Goal: Find specific page/section: Find specific page/section

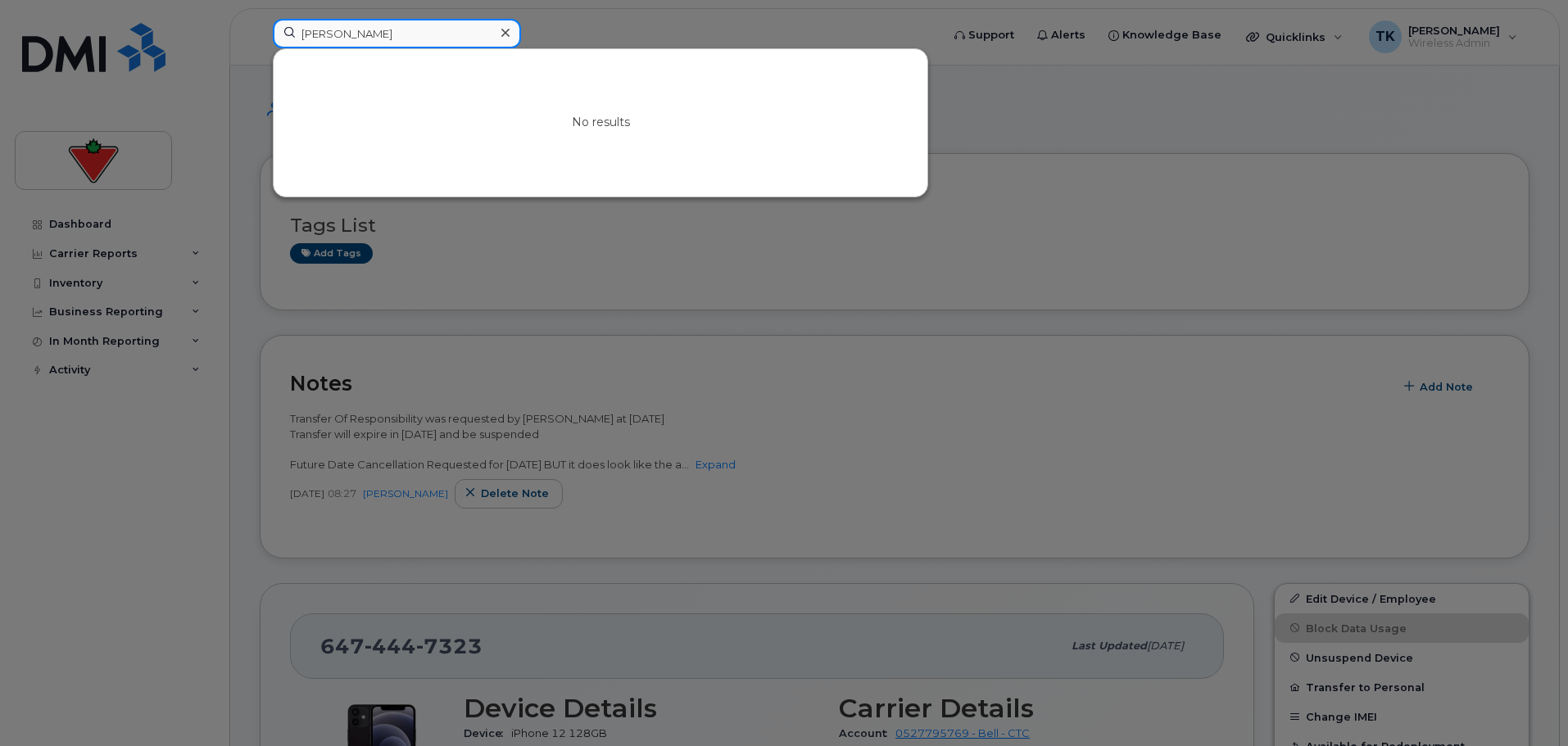
drag, startPoint x: 395, startPoint y: 31, endPoint x: -137, endPoint y: -36, distance: 536.2
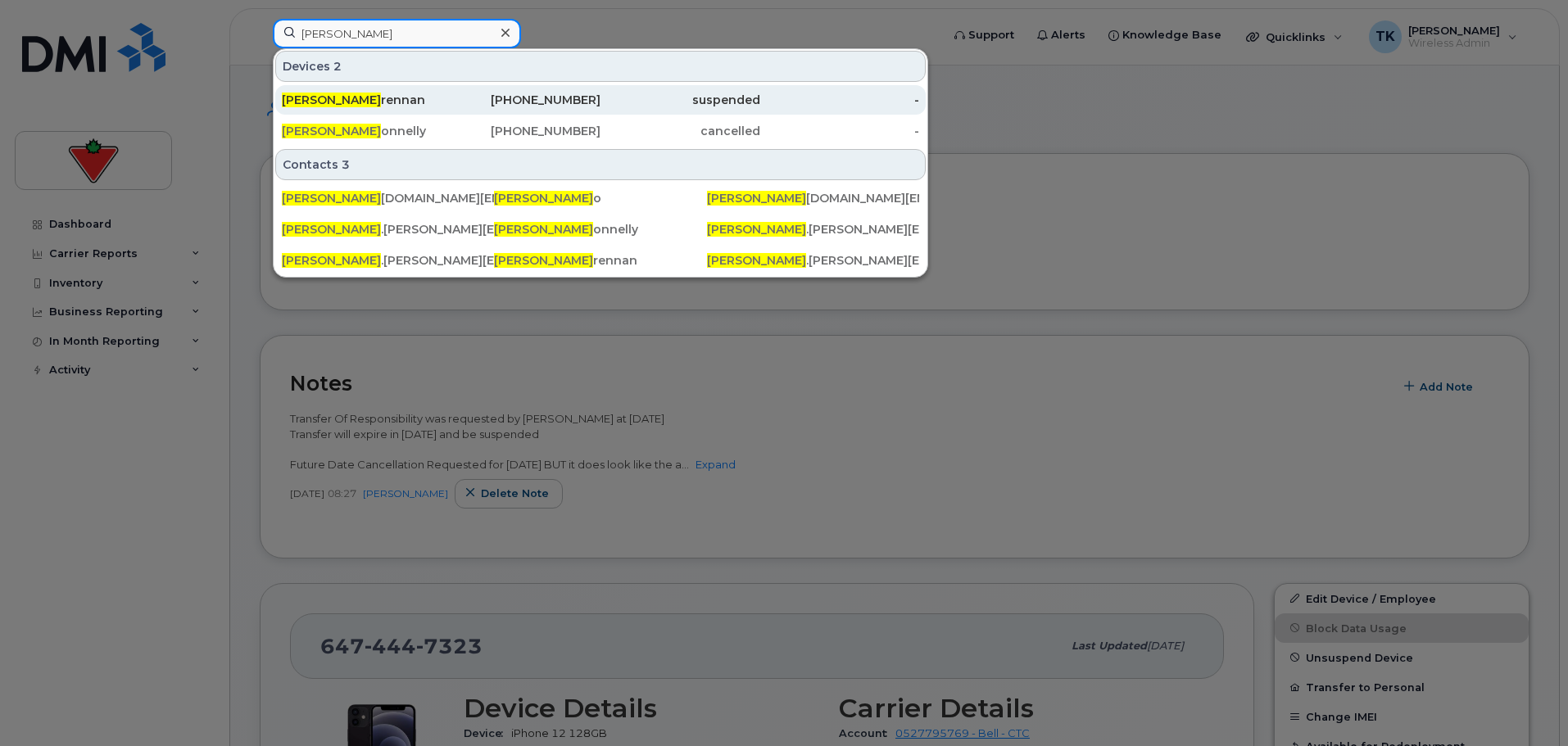
type input "[PERSON_NAME]"
click at [353, 102] on div "[PERSON_NAME]" at bounding box center [361, 100] width 160 height 17
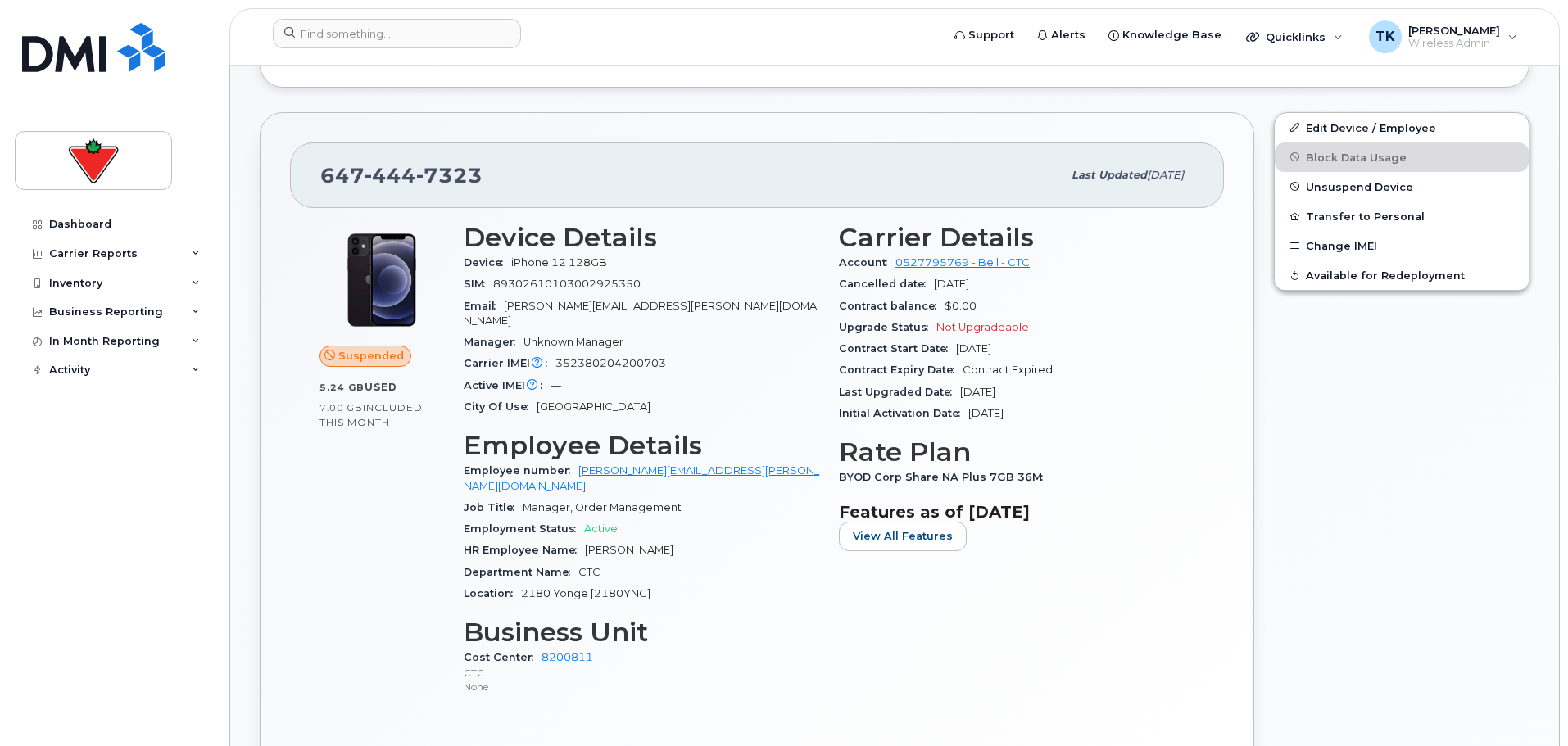
scroll to position [573, 0]
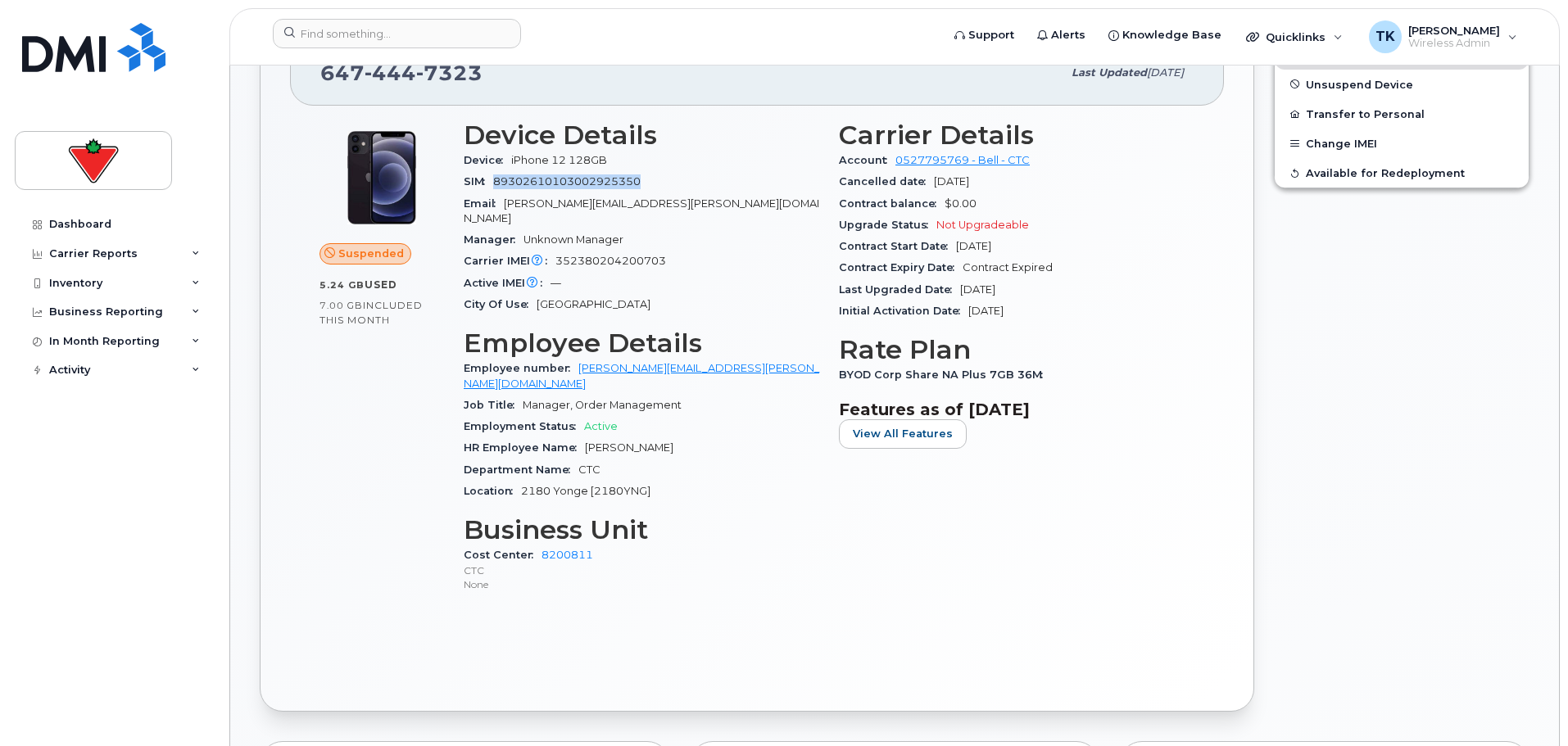
drag, startPoint x: 648, startPoint y: 177, endPoint x: 498, endPoint y: 177, distance: 150.0
click at [498, 177] on div "SIM [TECHNICAL_ID]" at bounding box center [642, 182] width 355 height 22
click at [644, 177] on div "SIM [TECHNICAL_ID]" at bounding box center [642, 182] width 355 height 22
drag, startPoint x: 638, startPoint y: 181, endPoint x: 462, endPoint y: 183, distance: 176.0
click at [462, 183] on div "Device Details Device iPhone 12 128GB SIM [TECHNICAL_ID] Email [PERSON_NAME][EM…" at bounding box center [642, 364] width 375 height 507
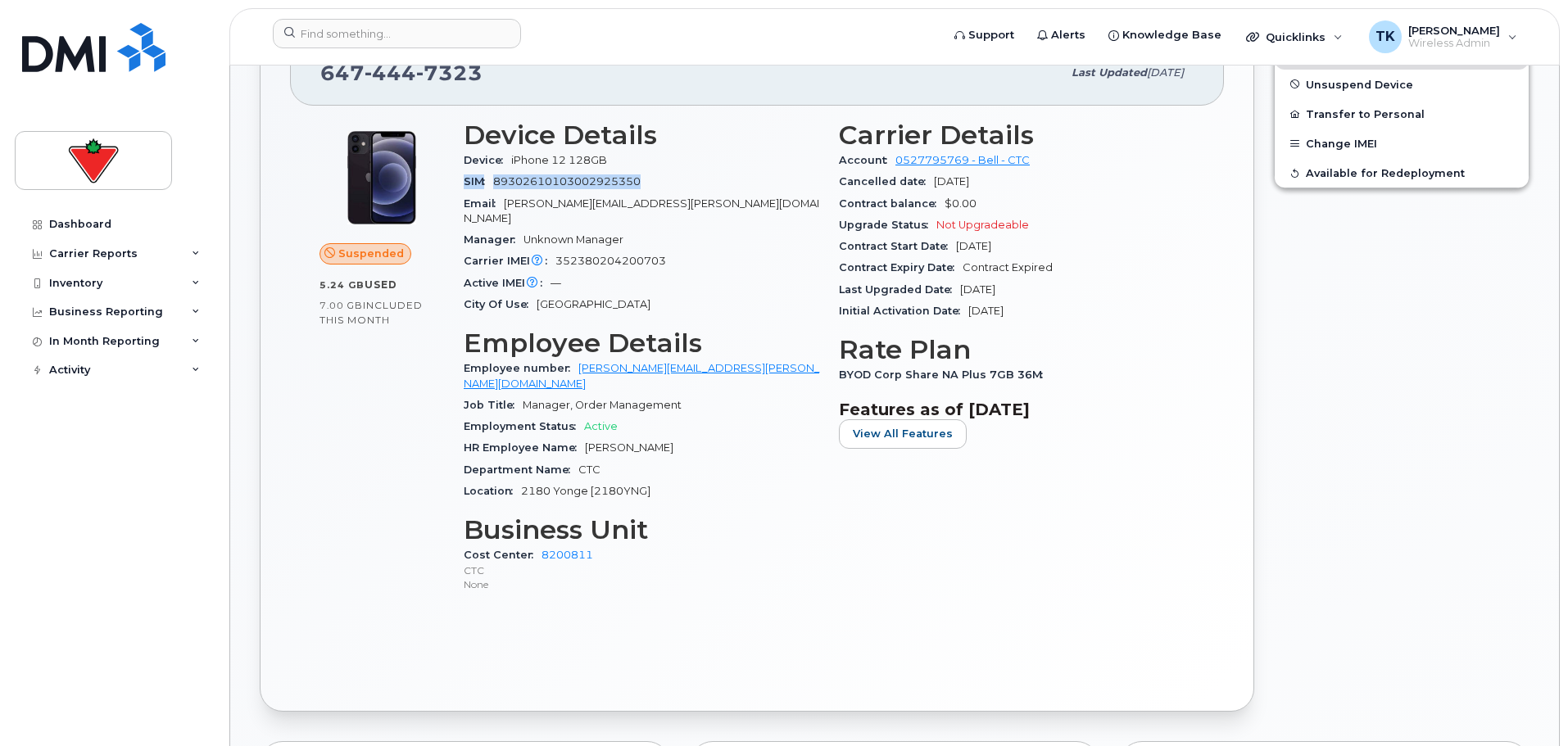
copy div "SIM [TECHNICAL_ID]"
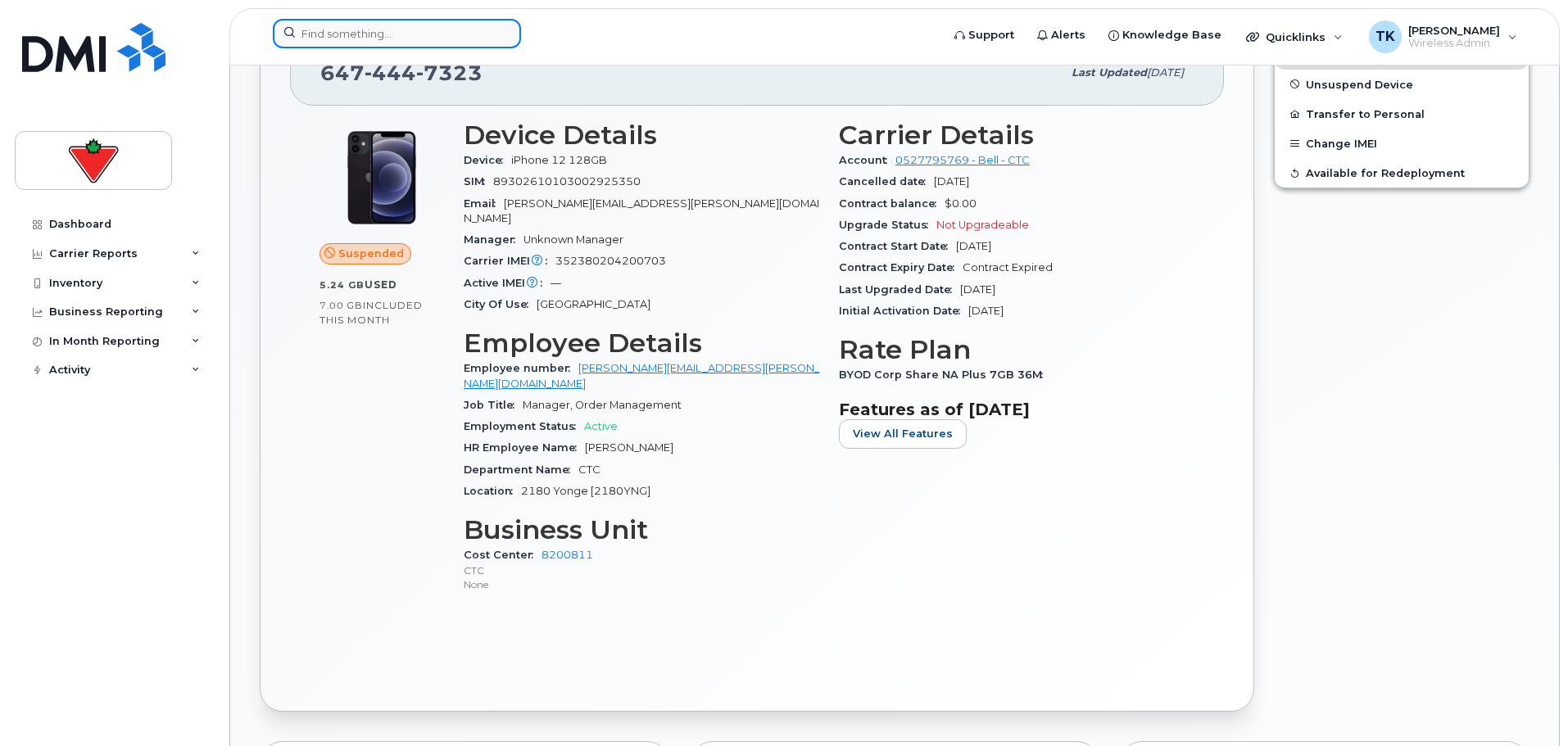
click at [412, 31] on input at bounding box center [396, 34] width 248 height 30
paste input "[PERSON_NAME]"
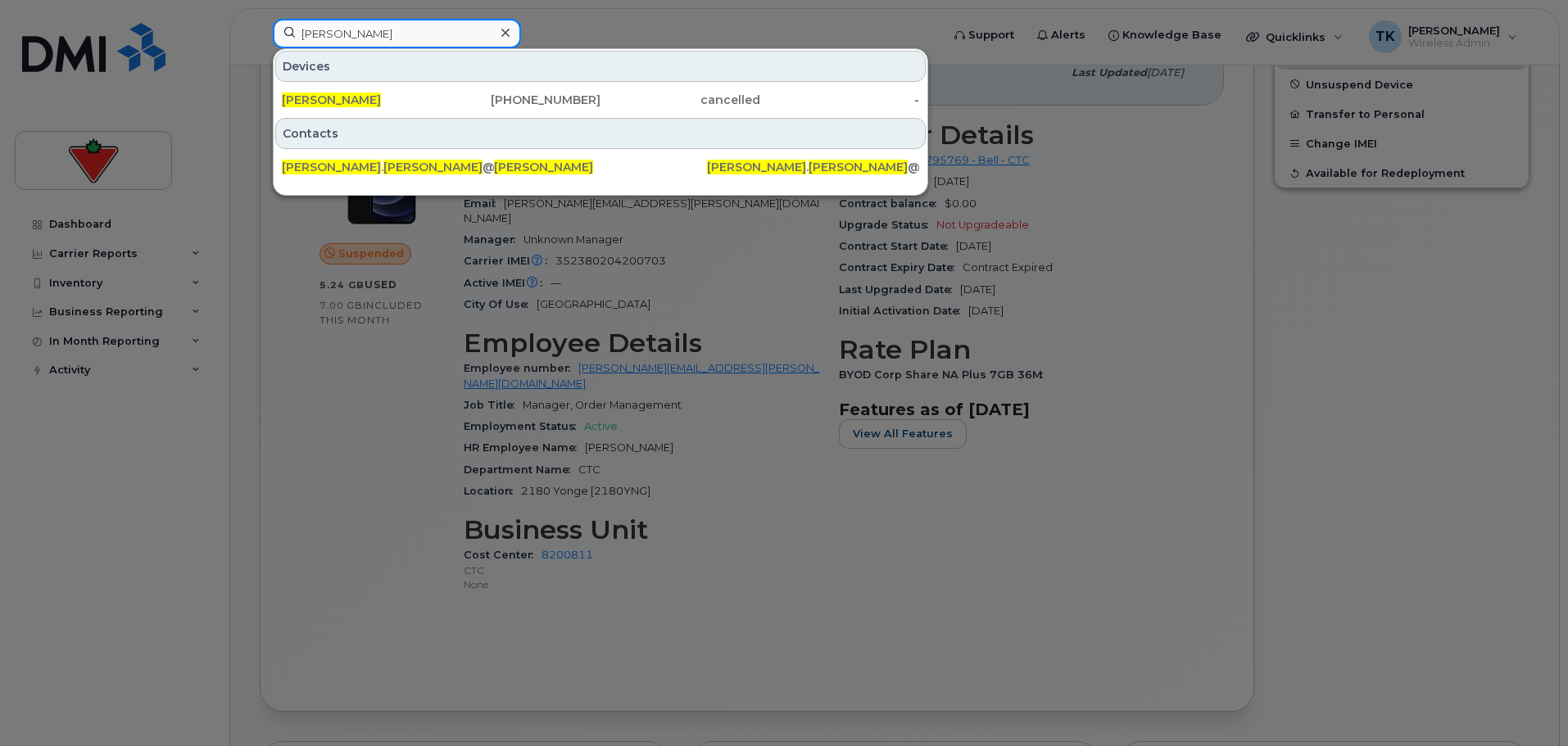
drag, startPoint x: 380, startPoint y: 32, endPoint x: 23, endPoint y: 2, distance: 358.3
click at [260, 19] on div "[PERSON_NAME] [PERSON_NAME] [PHONE_NUMBER] cancelled - Contacts [PERSON_NAME] .…" at bounding box center [601, 37] width 683 height 37
paste input "[PERSON_NAME]"
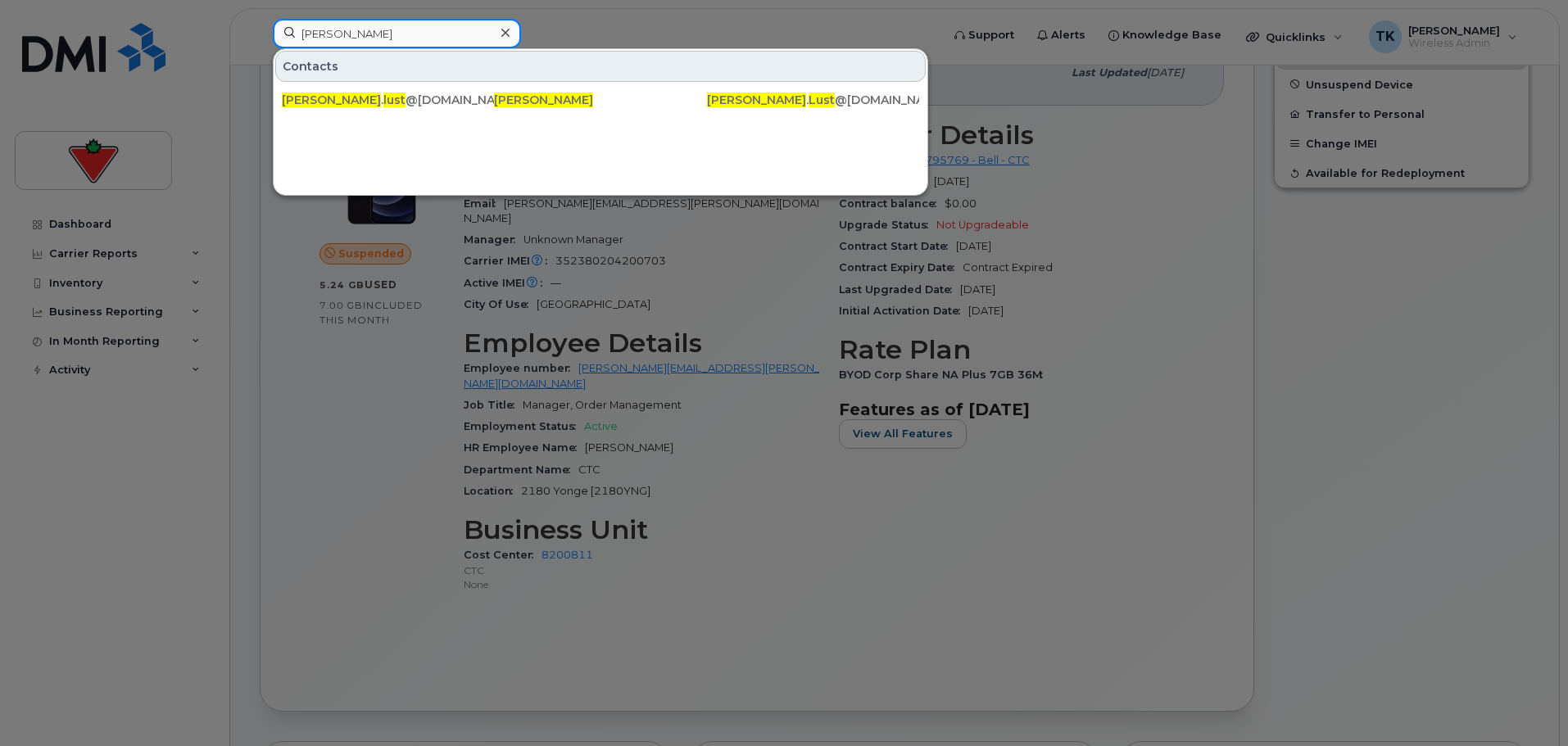
drag, startPoint x: 376, startPoint y: 35, endPoint x: 165, endPoint y: 22, distance: 211.4
click at [260, 22] on div "[PERSON_NAME] Contacts [PERSON_NAME] . lust @[DOMAIN_NAME] [PERSON_NAME] [PERSO…" at bounding box center [601, 37] width 683 height 37
paste input "[PERSON_NAME]"
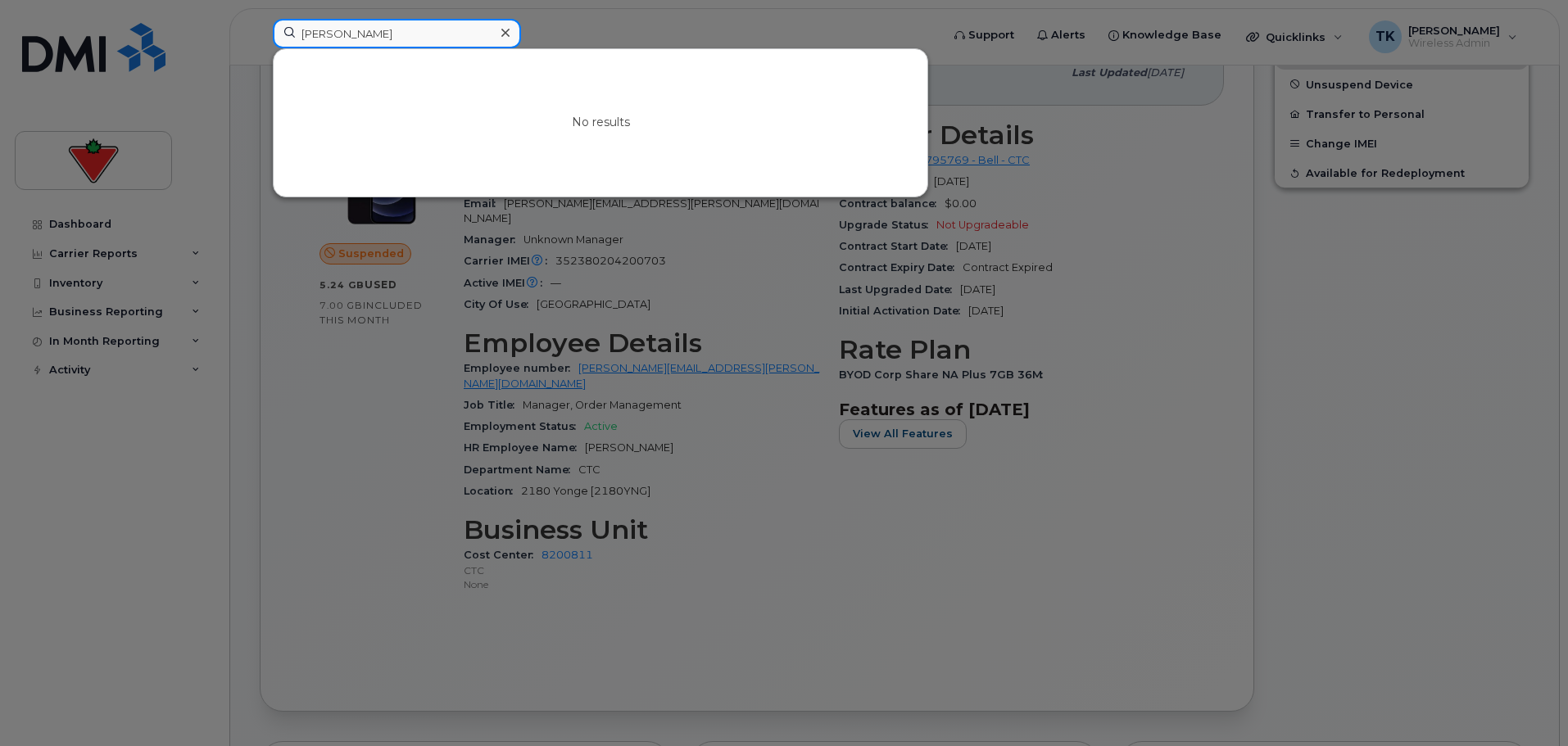
paste input "[PERSON_NAME]"
drag, startPoint x: 389, startPoint y: 35, endPoint x: 99, endPoint y: 16, distance: 290.6
click at [260, 19] on div "[PERSON_NAME] No results" at bounding box center [601, 37] width 683 height 37
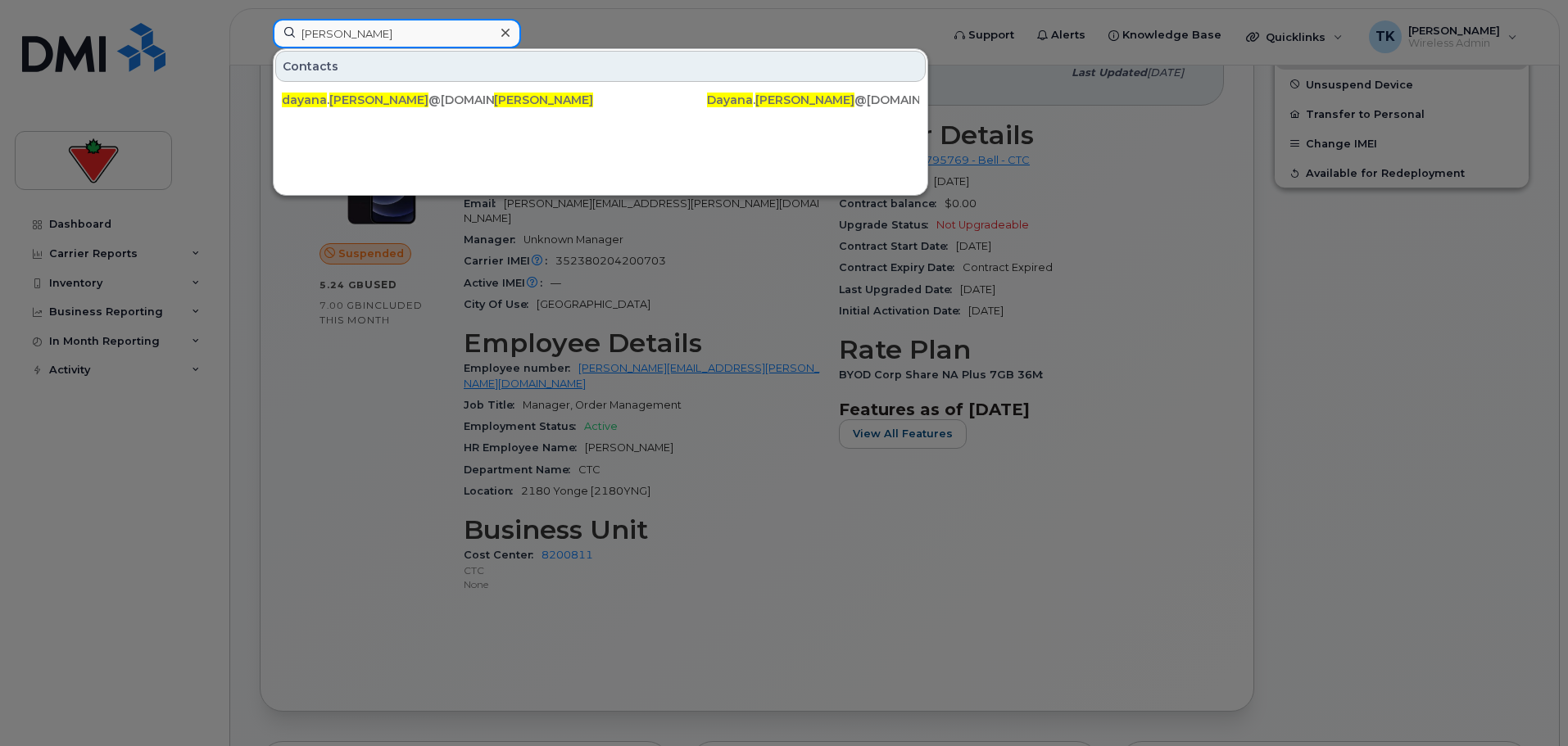
drag, startPoint x: 435, startPoint y: 34, endPoint x: 81, endPoint y: 11, distance: 354.7
click at [260, 19] on div "[PERSON_NAME] Contacts dayana . [PERSON_NAME] @[DOMAIN_NAME] [PERSON_NAME] Daya…" at bounding box center [601, 37] width 683 height 37
paste input "[PERSON_NAME]"
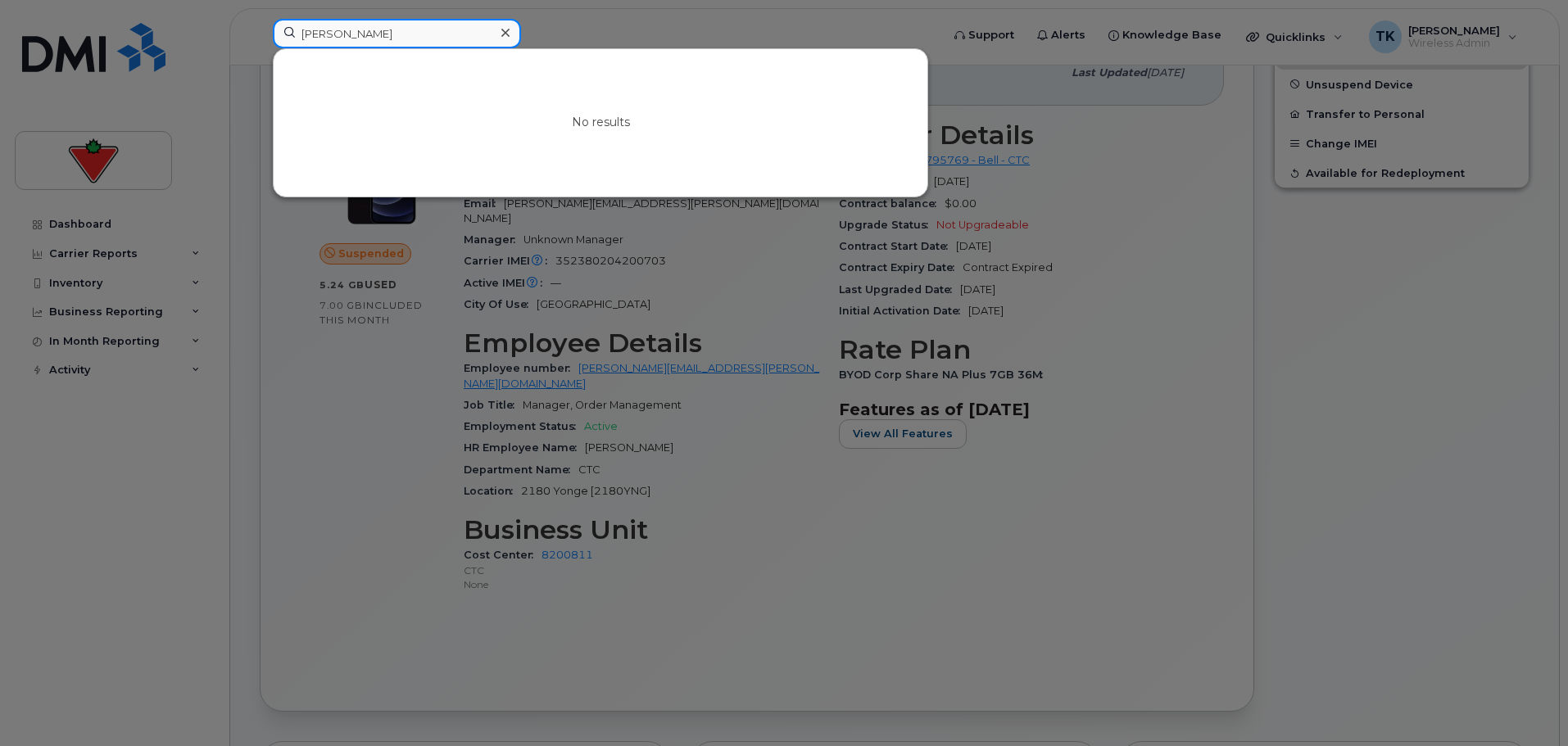
drag, startPoint x: 453, startPoint y: 37, endPoint x: 87, endPoint y: 37, distance: 366.0
click at [260, 37] on div "[PERSON_NAME] No results" at bounding box center [601, 37] width 683 height 37
paste input "vya Arora"
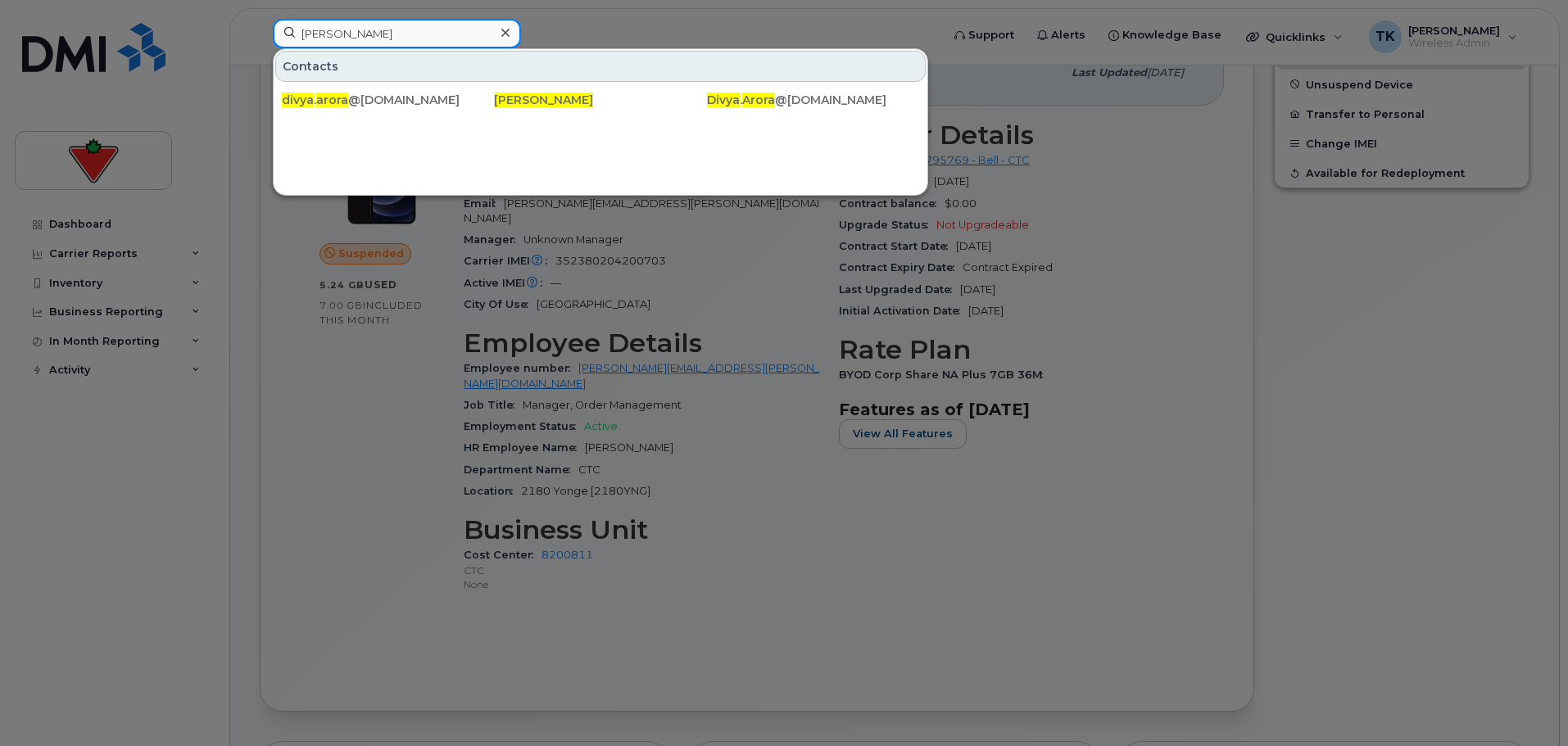
drag, startPoint x: 382, startPoint y: 37, endPoint x: 168, endPoint y: 34, distance: 214.0
click at [260, 36] on div "[PERSON_NAME] Contacts divya . arora @[DOMAIN_NAME] [PERSON_NAME] . Arora @[DOM…" at bounding box center [601, 37] width 683 height 37
paste input "on McCre"
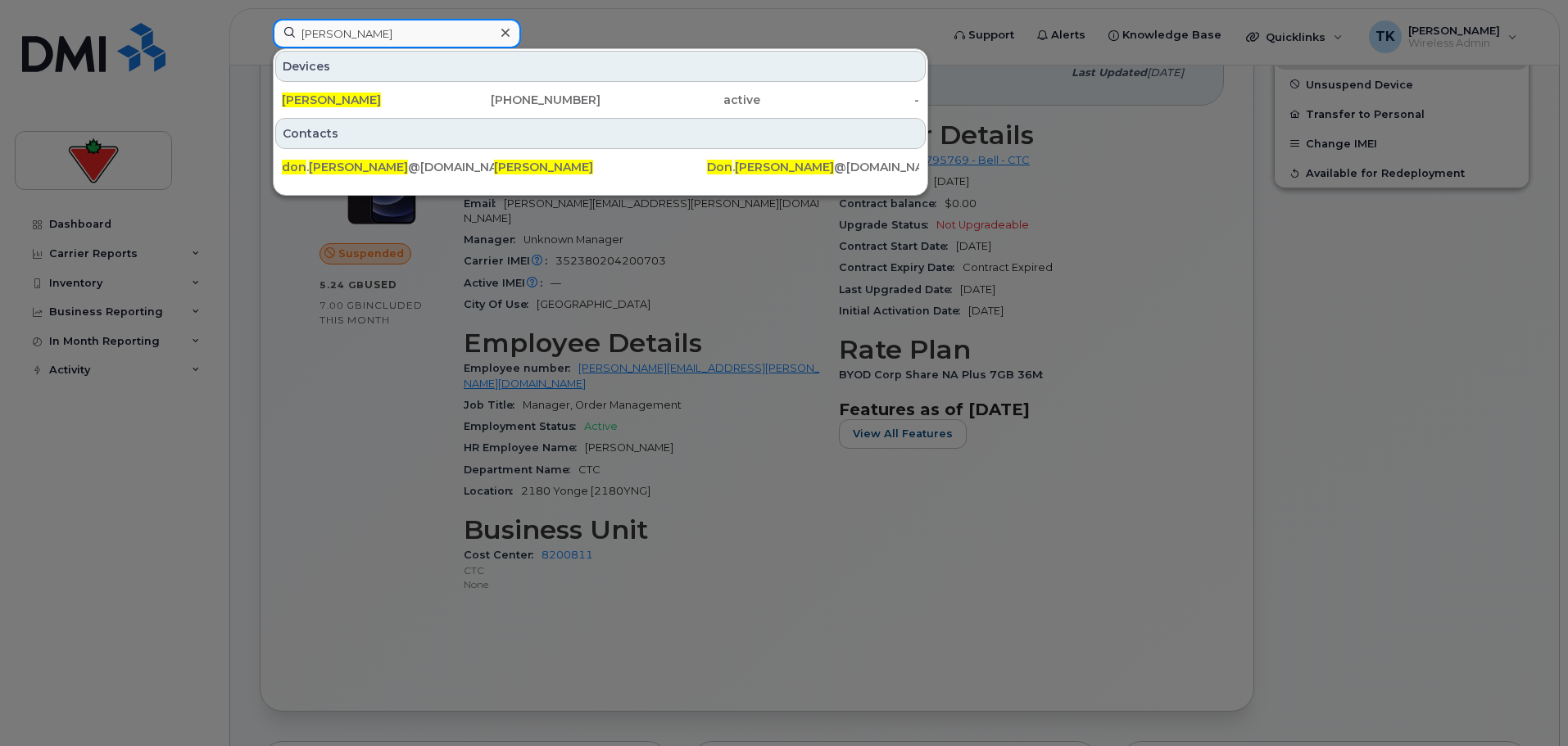
drag, startPoint x: 399, startPoint y: 39, endPoint x: 71, endPoint y: 29, distance: 328.2
click at [260, 32] on div "[PERSON_NAME] Devices [PERSON_NAME] [PHONE_NUMBER] active - Contacts don . [PER…" at bounding box center [601, 37] width 683 height 37
paste input "[PERSON_NAME]"
drag, startPoint x: 406, startPoint y: 36, endPoint x: -32, endPoint y: 15, distance: 438.5
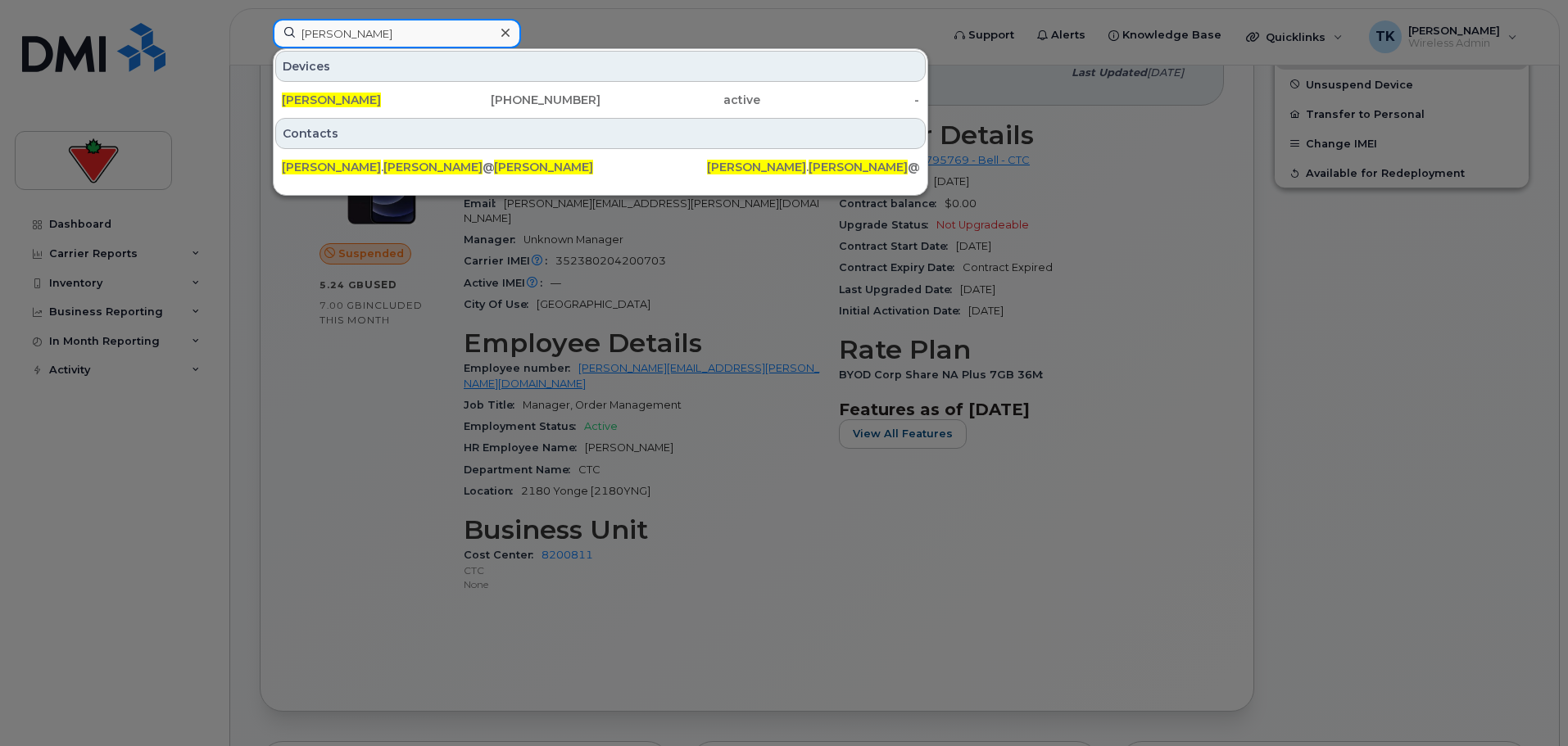
paste input "[PERSON_NAME]"
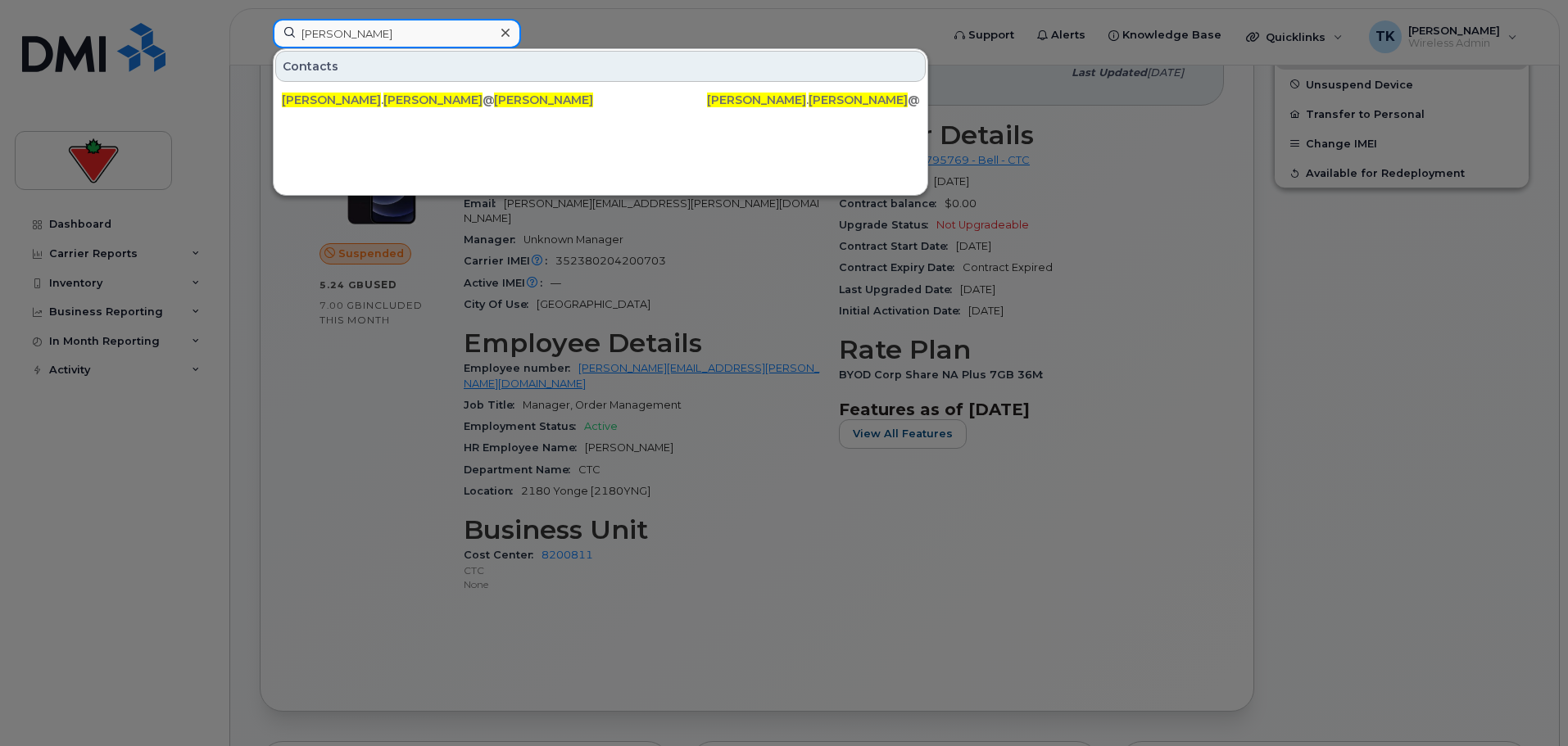
drag, startPoint x: 388, startPoint y: 25, endPoint x: 171, endPoint y: 25, distance: 217.0
click at [260, 25] on div "[PERSON_NAME] Contacts [PERSON_NAME] . [PERSON_NAME] @[DOMAIN_NAME] [PERSON_NAM…" at bounding box center [601, 37] width 683 height 37
paste input "[PERSON_NAME]"
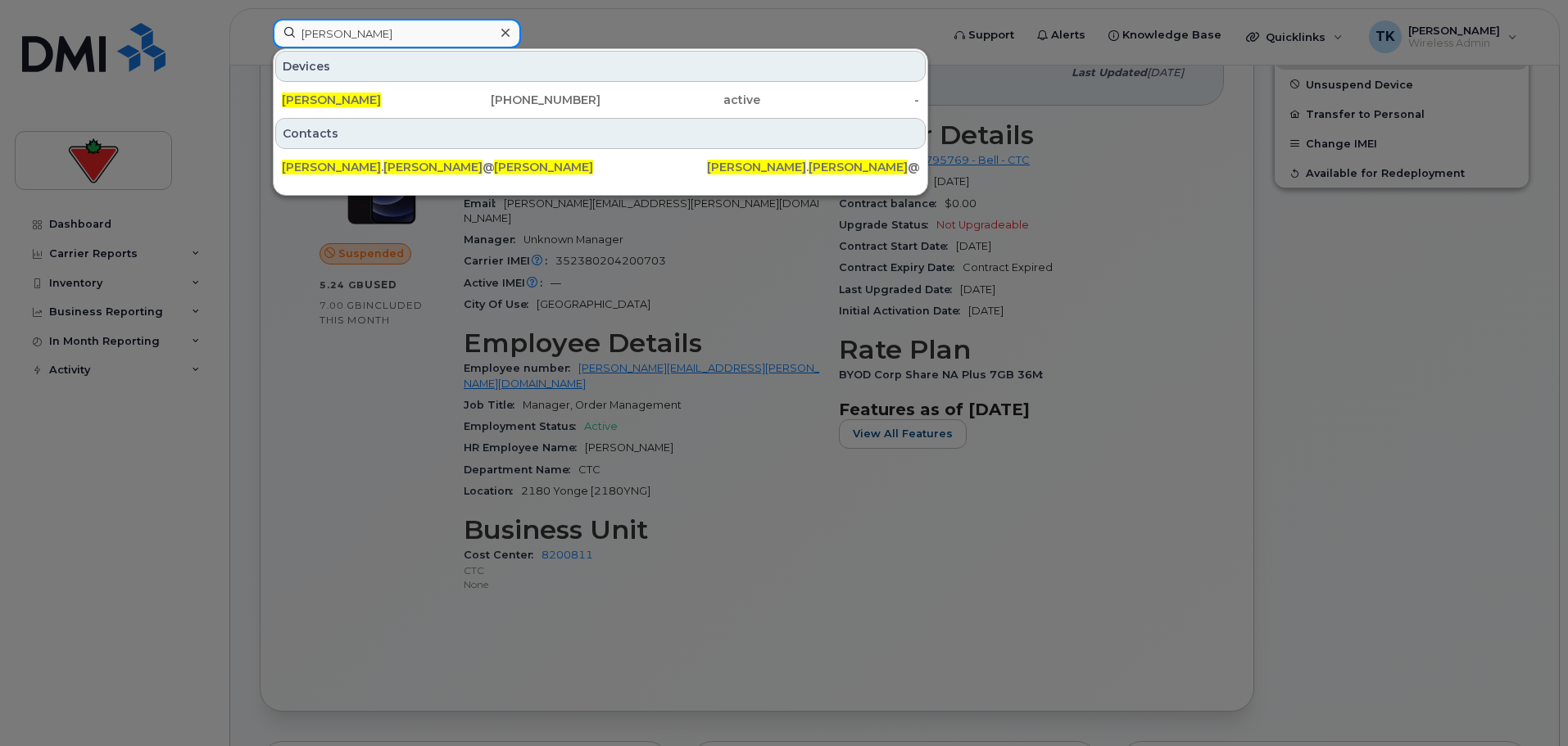
paste input "[PERSON_NAME]"
drag, startPoint x: 413, startPoint y: 32, endPoint x: 47, endPoint y: 37, distance: 366.0
click at [260, 37] on div "[PERSON_NAME] Devices [PERSON_NAME] [PHONE_NUMBER] active - Contacts [PERSON_NA…" at bounding box center [601, 37] width 683 height 37
paste input "[PERSON_NAME] [PERSON_NAME]"
drag, startPoint x: 272, startPoint y: 31, endPoint x: 239, endPoint y: 28, distance: 33.1
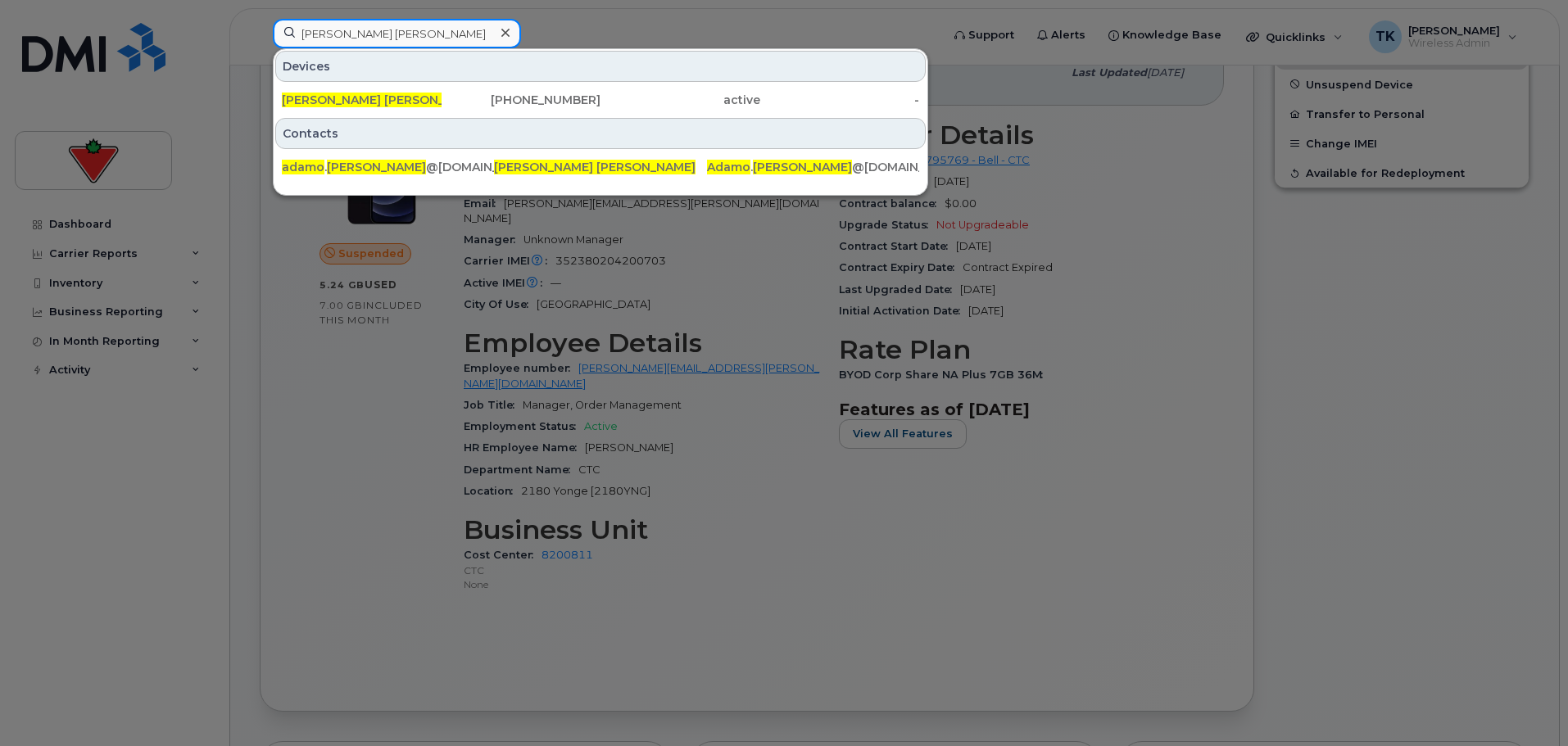
click at [260, 31] on div "[PERSON_NAME] [PERSON_NAME] Devices [PERSON_NAME] [PERSON_NAME] [PHONE_NUMBER] …" at bounding box center [601, 37] width 683 height 37
paste input "[PERSON_NAME]"
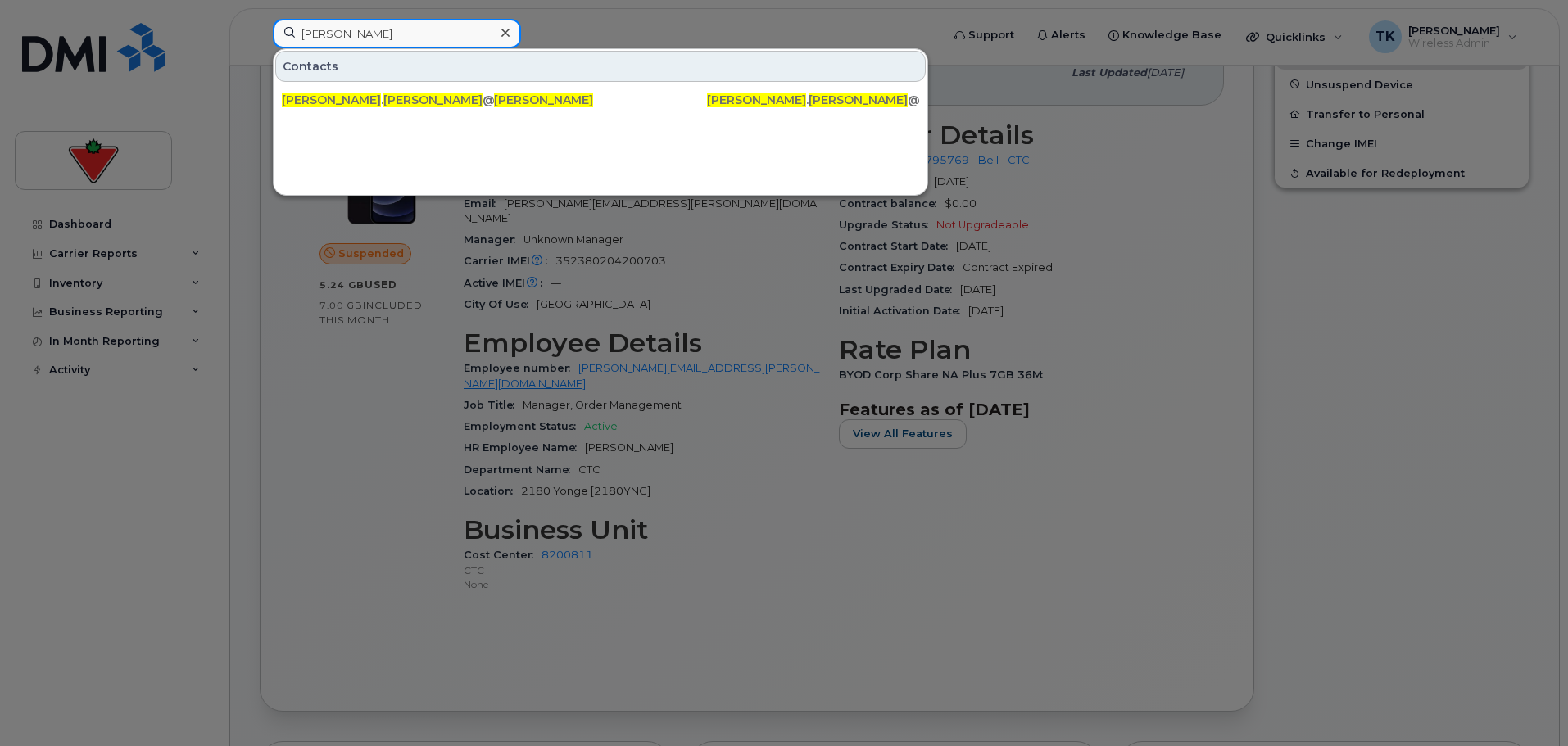
click at [305, 35] on input "[PERSON_NAME]" at bounding box center [396, 34] width 248 height 30
paste input "[PERSON_NAME]"
drag, startPoint x: 436, startPoint y: 25, endPoint x: 93, endPoint y: 14, distance: 343.2
click at [260, 19] on div "[PERSON_NAME] Contacts [PERSON_NAME] . [PERSON_NAME] @[DOMAIN_NAME] [PERSON_NAM…" at bounding box center [601, 37] width 683 height 37
paste input "[PERSON_NAME]"
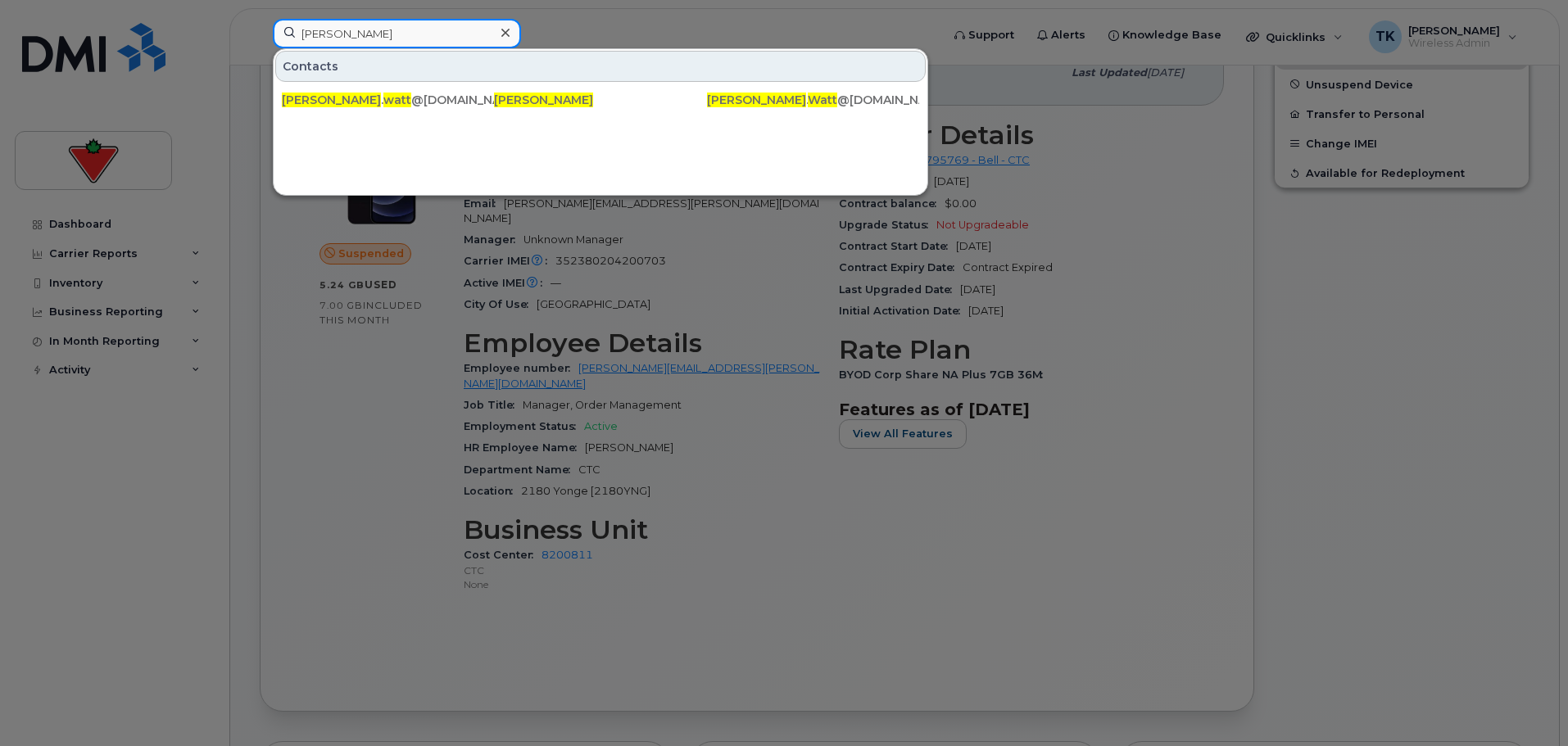
drag, startPoint x: 396, startPoint y: 38, endPoint x: 201, endPoint y: 37, distance: 195.0
click at [260, 37] on div "[PERSON_NAME] Contacts [PERSON_NAME] . watt @[DOMAIN_NAME] [PERSON_NAME] [PERSO…" at bounding box center [601, 37] width 683 height 37
paste input "[PERSON_NAME]"
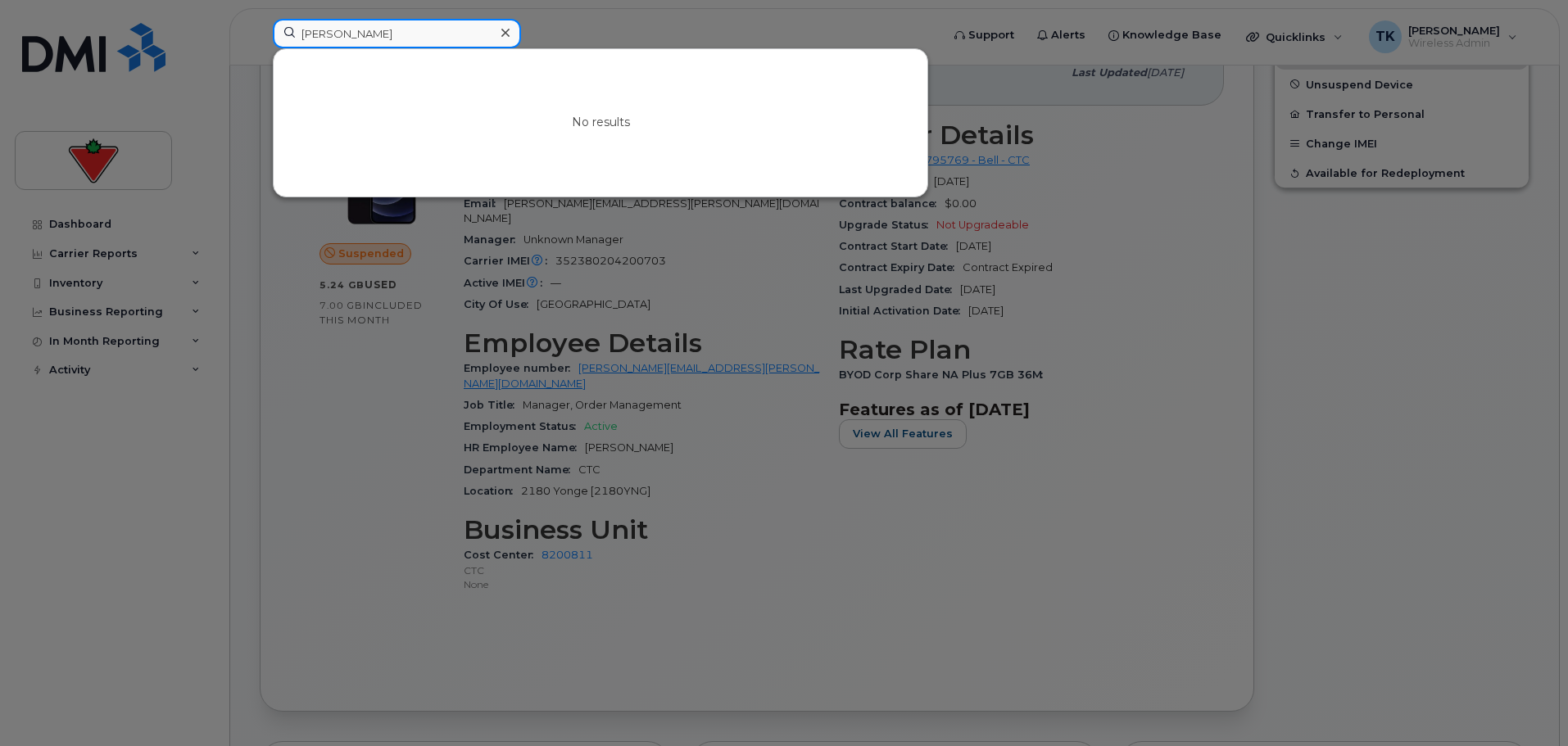
drag, startPoint x: 437, startPoint y: 34, endPoint x: 109, endPoint y: 30, distance: 328.0
click at [260, 32] on div "[PERSON_NAME] No results" at bounding box center [601, 37] width 683 height 37
paste input "[PERSON_NAME]"
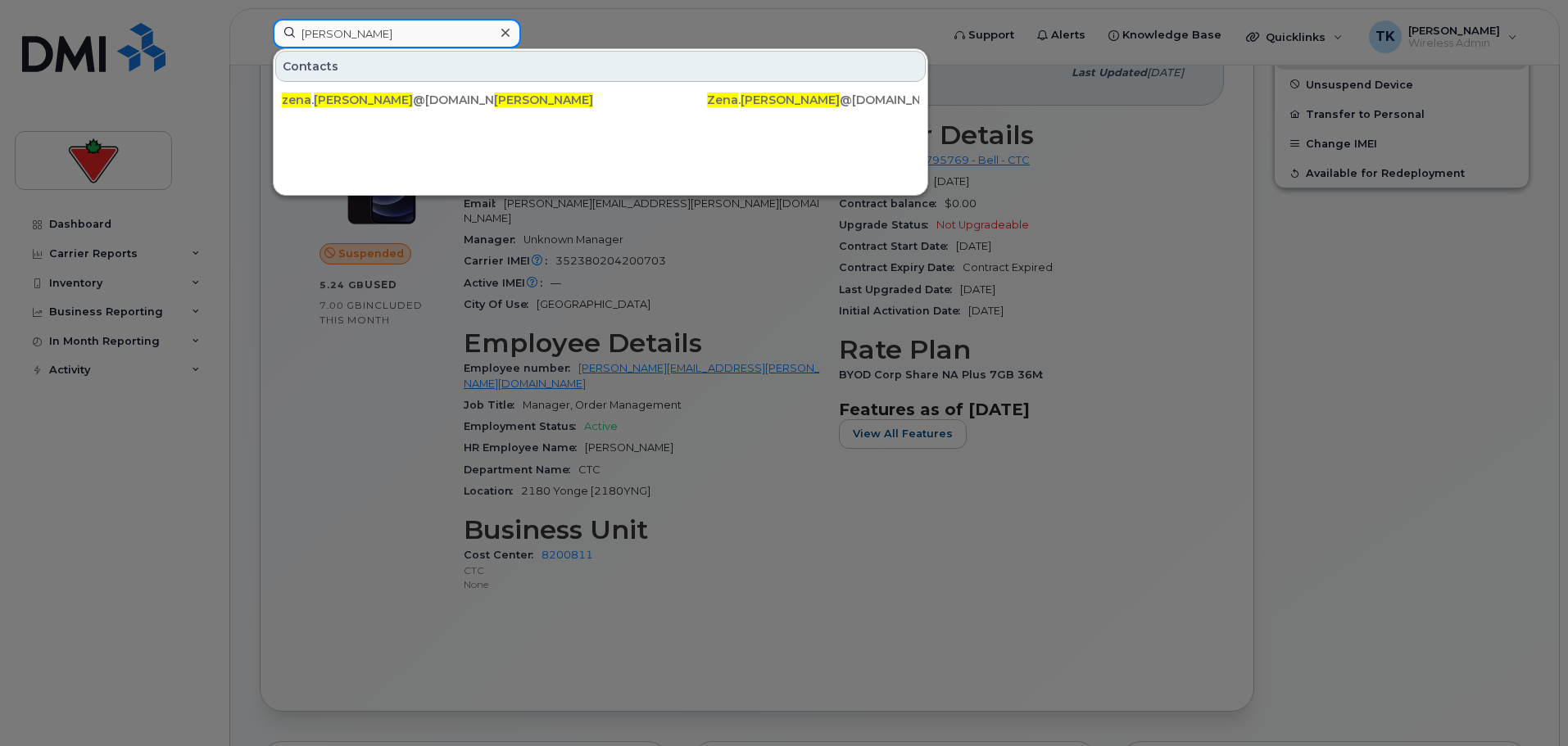
drag, startPoint x: 389, startPoint y: 37, endPoint x: 173, endPoint y: 35, distance: 216.0
click at [260, 35] on div "[PERSON_NAME] Contacts zena . [PERSON_NAME] @[DOMAIN_NAME] [PERSON_NAME] [PERSO…" at bounding box center [601, 37] width 683 height 37
paste input "[PERSON_NAME]"
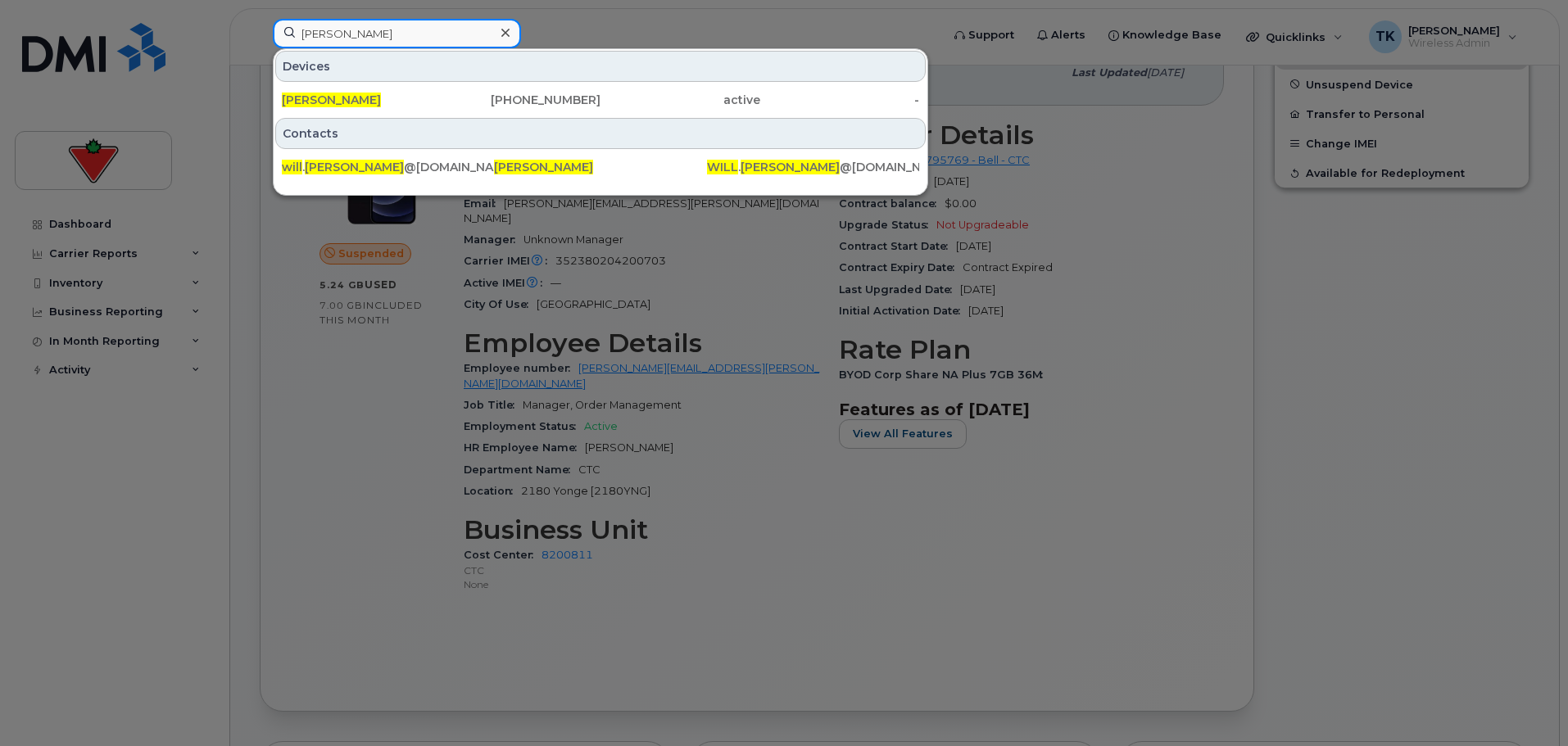
drag, startPoint x: 409, startPoint y: 45, endPoint x: 139, endPoint y: 33, distance: 270.3
click at [260, 33] on div "[PERSON_NAME] Devices [PERSON_NAME] [PHONE_NUMBER] active - Contacts will . [PE…" at bounding box center [601, 37] width 683 height 37
paste input "[PERSON_NAME]"
drag, startPoint x: 431, startPoint y: 33, endPoint x: 84, endPoint y: 36, distance: 347.0
click at [260, 41] on div "[PERSON_NAME] Devices [PERSON_NAME] [PHONE_NUMBER] cancelled - Contacts [PERSON…" at bounding box center [601, 37] width 683 height 37
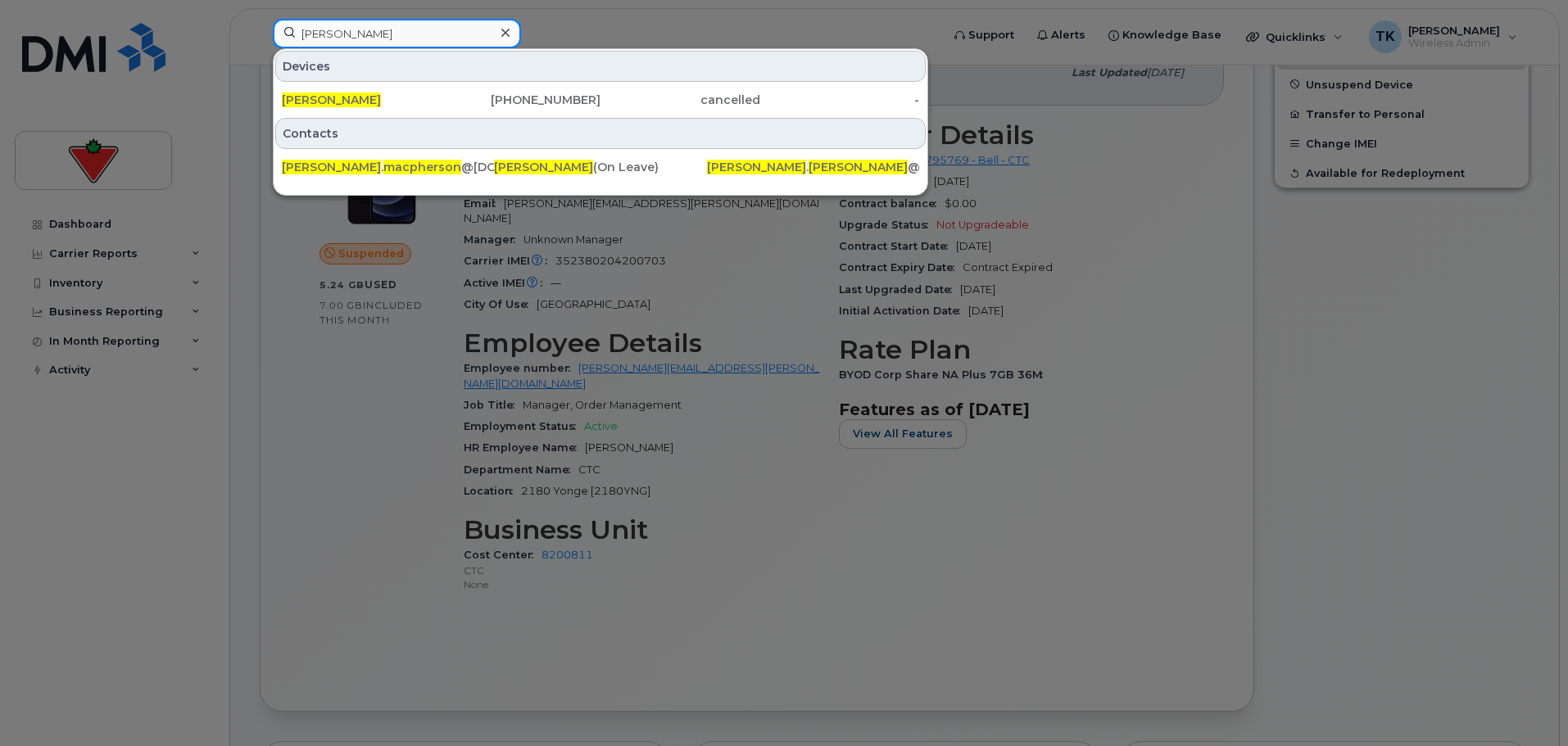
paste input "[PERSON_NAME]"
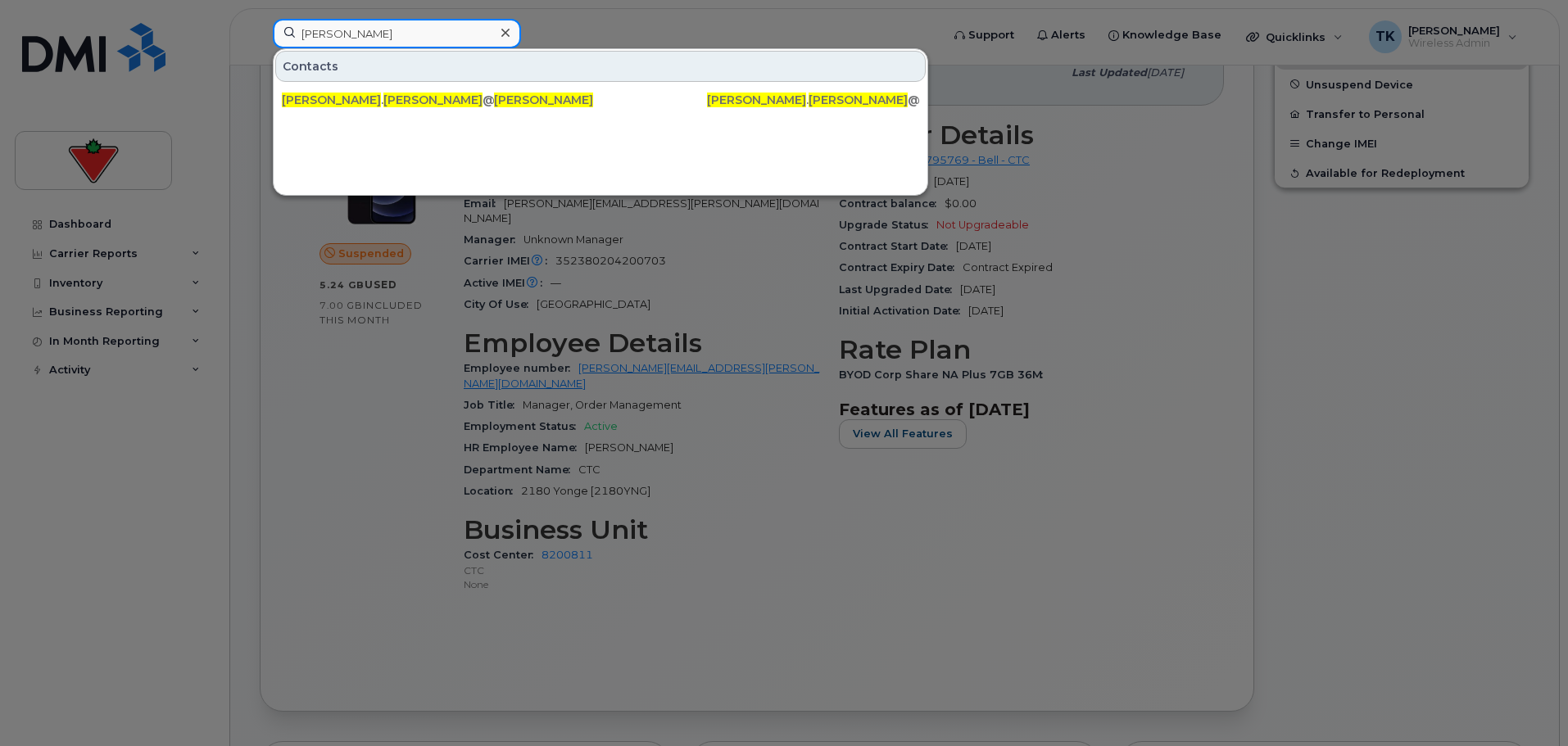
drag, startPoint x: 371, startPoint y: 30, endPoint x: 121, endPoint y: 30, distance: 250.0
click at [260, 30] on div "[PERSON_NAME] Contacts [PERSON_NAME] . [PERSON_NAME] @[DOMAIN_NAME] [PERSON_NAM…" at bounding box center [601, 37] width 683 height 37
paste input "[PERSON_NAME]"
drag, startPoint x: 407, startPoint y: 28, endPoint x: 224, endPoint y: 20, distance: 183.2
click at [260, 28] on div "[PERSON_NAME] Contacts [PERSON_NAME] . [PERSON_NAME] @[DOMAIN_NAME] [PERSON_NAM…" at bounding box center [601, 37] width 683 height 37
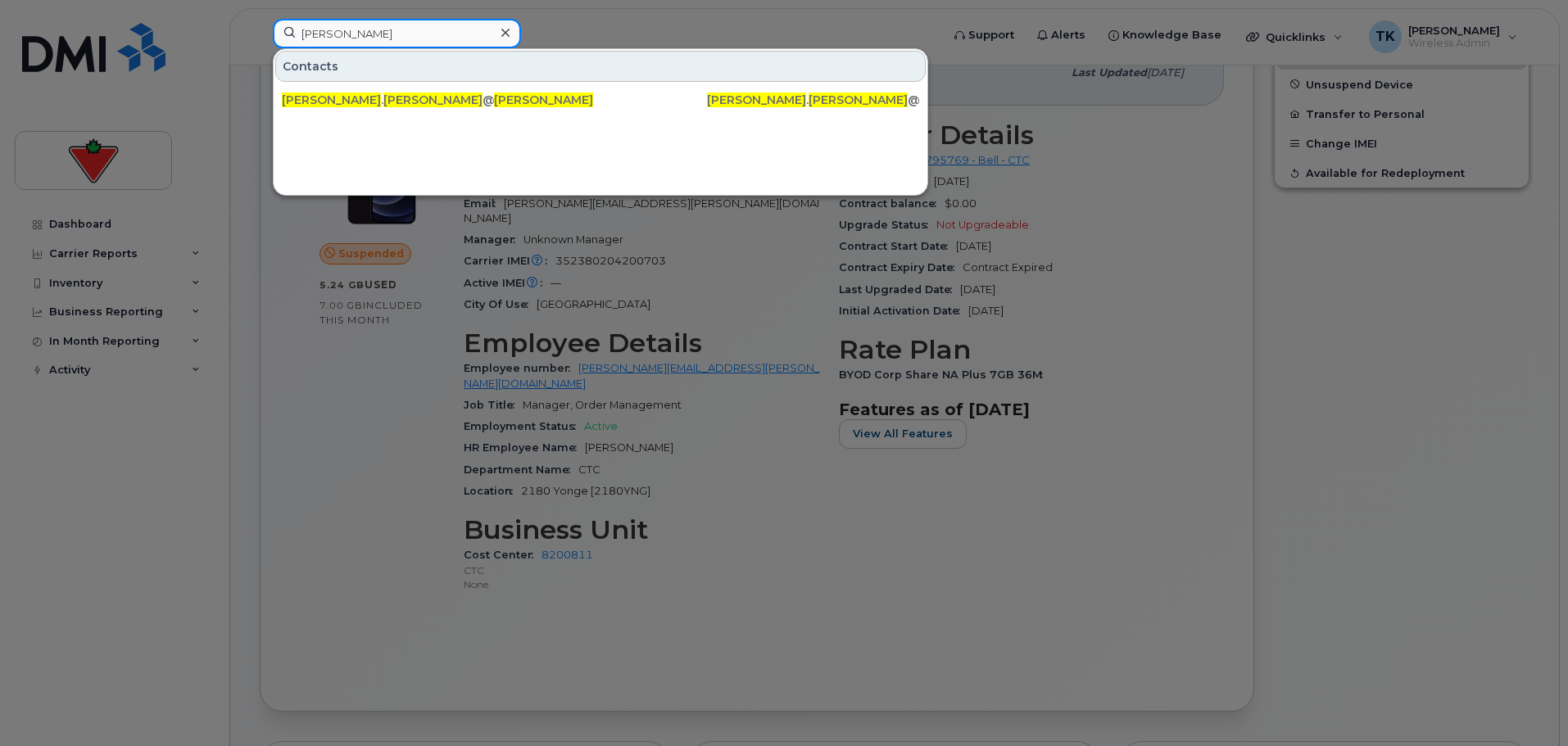
paste input "[PERSON_NAME]"
drag, startPoint x: 407, startPoint y: 37, endPoint x: 49, endPoint y: 28, distance: 358.1
click at [260, 29] on div "[PERSON_NAME] Contacts [PERSON_NAME] . [PERSON_NAME] @[DOMAIN_NAME] [PERSON_NAM…" at bounding box center [601, 37] width 683 height 37
paste input "[PERSON_NAME]"
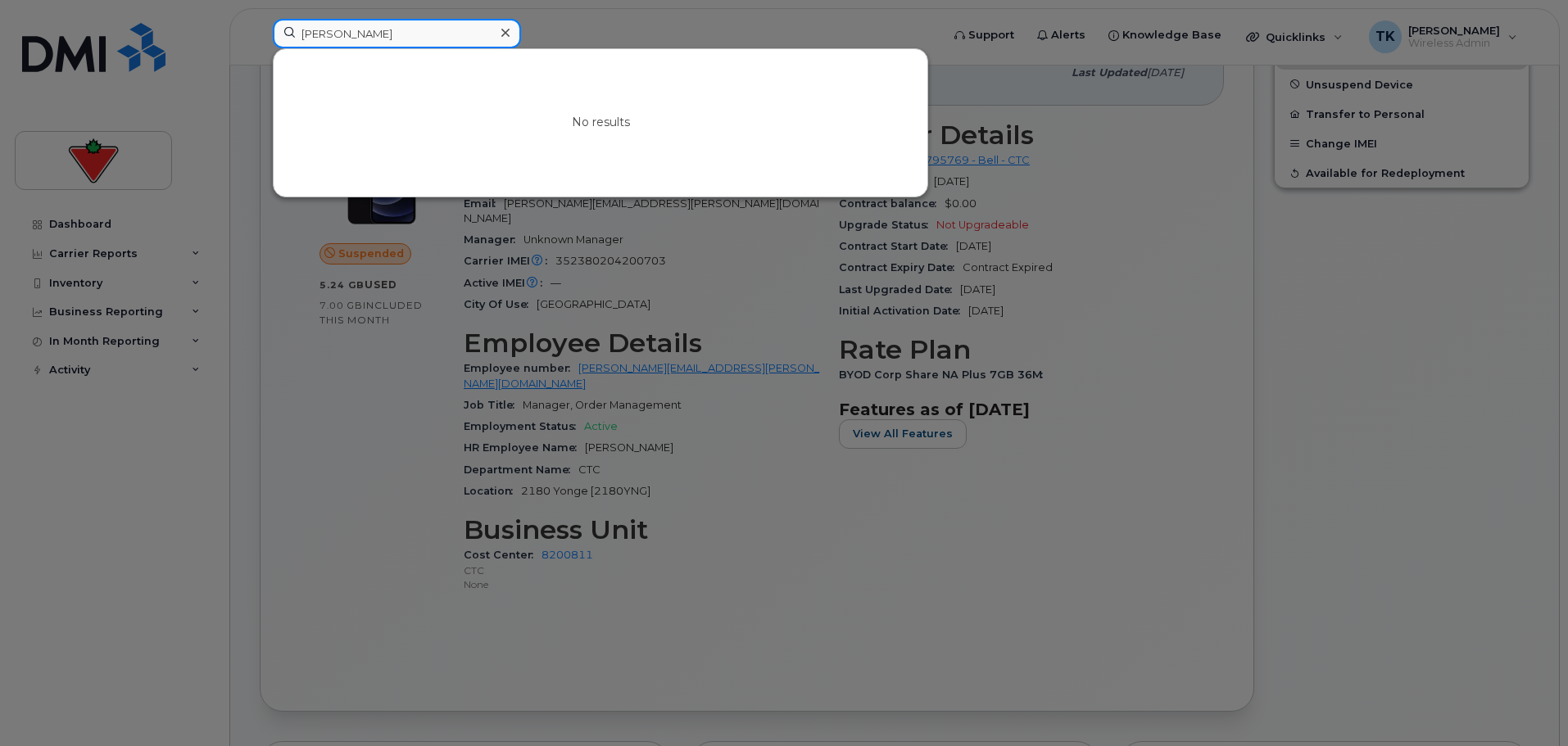
drag, startPoint x: 378, startPoint y: 36, endPoint x: 181, endPoint y: 15, distance: 198.1
click at [260, 19] on div "[PERSON_NAME] No results" at bounding box center [601, 37] width 683 height 37
paste input "[PERSON_NAME]"
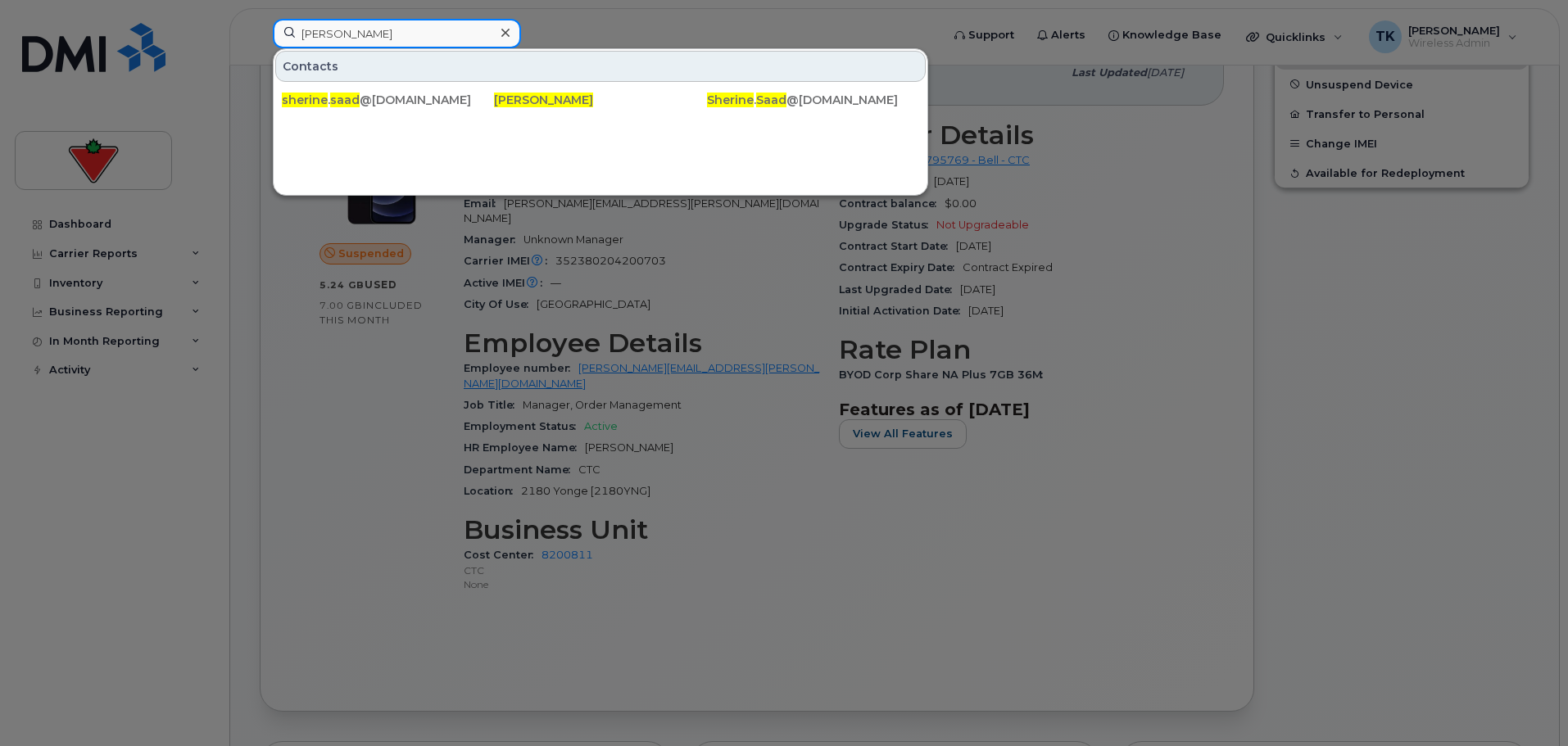
paste input "[PERSON_NAME]"
drag, startPoint x: 396, startPoint y: 37, endPoint x: 155, endPoint y: 37, distance: 241.0
click at [260, 37] on div "[PERSON_NAME] Contacts [PERSON_NAME] . [PERSON_NAME] @[DOMAIN_NAME] [PERSON_NAM…" at bounding box center [601, 37] width 683 height 37
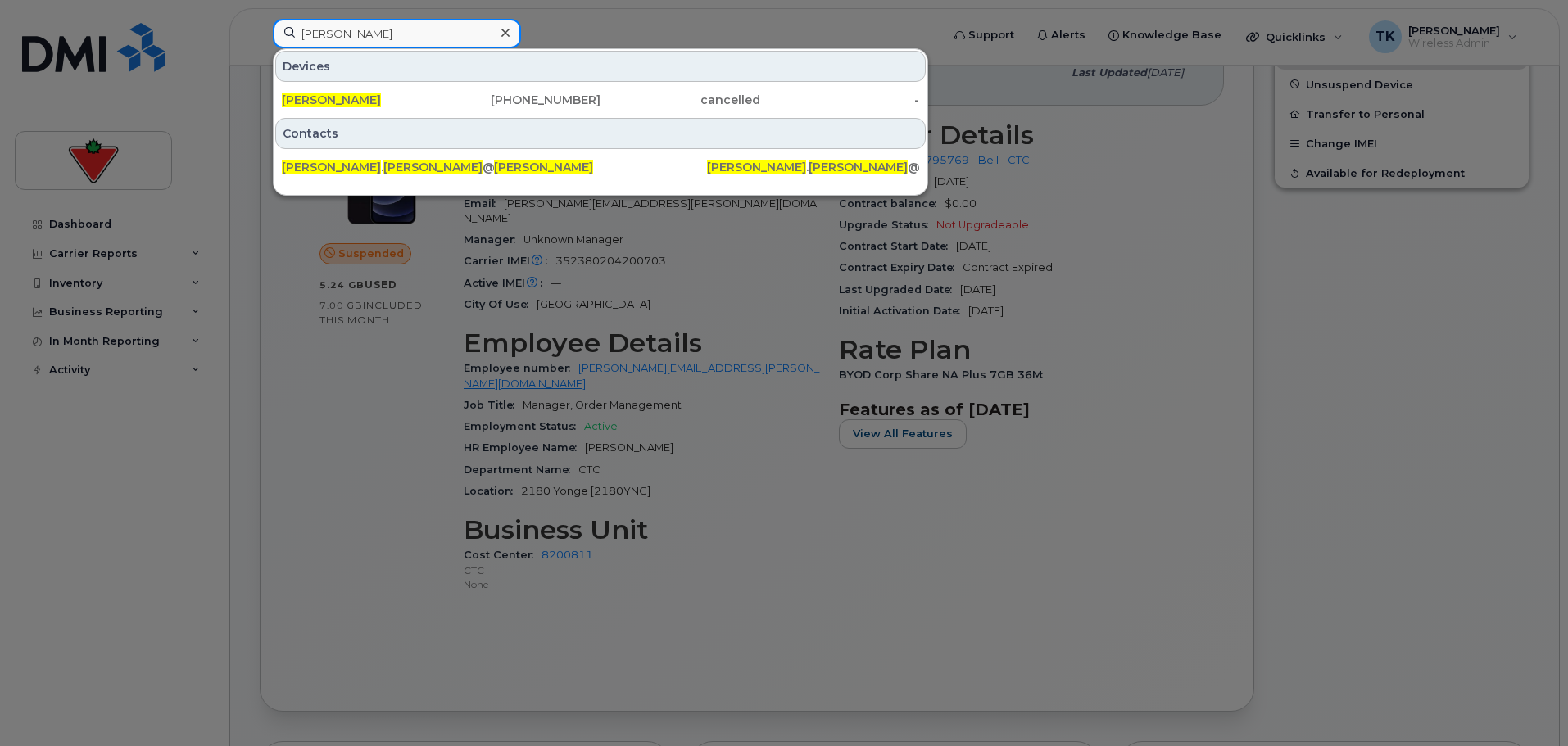
paste input "[PERSON_NAME]"
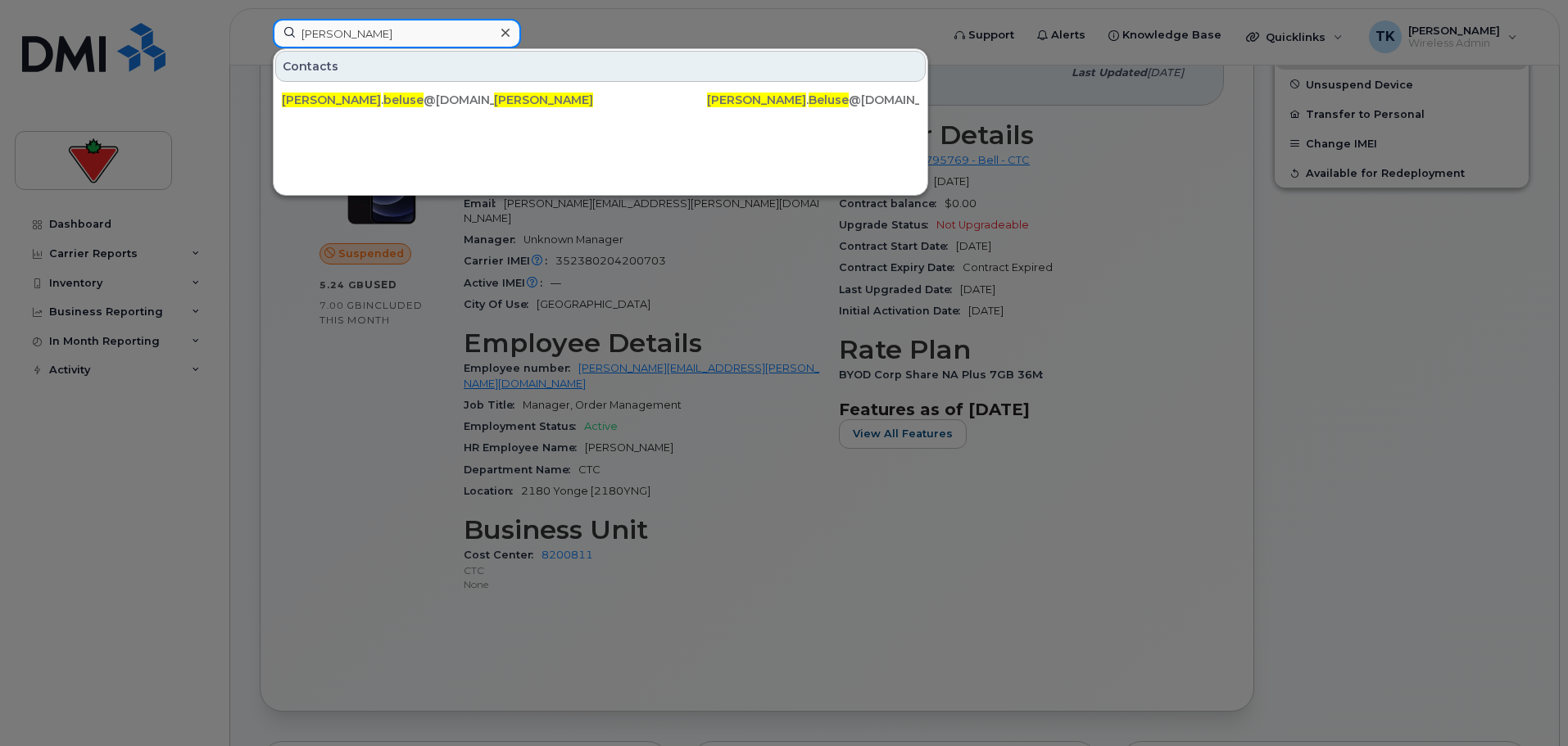
drag, startPoint x: 395, startPoint y: 34, endPoint x: 262, endPoint y: 19, distance: 133.8
click at [262, 19] on div "[PERSON_NAME] Contacts [PERSON_NAME] . beluse @[DOMAIN_NAME] [PERSON_NAME] . Be…" at bounding box center [601, 37] width 683 height 37
paste input "[PERSON_NAME]"
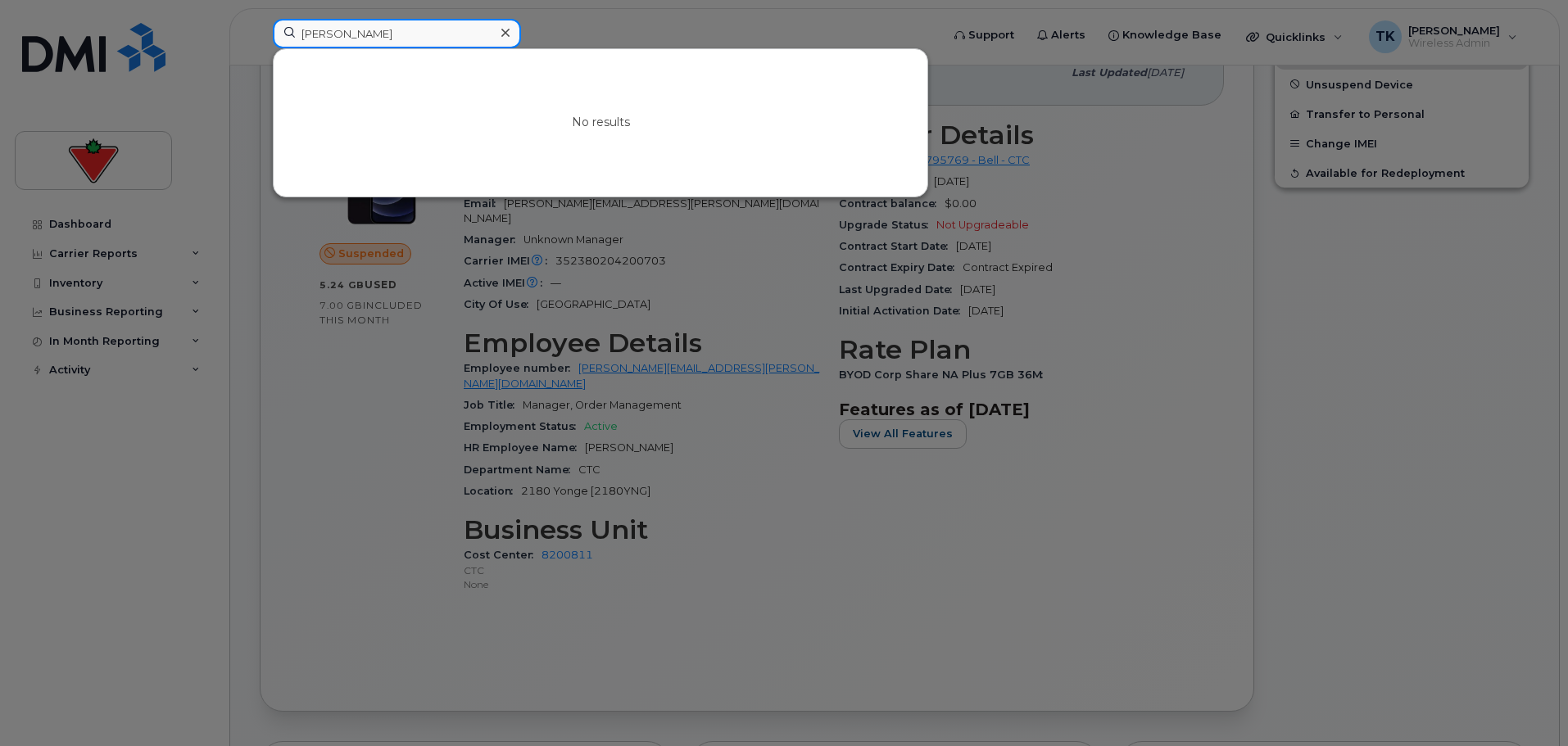
drag, startPoint x: 421, startPoint y: 32, endPoint x: 177, endPoint y: 34, distance: 244.0
click at [260, 34] on div "[PERSON_NAME] No results" at bounding box center [601, 37] width 683 height 37
paste input "[PERSON_NAME]"
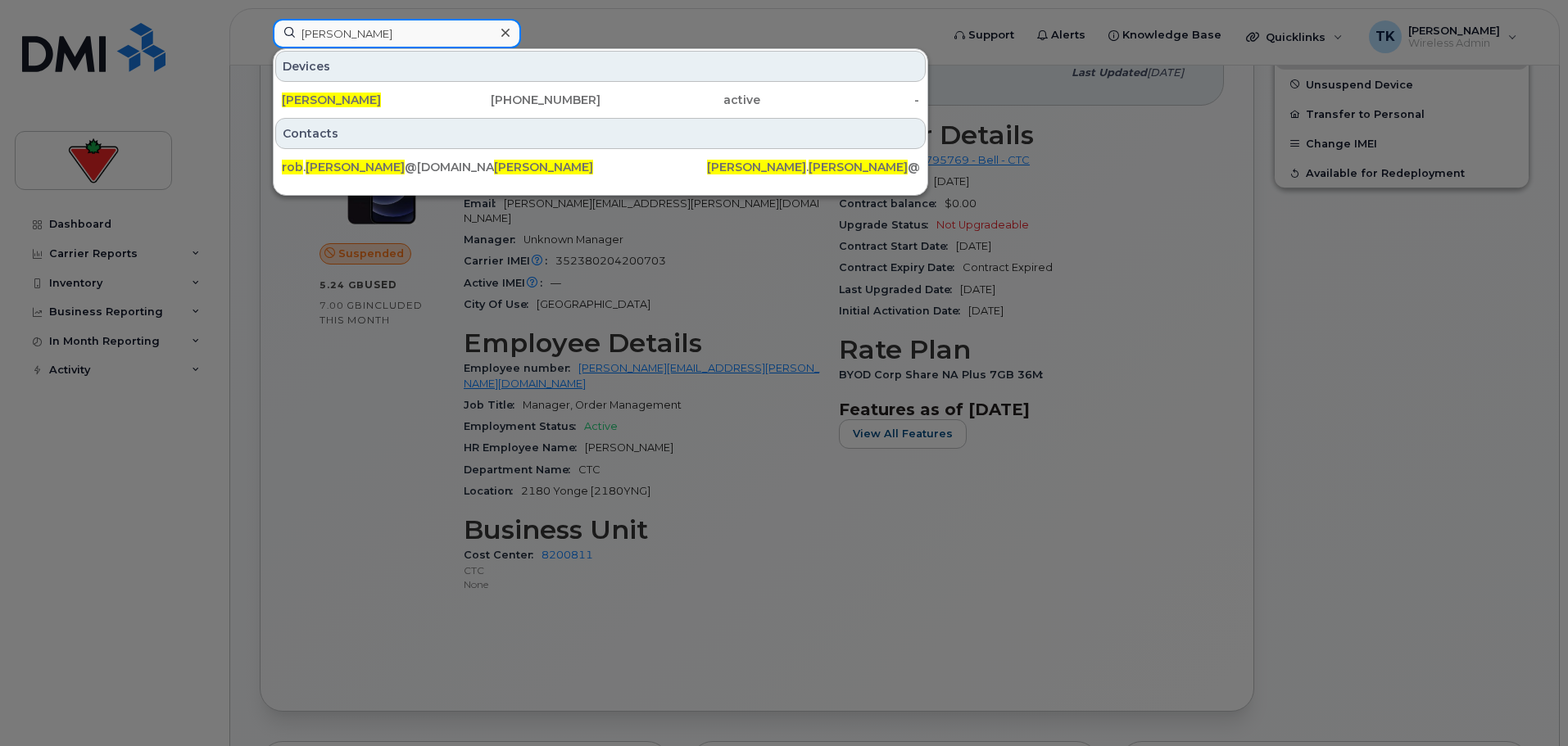
paste input "[PERSON_NAME]"
drag, startPoint x: 434, startPoint y: 34, endPoint x: 220, endPoint y: 24, distance: 214.2
click at [260, 24] on div "[PERSON_NAME] Devices [PERSON_NAME] [PHONE_NUMBER] active - Contacts rob . [PER…" at bounding box center [601, 37] width 683 height 37
drag, startPoint x: 419, startPoint y: 32, endPoint x: 189, endPoint y: 9, distance: 231.1
click at [260, 19] on div "[PERSON_NAME] [PERSON_NAME] [PHONE_NUMBER] active - Contacts [PERSON_NAME] . [P…" at bounding box center [601, 37] width 683 height 37
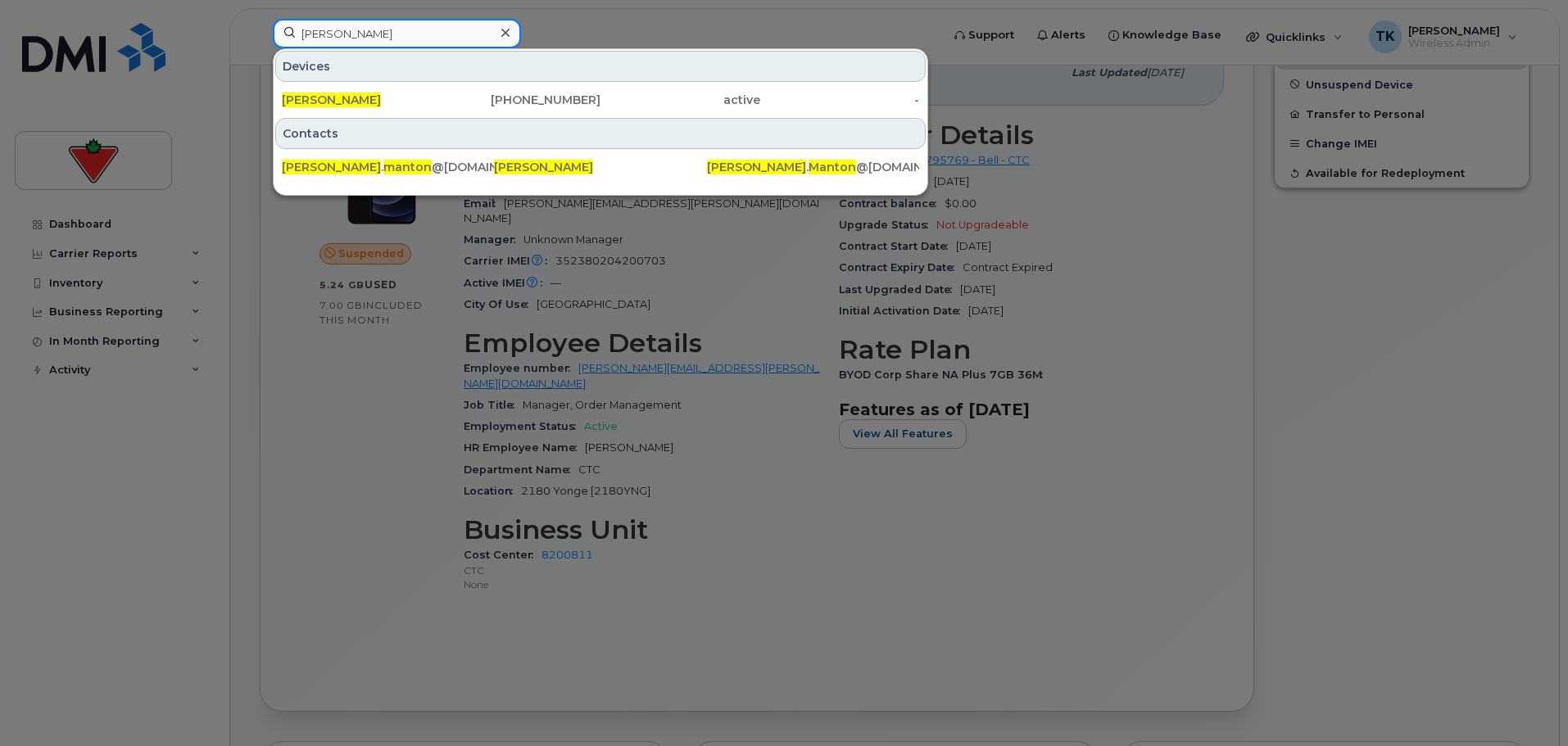
paste input "[PERSON_NAME] Angiwala"
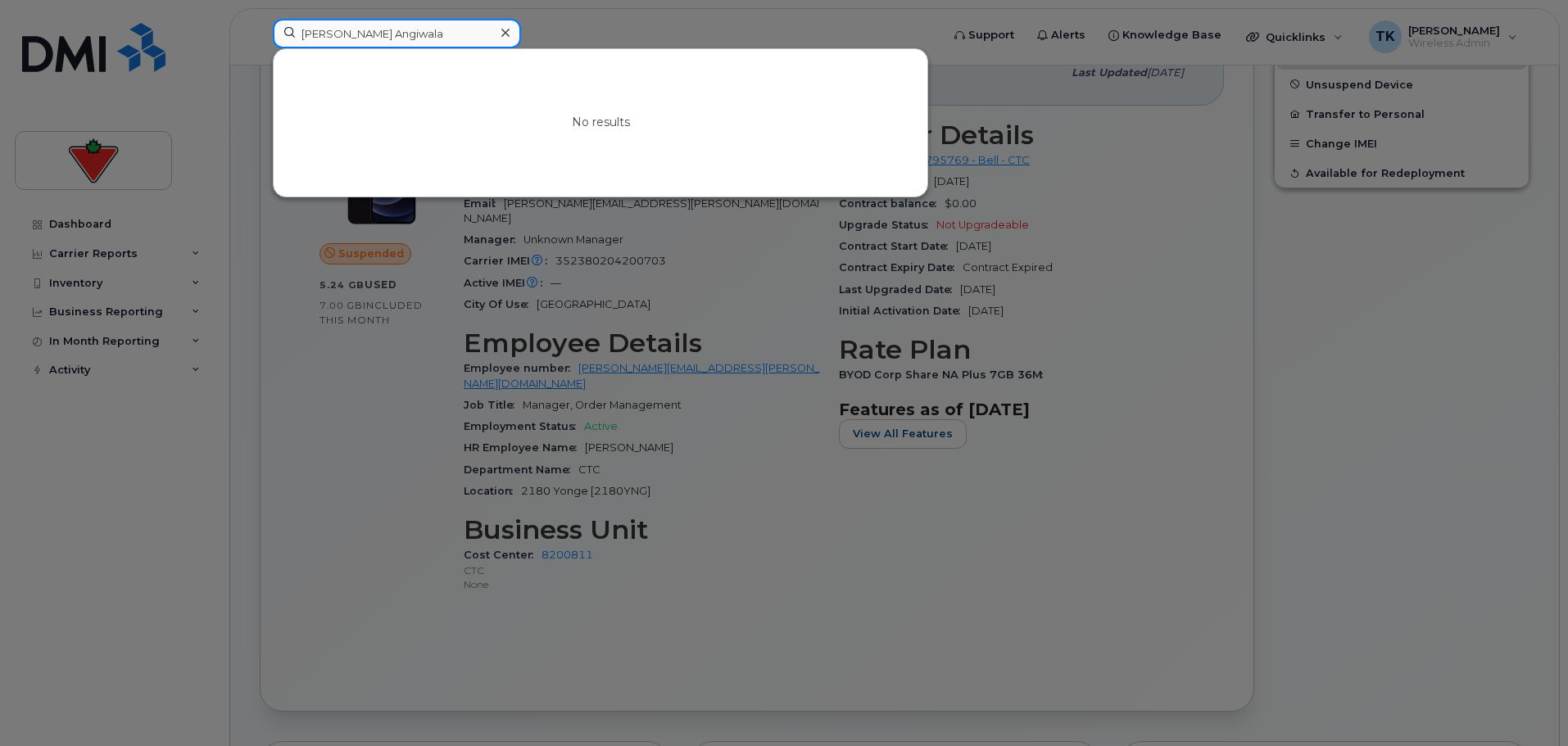
drag, startPoint x: 421, startPoint y: 33, endPoint x: 211, endPoint y: 35, distance: 210.0
click at [260, 35] on div "[PERSON_NAME] Angiwala No results" at bounding box center [601, 37] width 683 height 37
paste input "[PERSON_NAME]"
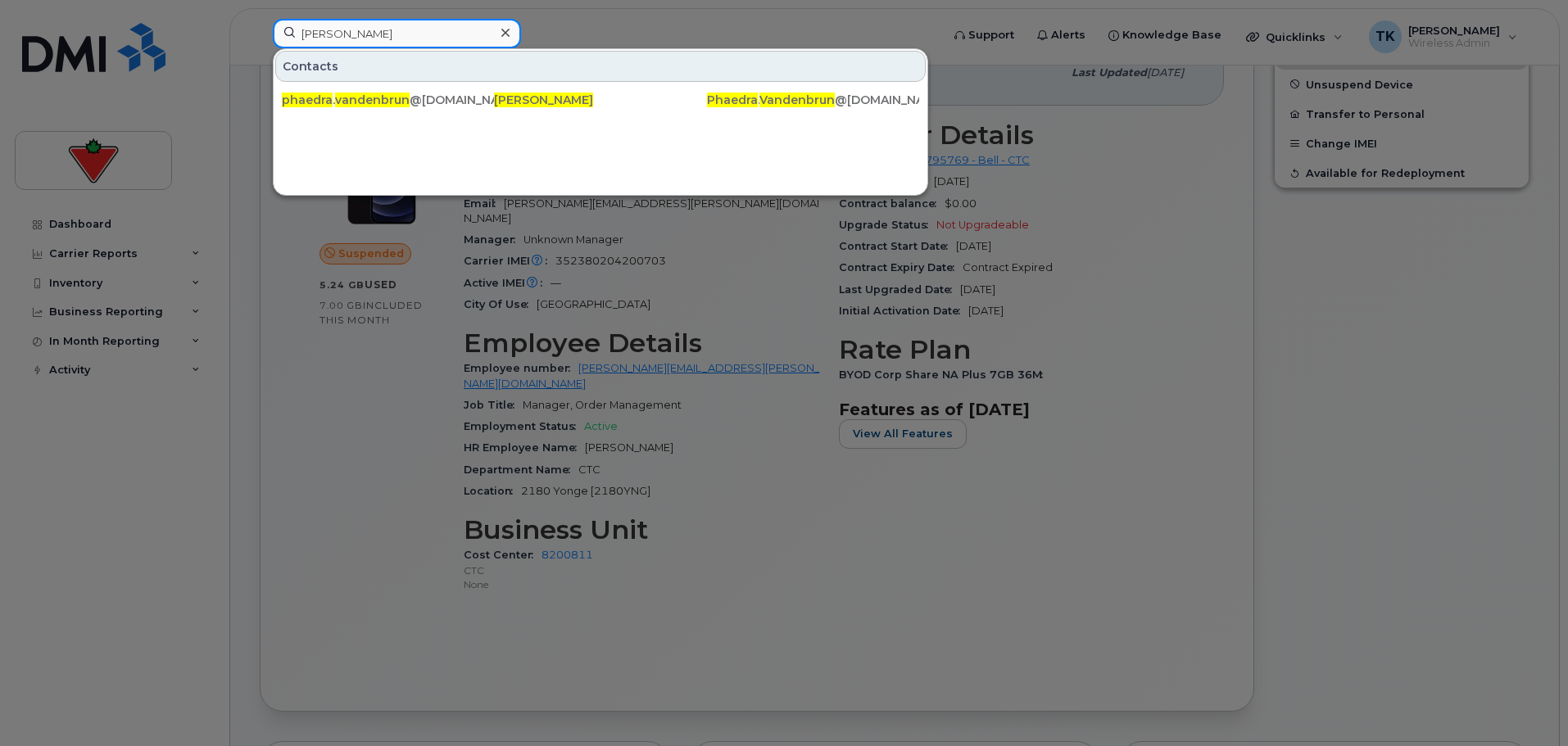
drag, startPoint x: 445, startPoint y: 36, endPoint x: 211, endPoint y: 36, distance: 234.0
click at [260, 36] on div "[PERSON_NAME] Contacts phaedra . vandenbrun @[DOMAIN_NAME] [PERSON_NAME] [PERSO…" at bounding box center [601, 37] width 683 height 37
paste input "[PERSON_NAME]"
drag, startPoint x: 402, startPoint y: 33, endPoint x: 233, endPoint y: 32, distance: 169.0
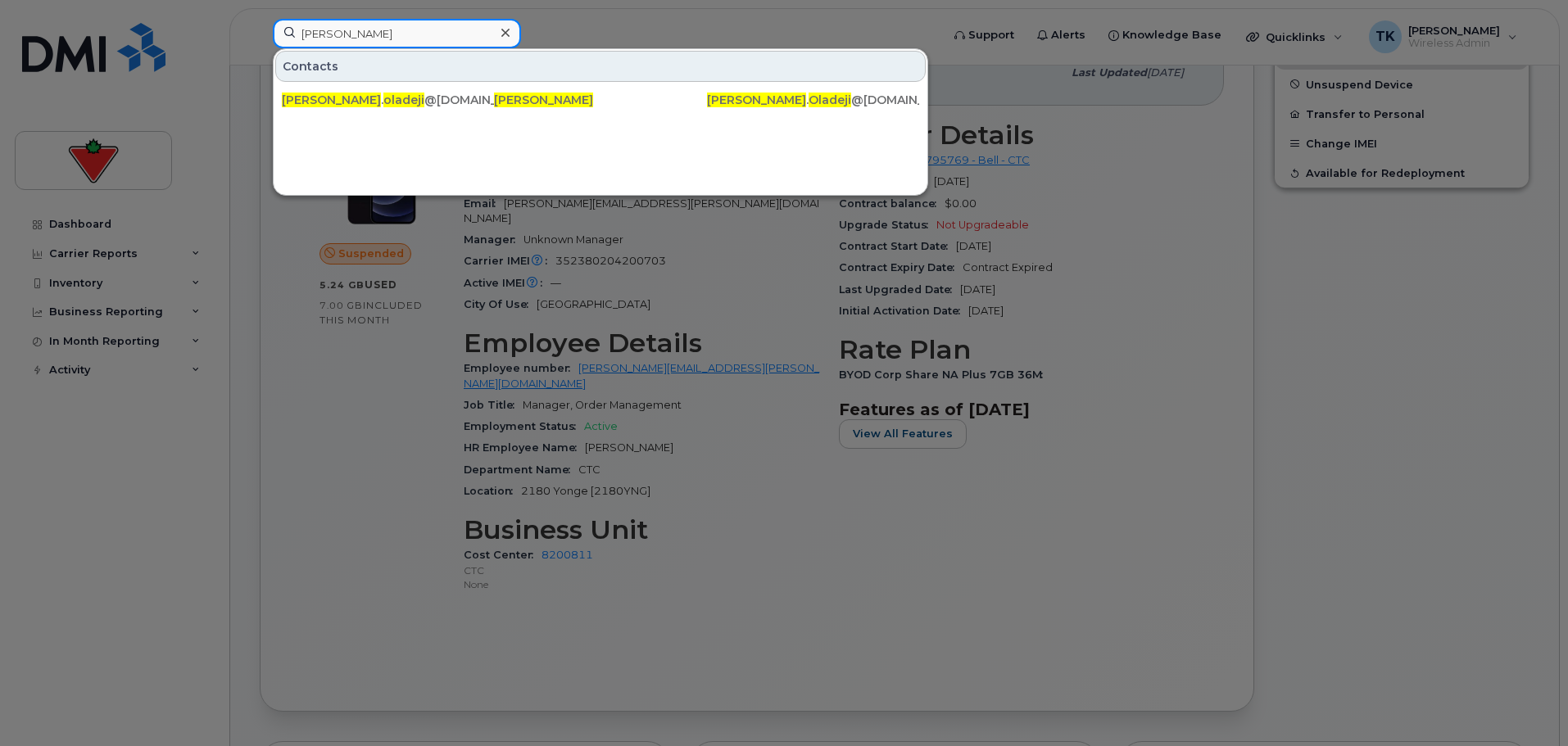
click at [260, 32] on div "[PERSON_NAME] Contacts [PERSON_NAME] . [PERSON_NAME] @[DOMAIN_NAME] [PERSON_NAM…" at bounding box center [601, 37] width 683 height 37
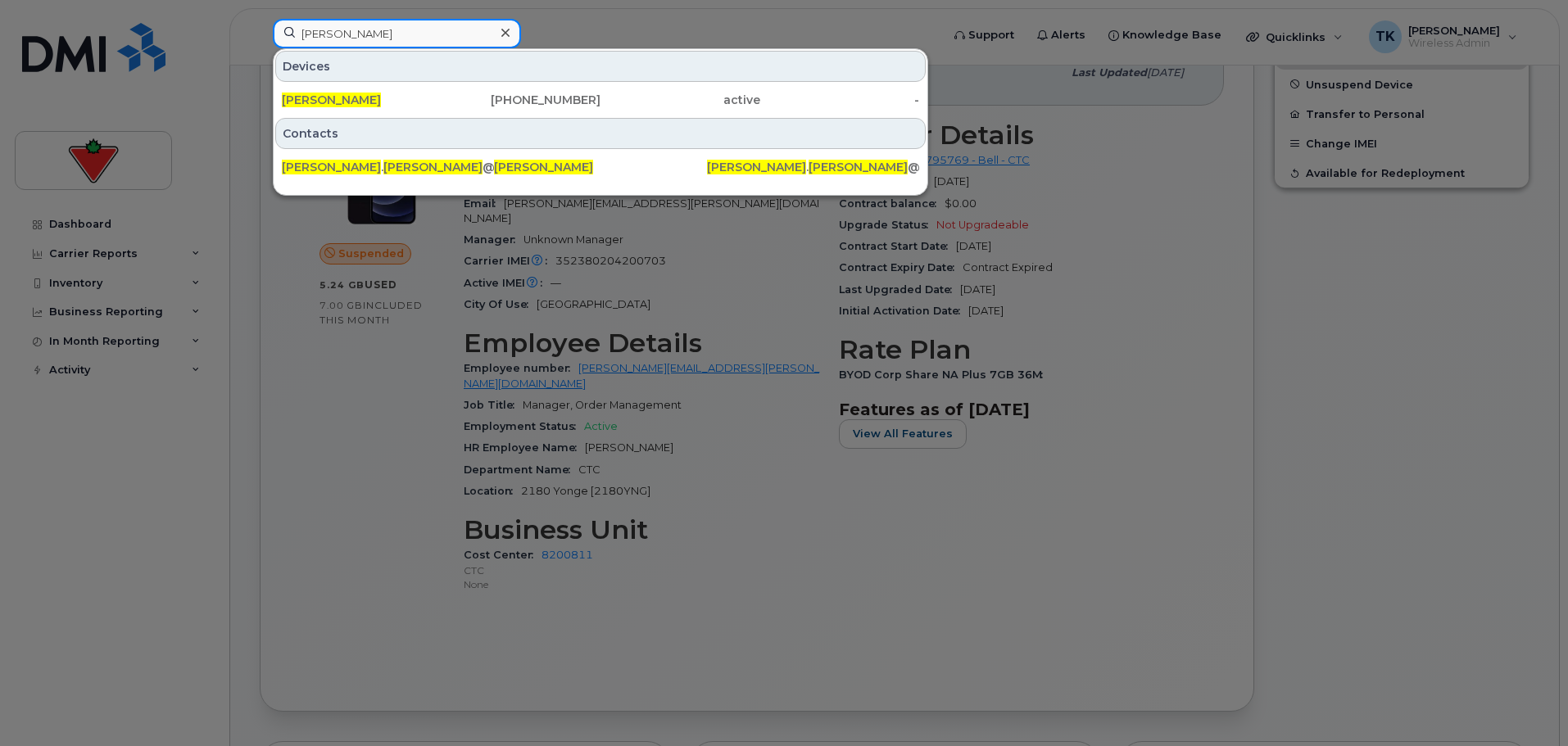
drag, startPoint x: 398, startPoint y: 39, endPoint x: 248, endPoint y: 39, distance: 150.0
click at [260, 39] on div "[PERSON_NAME] Devices [PERSON_NAME] [PHONE_NUMBER] active - Contacts [PERSON_NA…" at bounding box center [601, 37] width 683 height 37
paste input "[PERSON_NAME]"
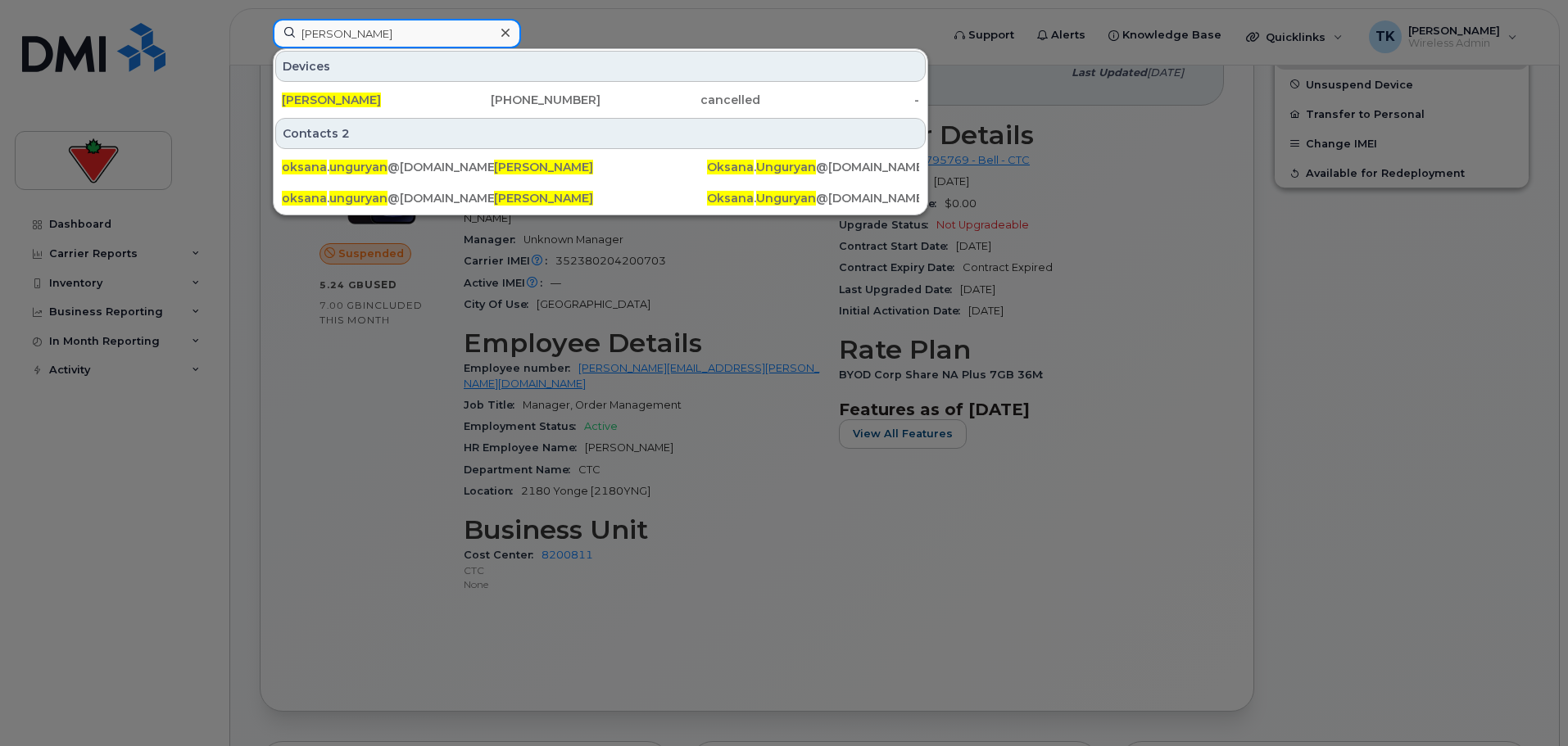
click at [409, 42] on input "[PERSON_NAME]" at bounding box center [396, 34] width 248 height 30
drag, startPoint x: 419, startPoint y: 32, endPoint x: 230, endPoint y: 29, distance: 189.0
click at [260, 30] on div "[PERSON_NAME] Devices [PERSON_NAME] [PHONE_NUMBER] cancelled - Contacts 2 oksan…" at bounding box center [601, 37] width 683 height 37
paste input "[PERSON_NAME]"
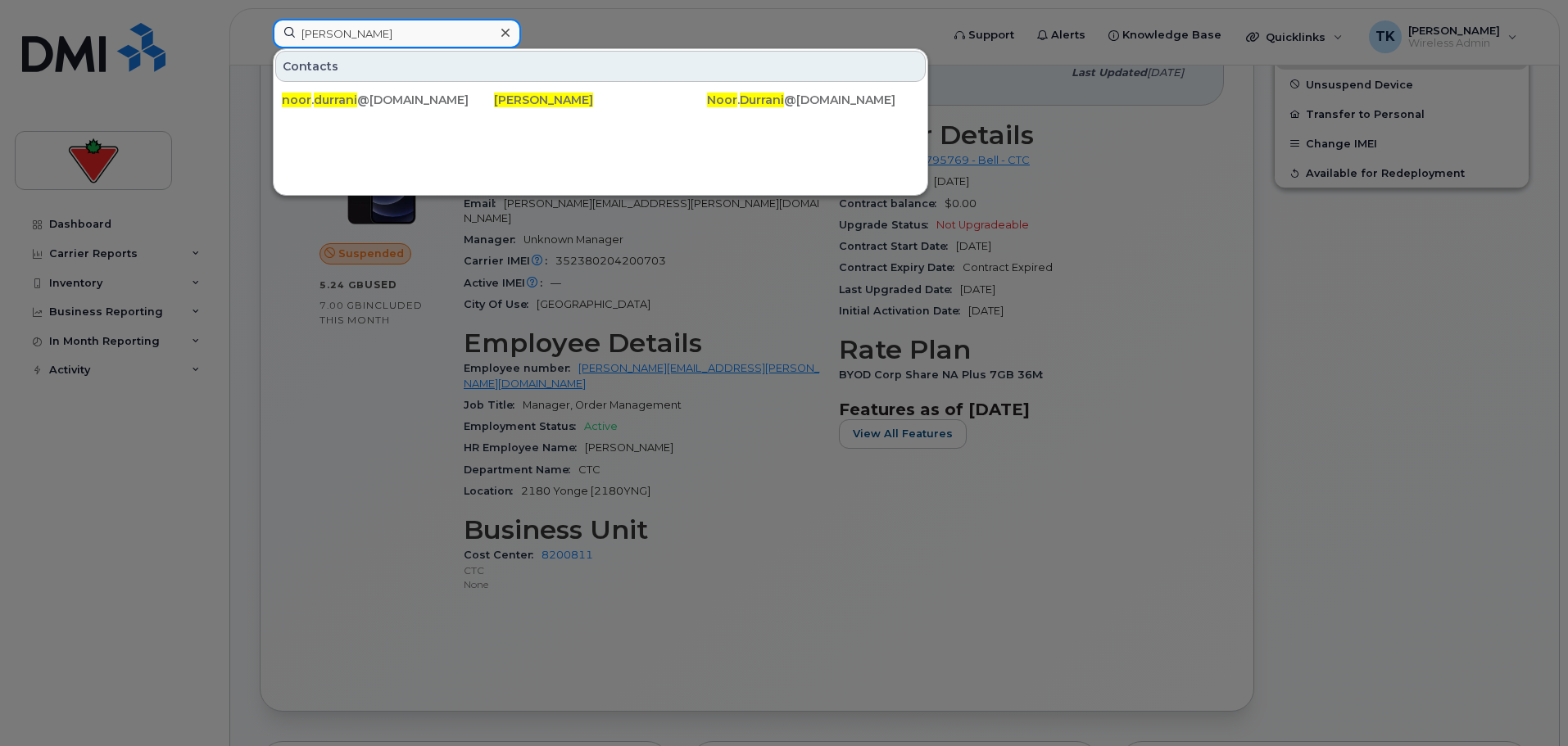
drag, startPoint x: 406, startPoint y: 39, endPoint x: 180, endPoint y: 24, distance: 226.5
click at [260, 29] on div "[PERSON_NAME] Contacts noor . durrani @[DOMAIN_NAME] [PERSON_NAME] Noor . Durra…" at bounding box center [601, 37] width 683 height 37
paste input "[PERSON_NAME]"
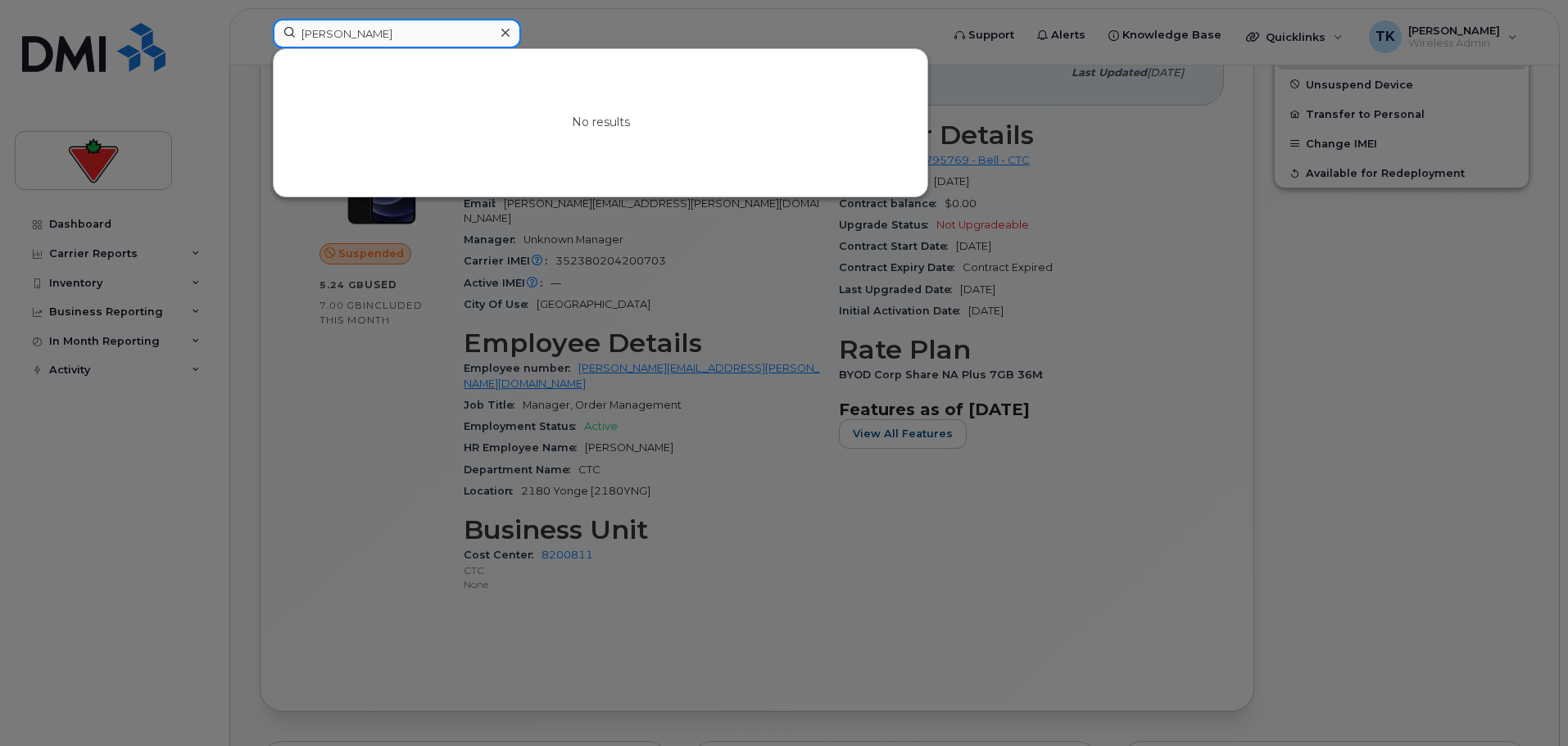
drag, startPoint x: 392, startPoint y: 31, endPoint x: 170, endPoint y: 37, distance: 222.1
click at [260, 37] on div "[PERSON_NAME] No results" at bounding box center [601, 37] width 683 height 37
paste input "[PERSON_NAME]"
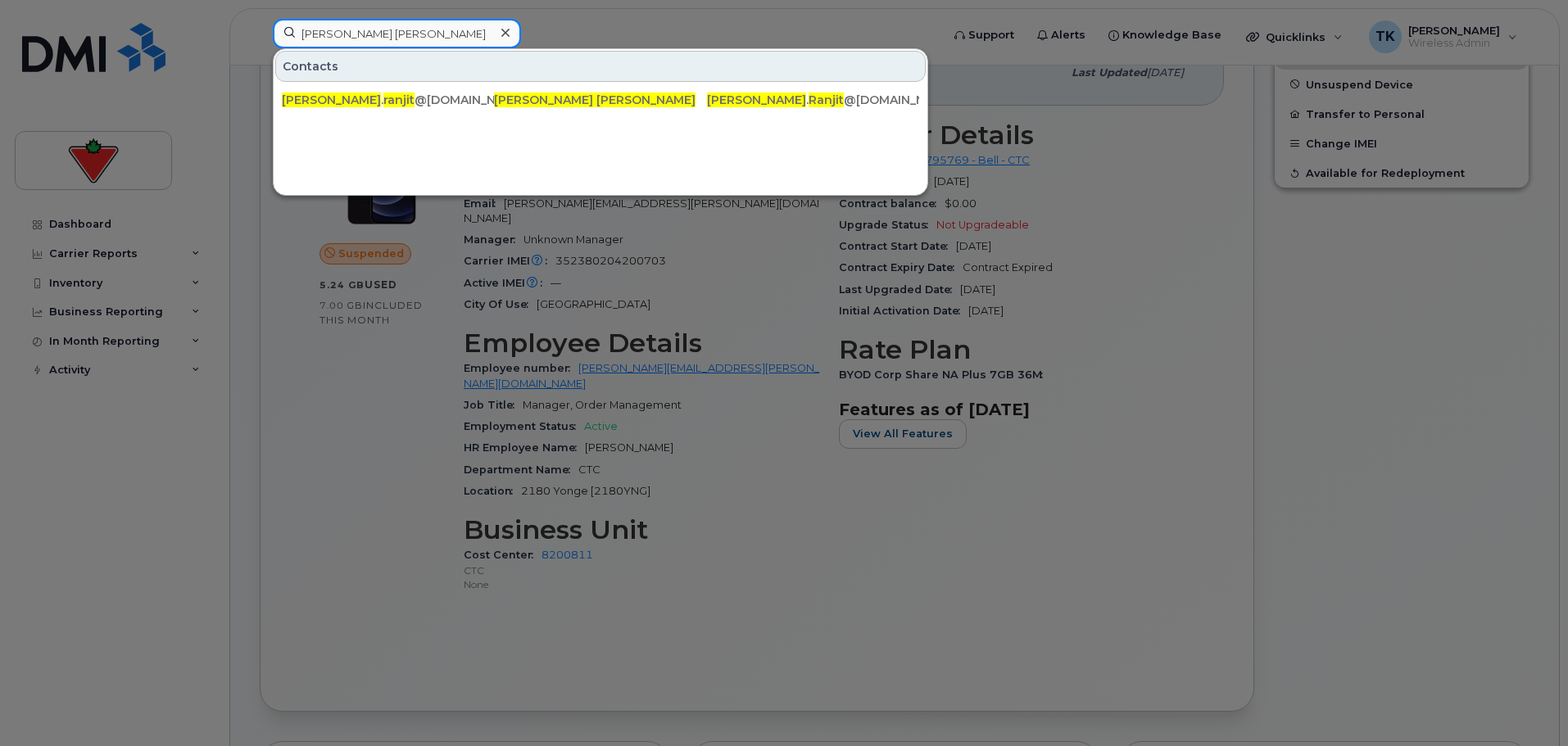
drag, startPoint x: 399, startPoint y: 39, endPoint x: 39, endPoint y: 39, distance: 360.0
click at [260, 39] on div "[PERSON_NAME] [PERSON_NAME] Contacts [PERSON_NAME] . [PERSON_NAME] @[DOMAIN_NAM…" at bounding box center [601, 37] width 683 height 37
paste input "[PERSON_NAME]"
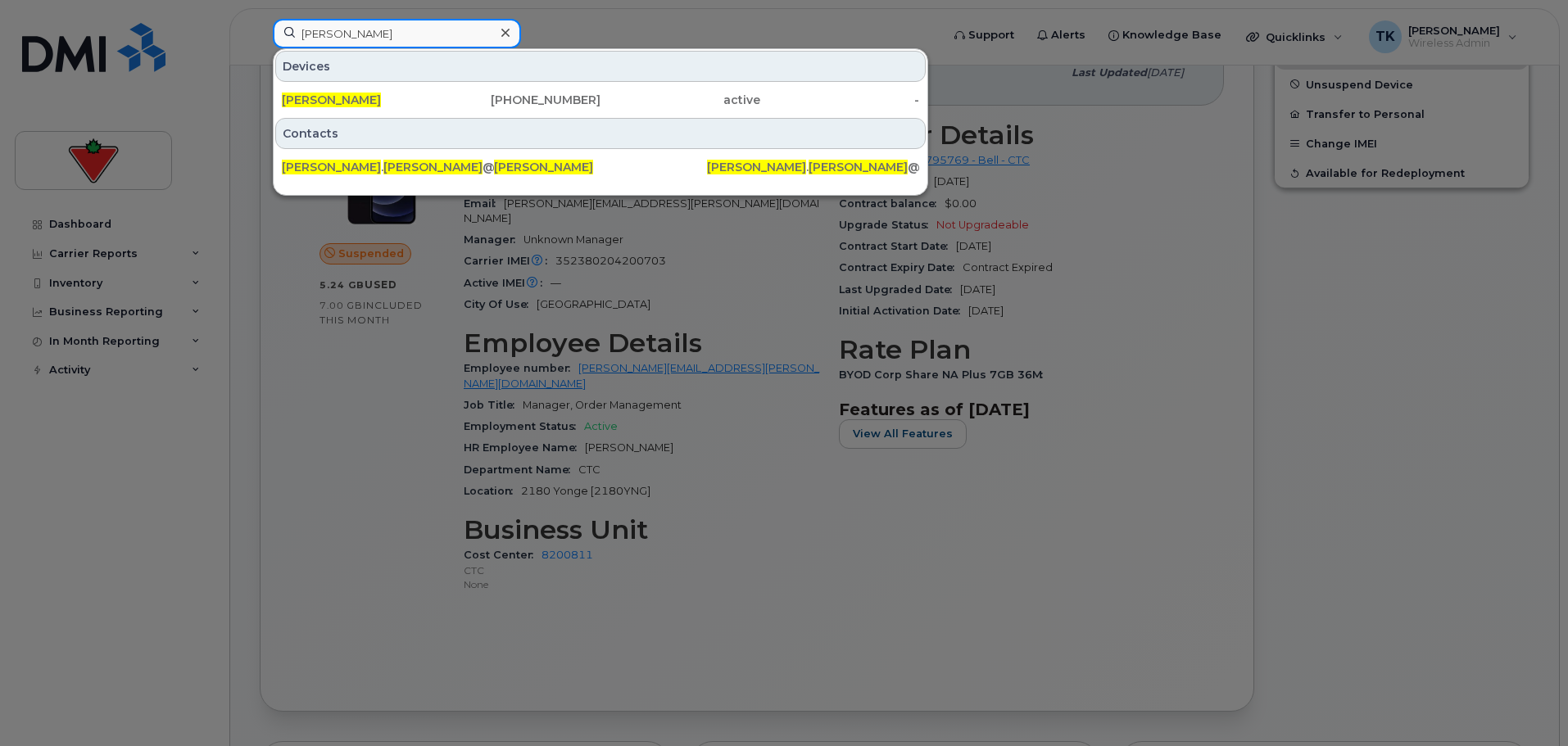
drag, startPoint x: 398, startPoint y: 38, endPoint x: 81, endPoint y: 8, distance: 318.4
click at [260, 19] on div "[PERSON_NAME] Devices [PERSON_NAME] [PHONE_NUMBER] active - Contacts [PERSON_NA…" at bounding box center [601, 37] width 683 height 37
paste input "anette Kit"
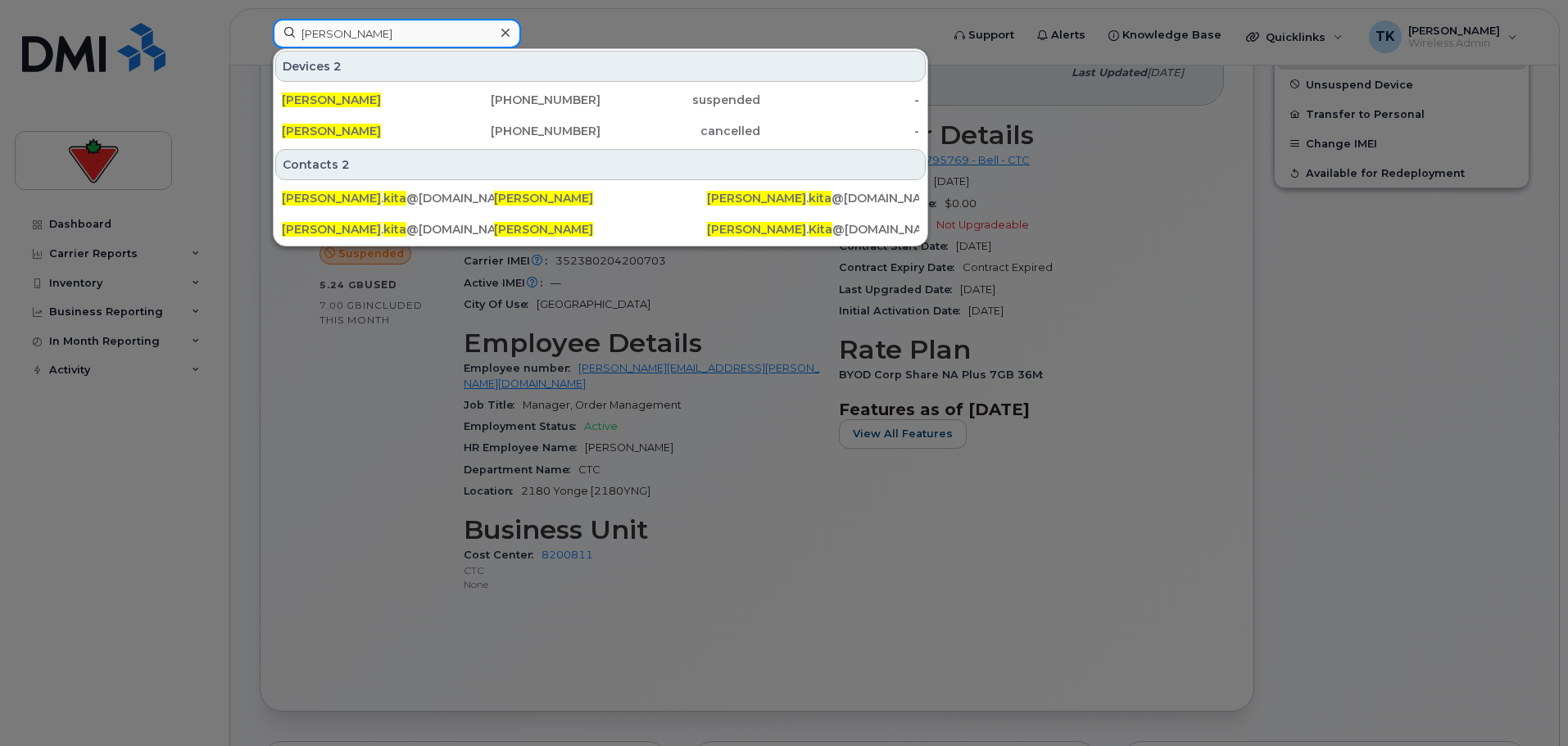
drag, startPoint x: 397, startPoint y: 31, endPoint x: 180, endPoint y: 28, distance: 217.0
click at [260, 31] on div "[PERSON_NAME] Devices 2 [PERSON_NAME] [PHONE_NUMBER] suspended - [PERSON_NAME] …" at bounding box center [601, 37] width 683 height 37
paste input "[PERSON_NAME]"
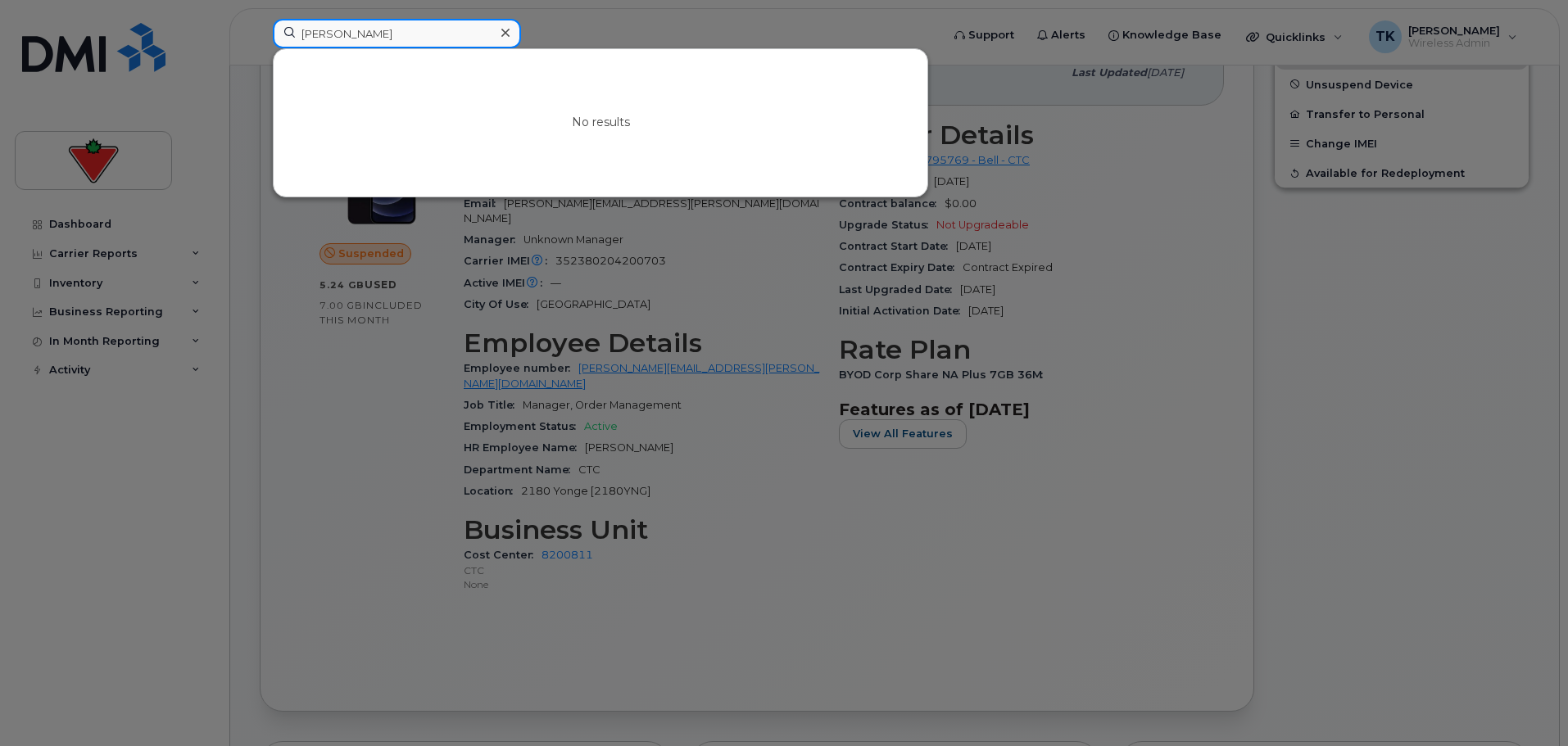
drag, startPoint x: 387, startPoint y: 32, endPoint x: 190, endPoint y: 36, distance: 197.0
click at [260, 36] on div "[PERSON_NAME] No results" at bounding box center [601, 37] width 683 height 37
paste input "[PERSON_NAME]"
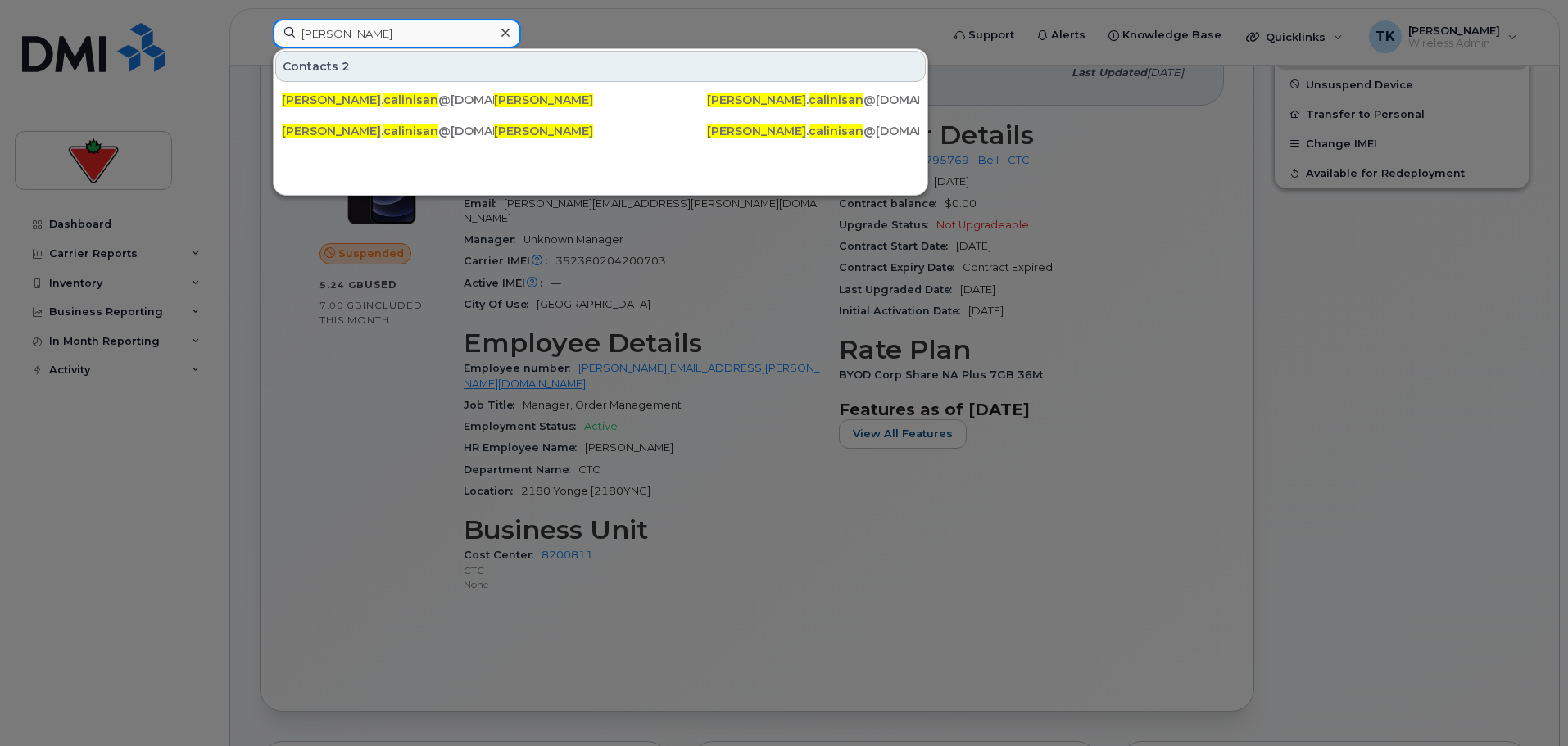
drag, startPoint x: 406, startPoint y: 45, endPoint x: 198, endPoint y: 45, distance: 208.0
click at [260, 45] on div "[PERSON_NAME] Contacts 2 [PERSON_NAME] . calinisan @[DOMAIN_NAME] [PERSON_NAME]…" at bounding box center [601, 37] width 683 height 37
paste input "[PERSON_NAME]"
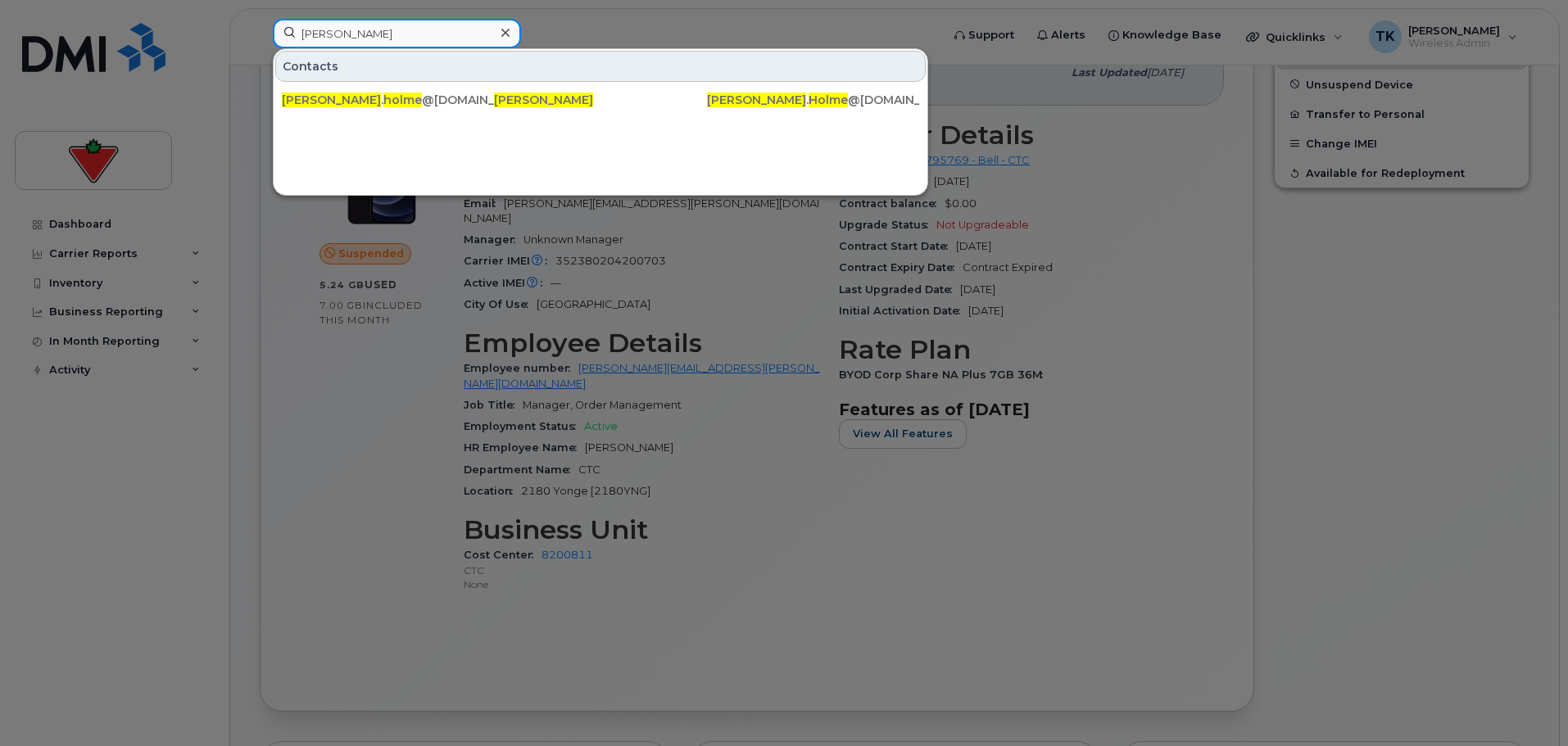
drag, startPoint x: 411, startPoint y: 30, endPoint x: 127, endPoint y: 2, distance: 285.4
click at [260, 19] on div "[PERSON_NAME] Contacts [PERSON_NAME] . holme @[DOMAIN_NAME] [PERSON_NAME] [PERS…" at bounding box center [601, 37] width 683 height 37
paste input "[PERSON_NAME]"
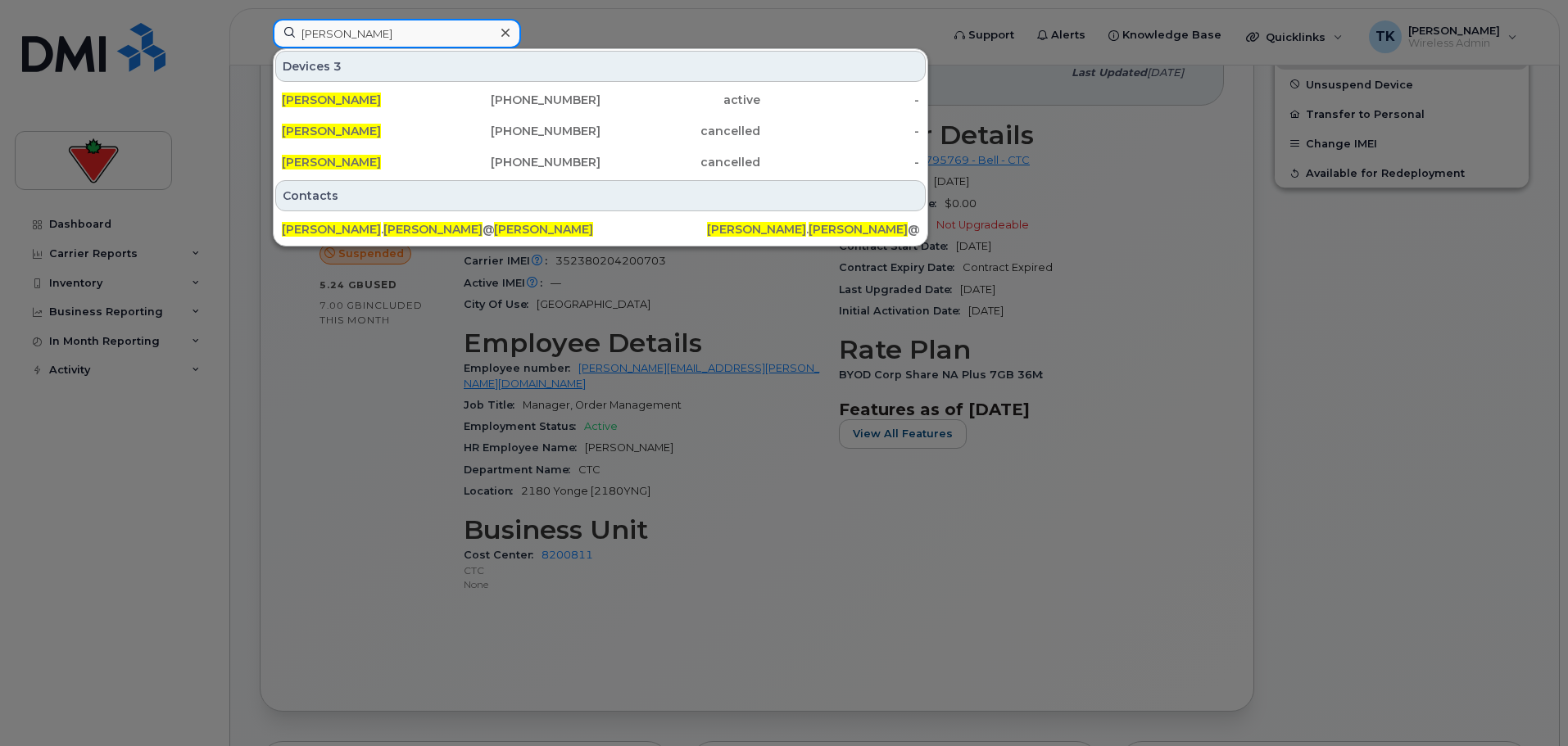
drag, startPoint x: 382, startPoint y: 37, endPoint x: 208, endPoint y: 12, distance: 175.8
click at [260, 19] on div "[PERSON_NAME] Devices 3 [PERSON_NAME] [PHONE_NUMBER] active - [PERSON_NAME] [PH…" at bounding box center [601, 37] width 683 height 37
paste input "[PERSON_NAME]"
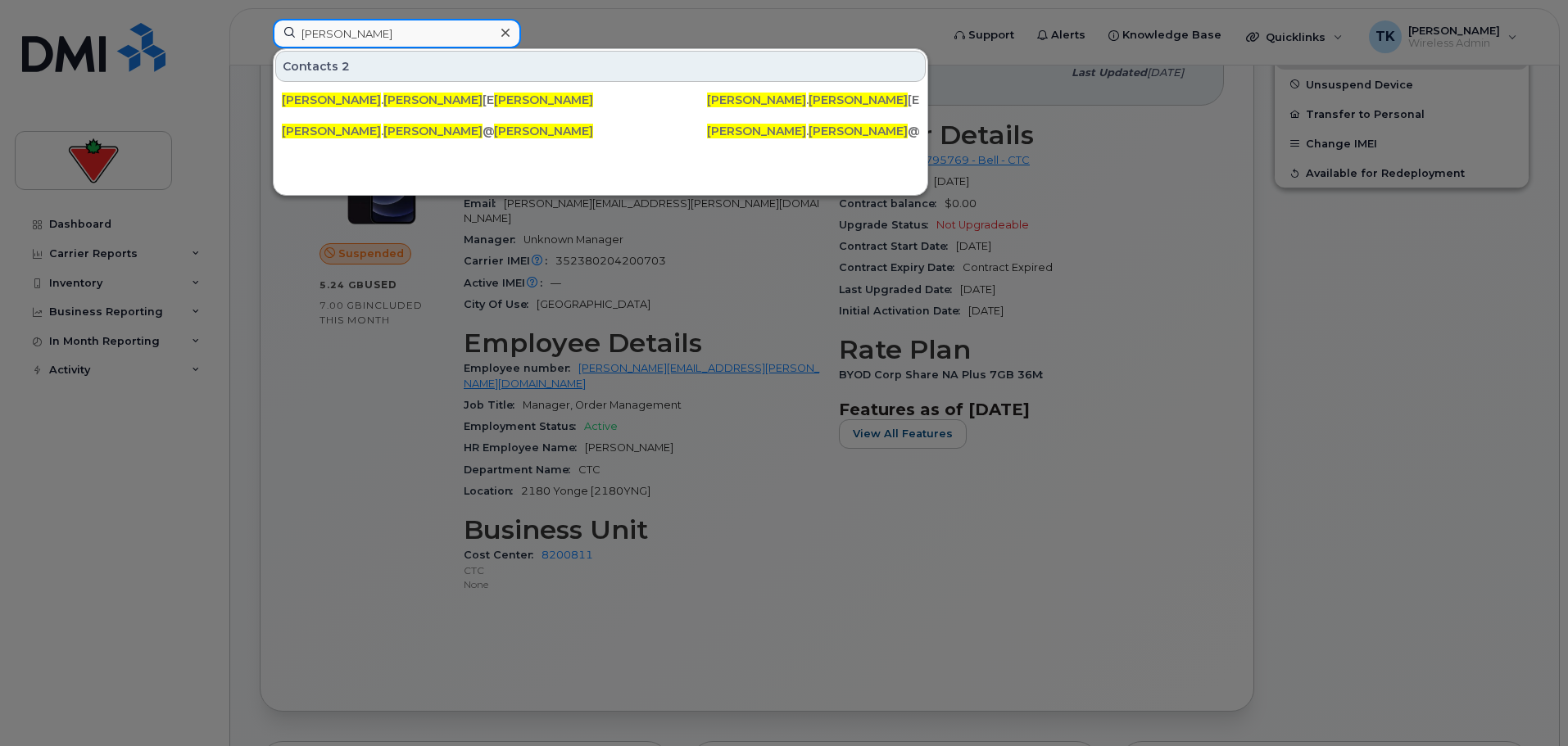
drag, startPoint x: 444, startPoint y: 30, endPoint x: 195, endPoint y: 30, distance: 249.0
click at [260, 30] on div "[PERSON_NAME] Contacts 2 [PERSON_NAME] . [PERSON_NAME] [EMAIL_ADDRESS][DOMAIN_N…" at bounding box center [601, 37] width 683 height 37
paste input "[PERSON_NAME]"
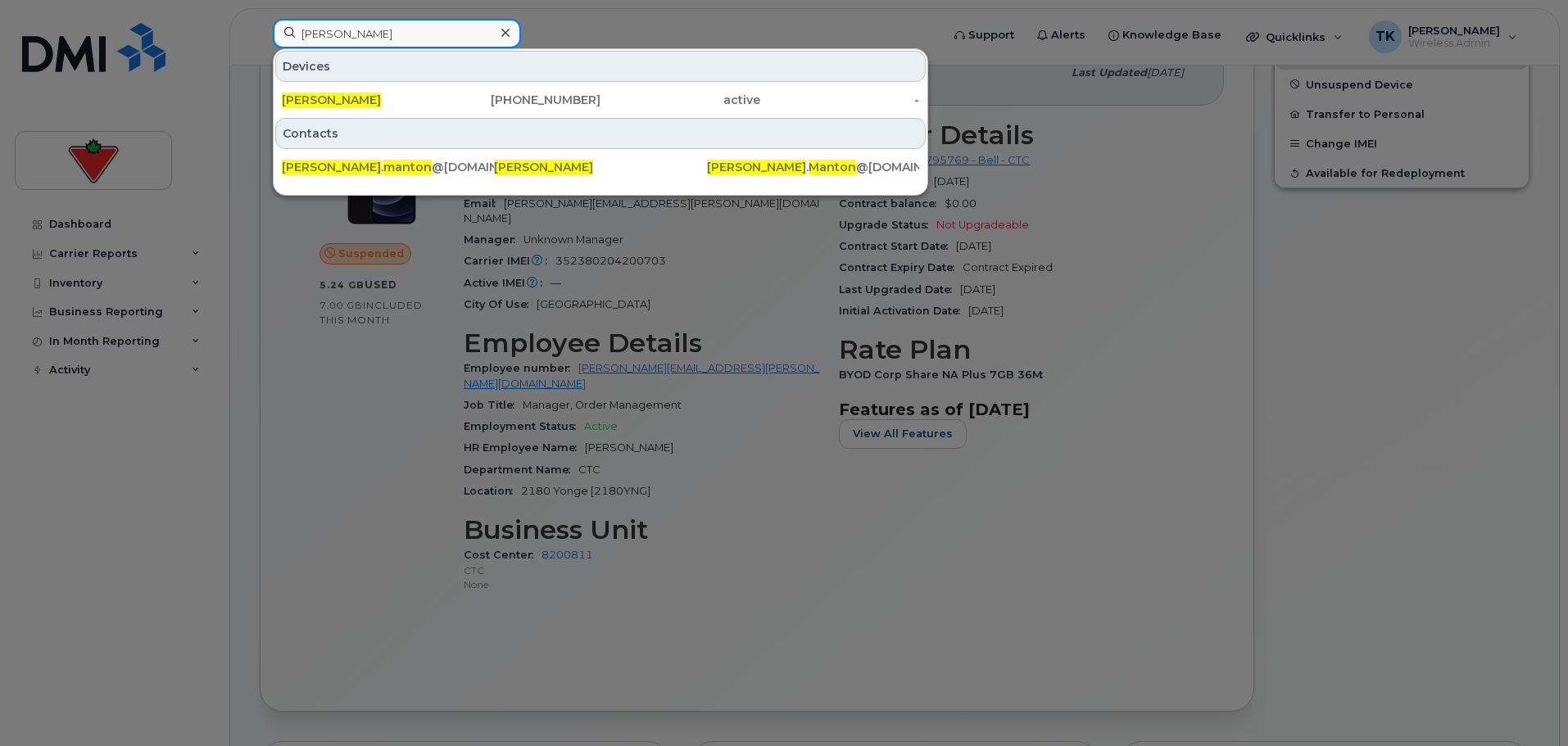
drag, startPoint x: 396, startPoint y: 33, endPoint x: 181, endPoint y: 19, distance: 215.5
click at [260, 19] on div "[PERSON_NAME] [PERSON_NAME] [PHONE_NUMBER] active - Contacts [PERSON_NAME] . [P…" at bounding box center [601, 37] width 683 height 37
paste input "[PERSON_NAME]"
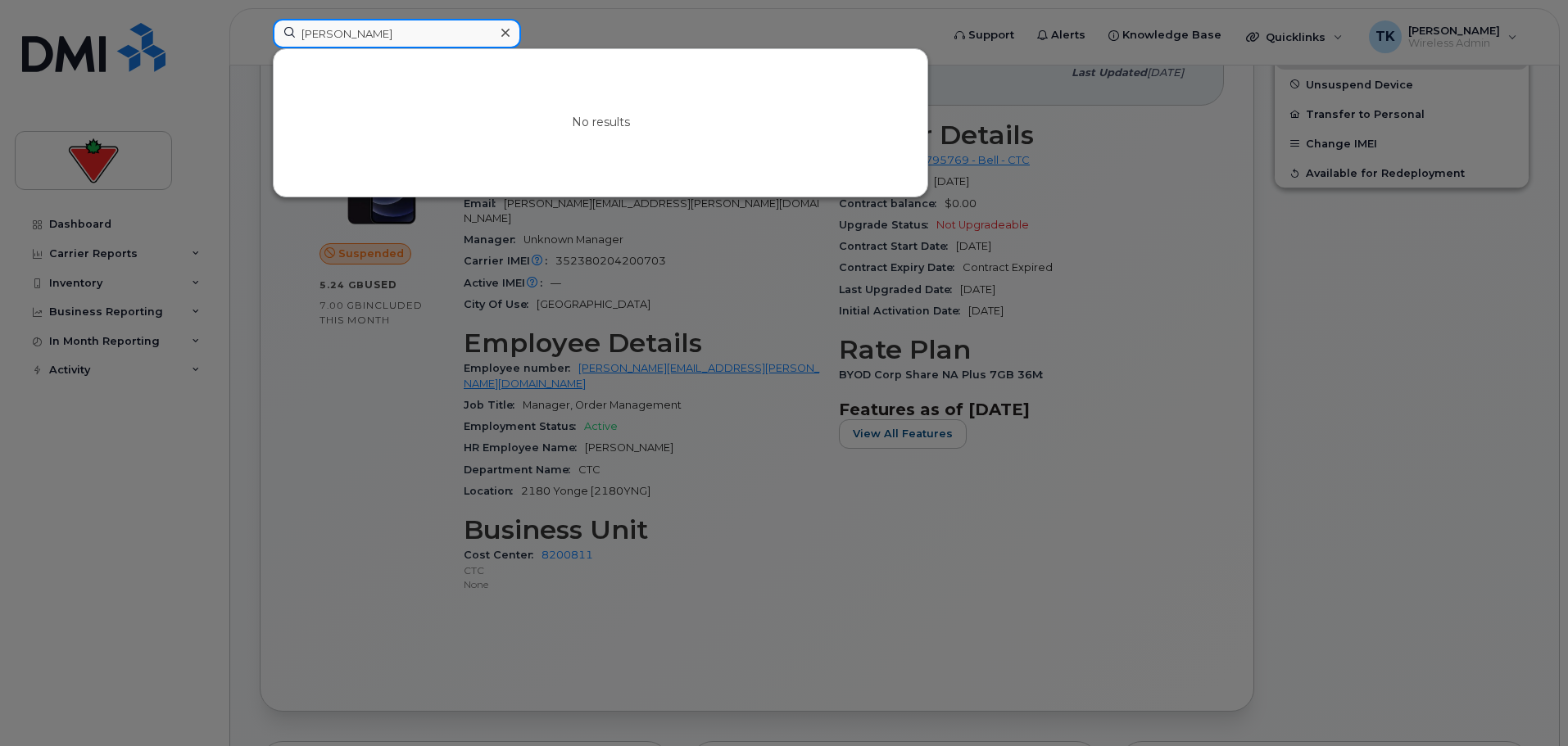
drag, startPoint x: 373, startPoint y: 31, endPoint x: 102, endPoint y: 22, distance: 271.1
click at [260, 29] on div "[PERSON_NAME] No results" at bounding box center [601, 37] width 683 height 37
paste input "[PERSON_NAME]"
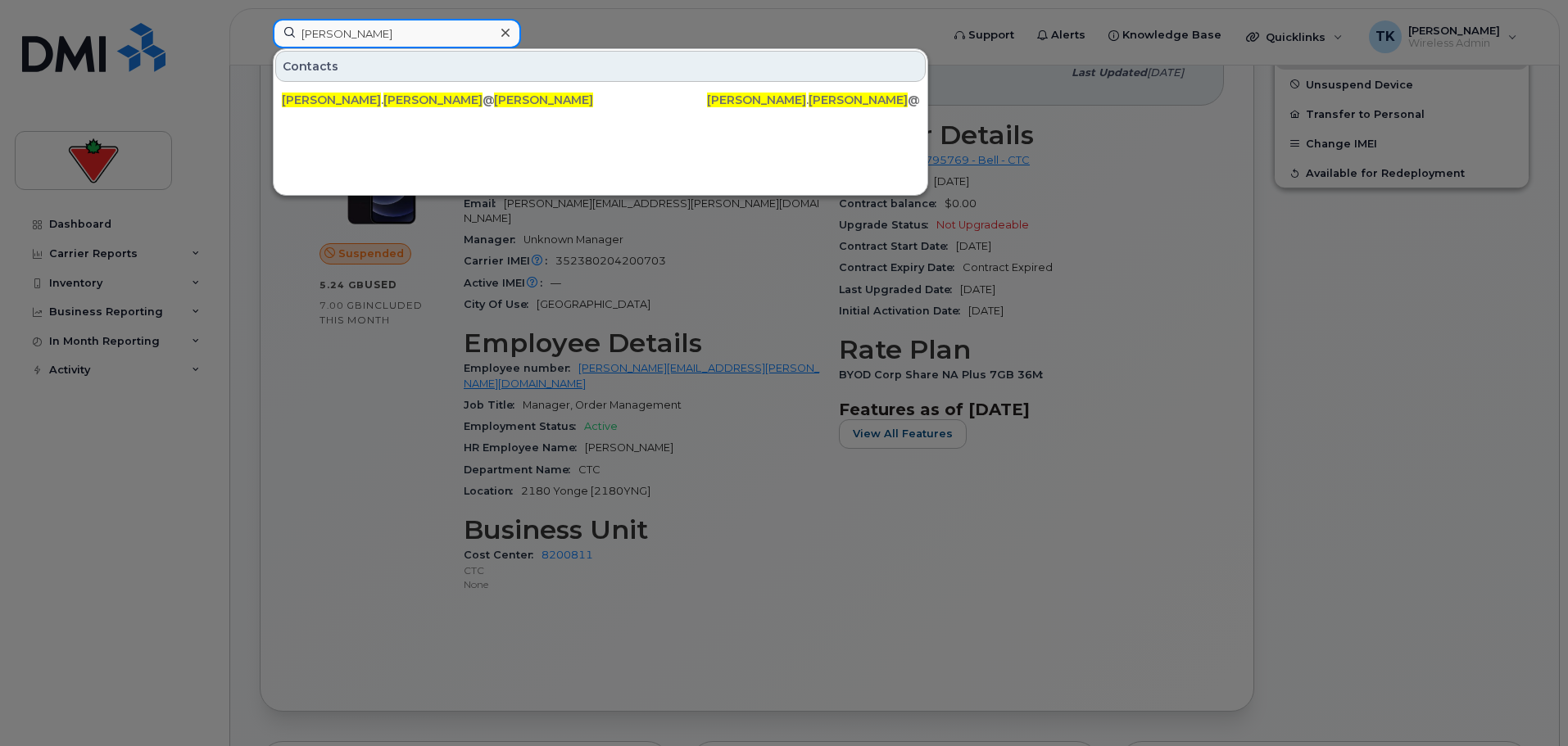
drag, startPoint x: 387, startPoint y: 35, endPoint x: 156, endPoint y: 36, distance: 231.0
click at [260, 36] on div "[PERSON_NAME] Contacts [PERSON_NAME] . [PERSON_NAME] @[DOMAIN_NAME] [PERSON_NAM…" at bounding box center [601, 37] width 683 height 37
paste input "[PERSON_NAME]"
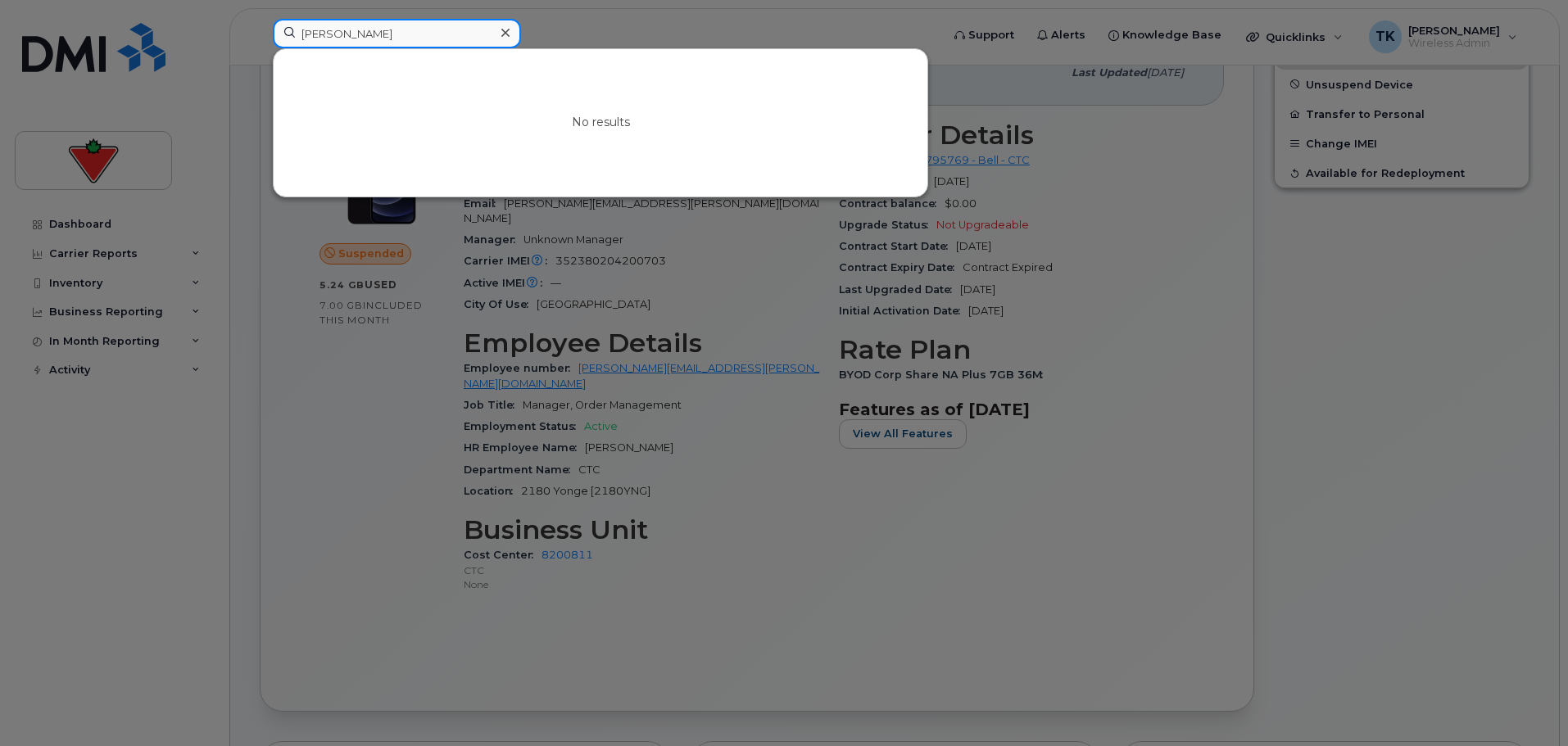
drag, startPoint x: 401, startPoint y: 32, endPoint x: 195, endPoint y: 6, distance: 207.6
click at [260, 19] on div "[PERSON_NAME] No results" at bounding box center [601, 37] width 683 height 37
paste input "[PERSON_NAME]"
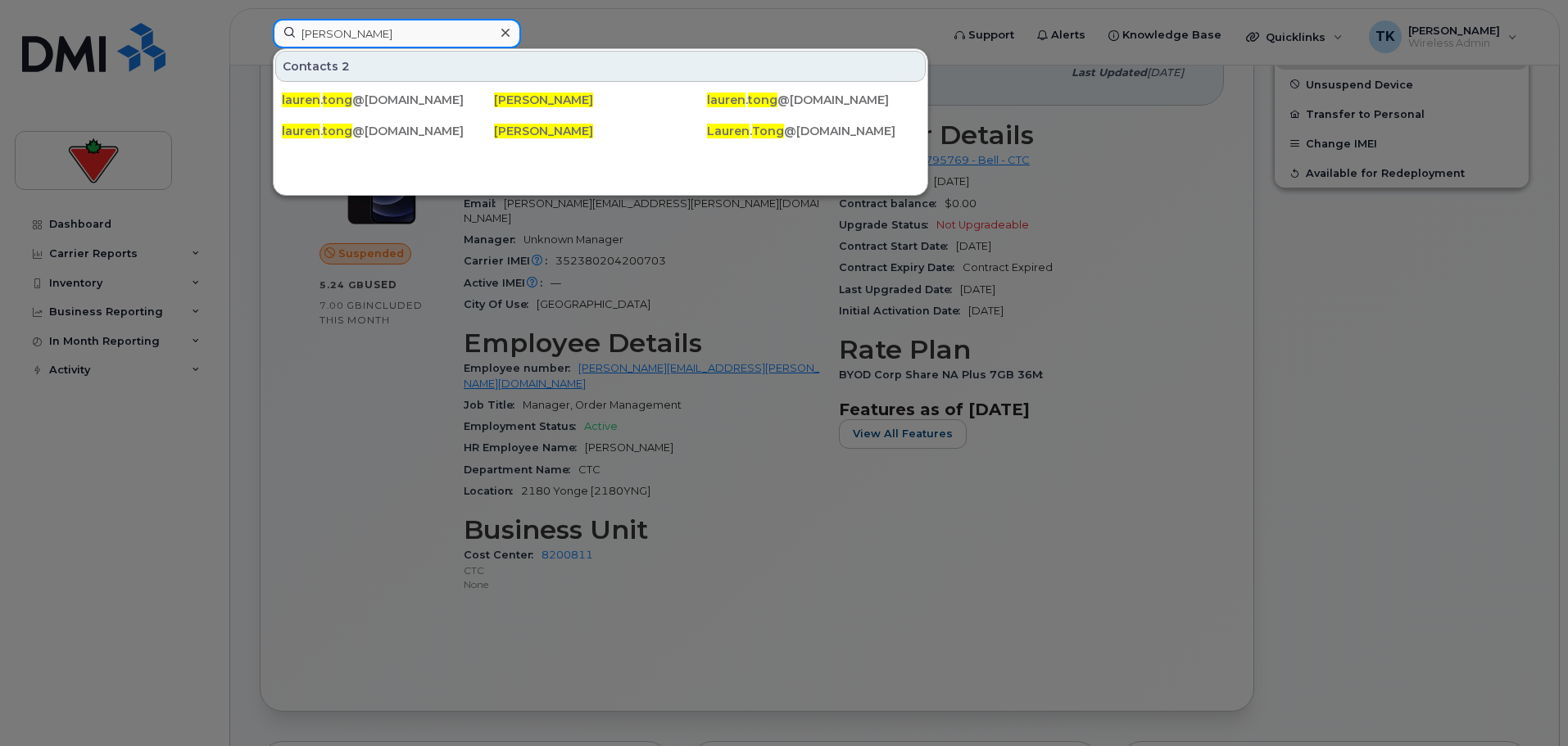
drag, startPoint x: 412, startPoint y: 39, endPoint x: 187, endPoint y: 4, distance: 227.7
click at [260, 19] on div "[PERSON_NAME] Contacts 2 lauren . tong @[DOMAIN_NAME] [PERSON_NAME] [PERSON_NAM…" at bounding box center [601, 37] width 683 height 37
paste input "rysa Kohaykewych"
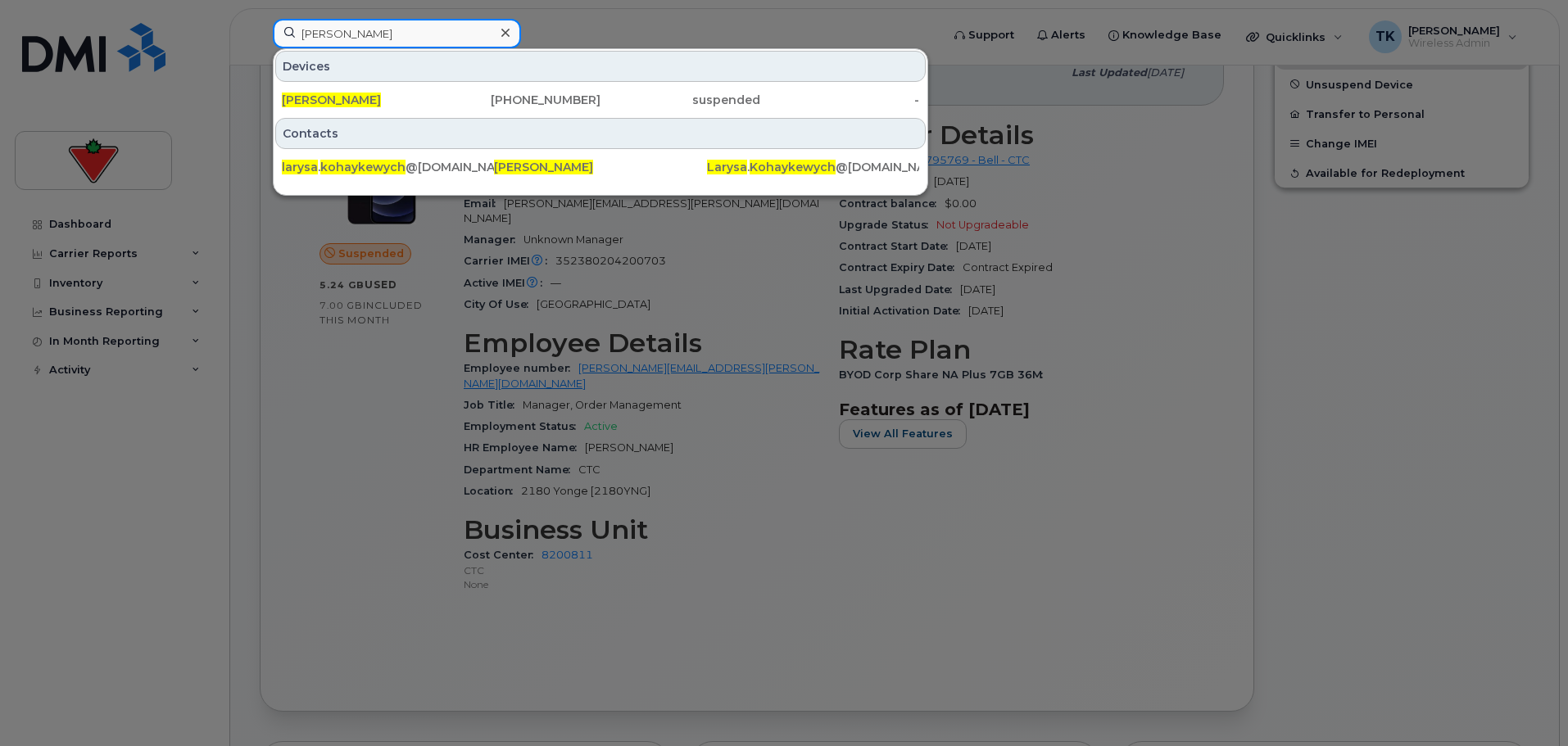
drag, startPoint x: 431, startPoint y: 37, endPoint x: 69, endPoint y: -12, distance: 365.3
paste input "[PERSON_NAME]"
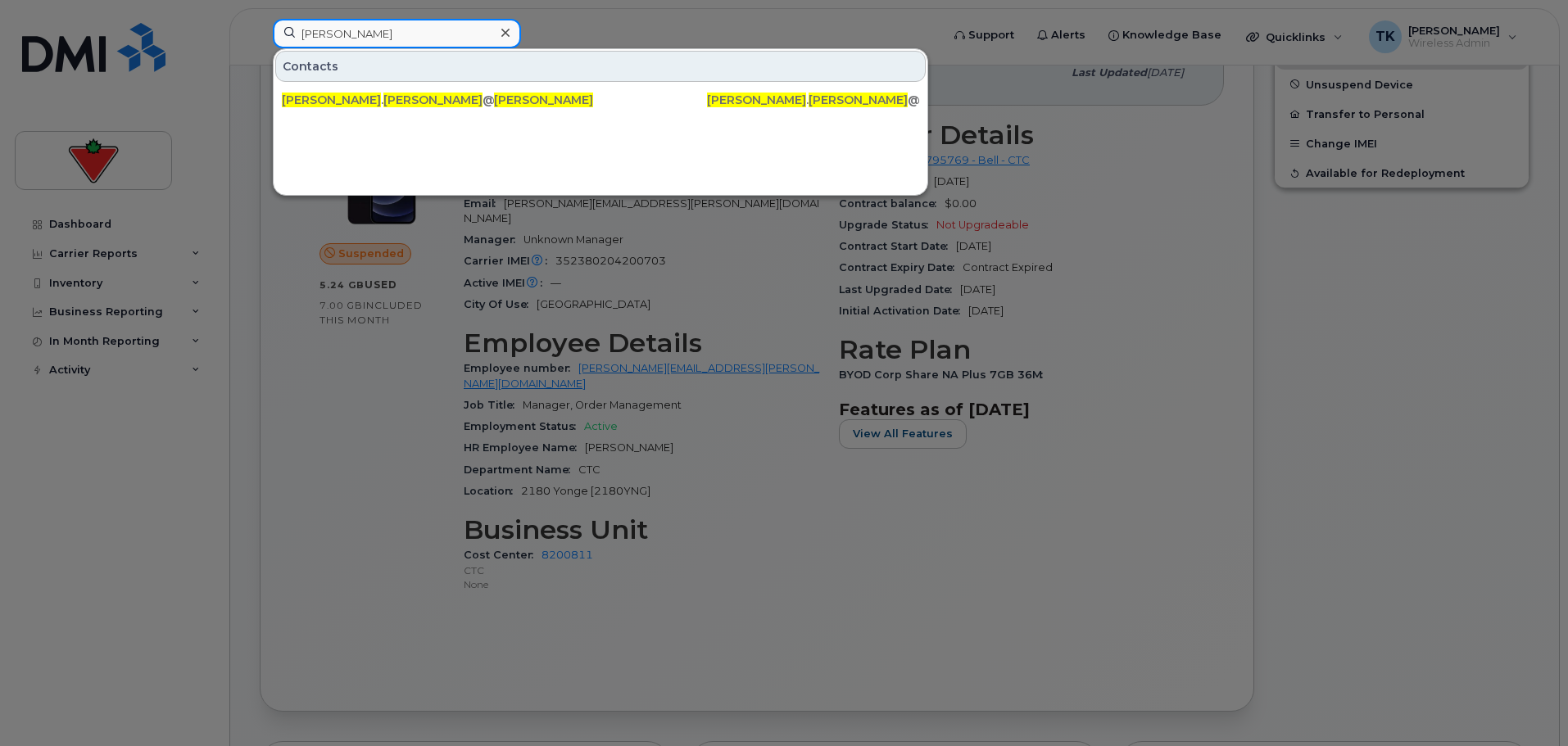
drag, startPoint x: 401, startPoint y: 29, endPoint x: 204, endPoint y: 33, distance: 197.0
click at [260, 33] on div "[PERSON_NAME] Contacts [PERSON_NAME] . [PERSON_NAME] @[DOMAIN_NAME] [PERSON_NAM…" at bounding box center [601, 37] width 683 height 37
paste input "[PERSON_NAME]"
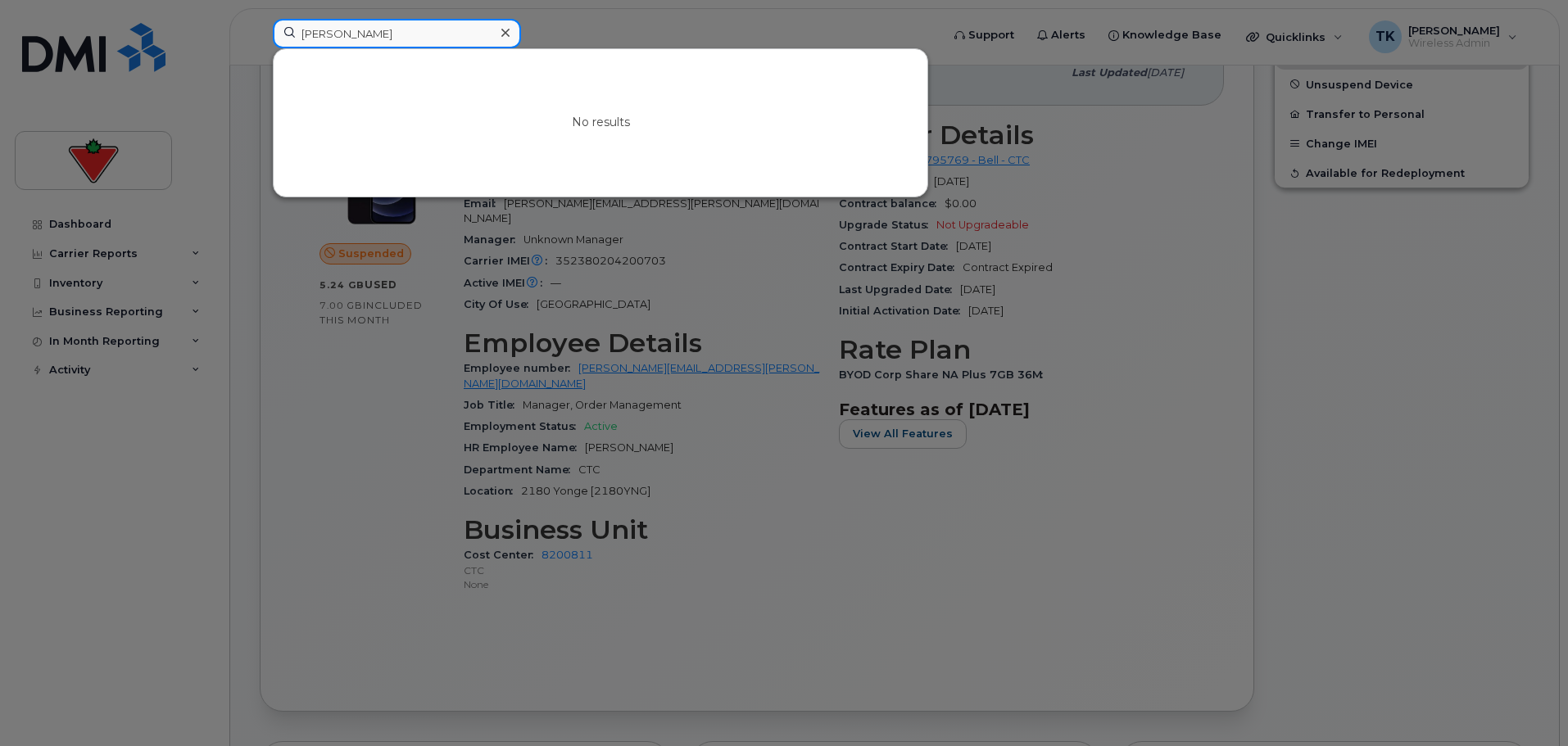
drag, startPoint x: 408, startPoint y: 27, endPoint x: 69, endPoint y: 26, distance: 339.0
click at [260, 27] on div "[PERSON_NAME] No results" at bounding box center [601, 37] width 683 height 37
paste input "th [PERSON_NAME]"
drag, startPoint x: 430, startPoint y: 36, endPoint x: 133, endPoint y: 2, distance: 298.9
click at [260, 19] on div "[PERSON_NAME] No results" at bounding box center [601, 37] width 683 height 37
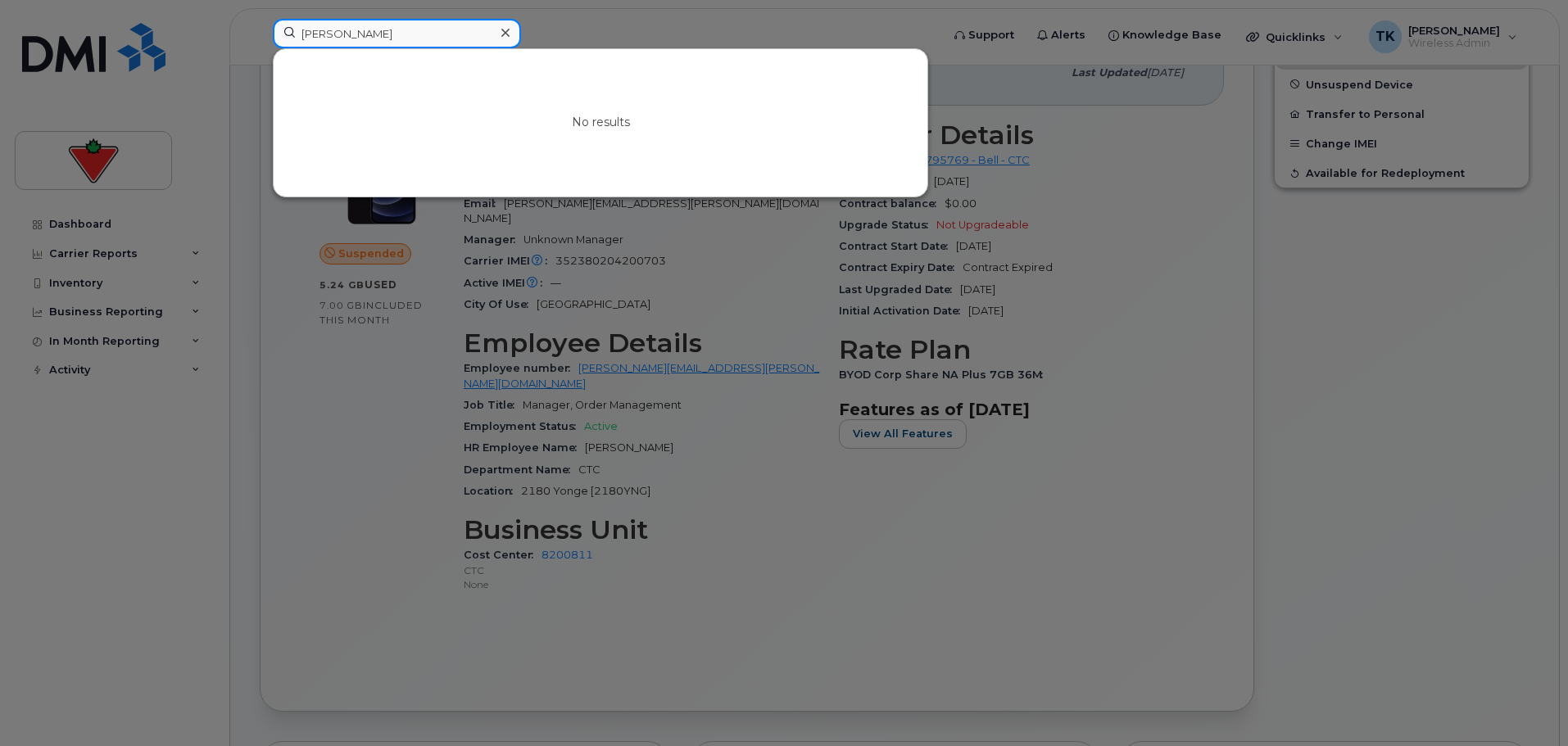
paste input "[PERSON_NAME]"
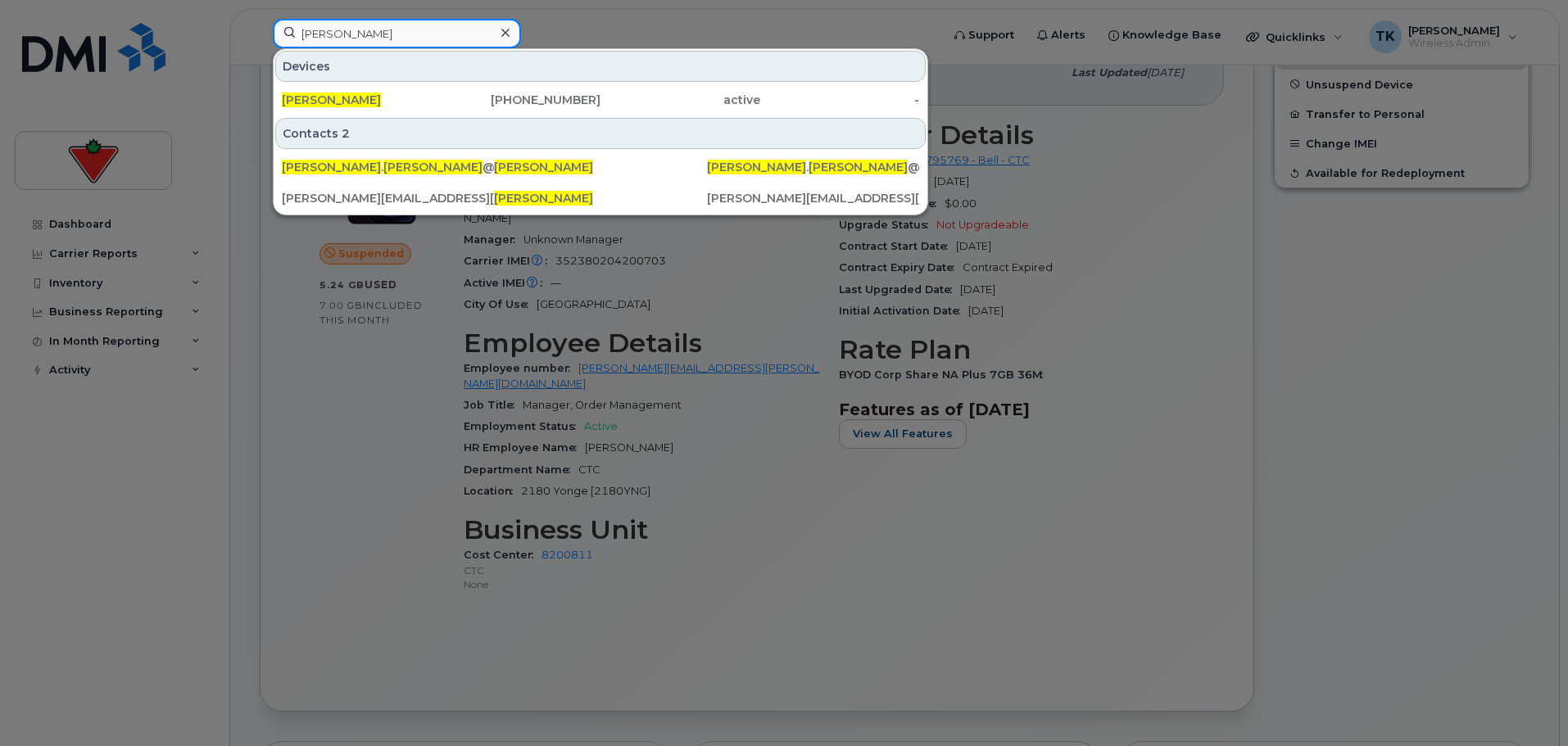
drag, startPoint x: 229, startPoint y: 25, endPoint x: 154, endPoint y: 25, distance: 75.0
click at [260, 25] on div "[PERSON_NAME] Devices [PERSON_NAME] [PHONE_NUMBER] active - Contacts 2 [PERSON_…" at bounding box center [601, 37] width 683 height 37
paste input "[PERSON_NAME]"
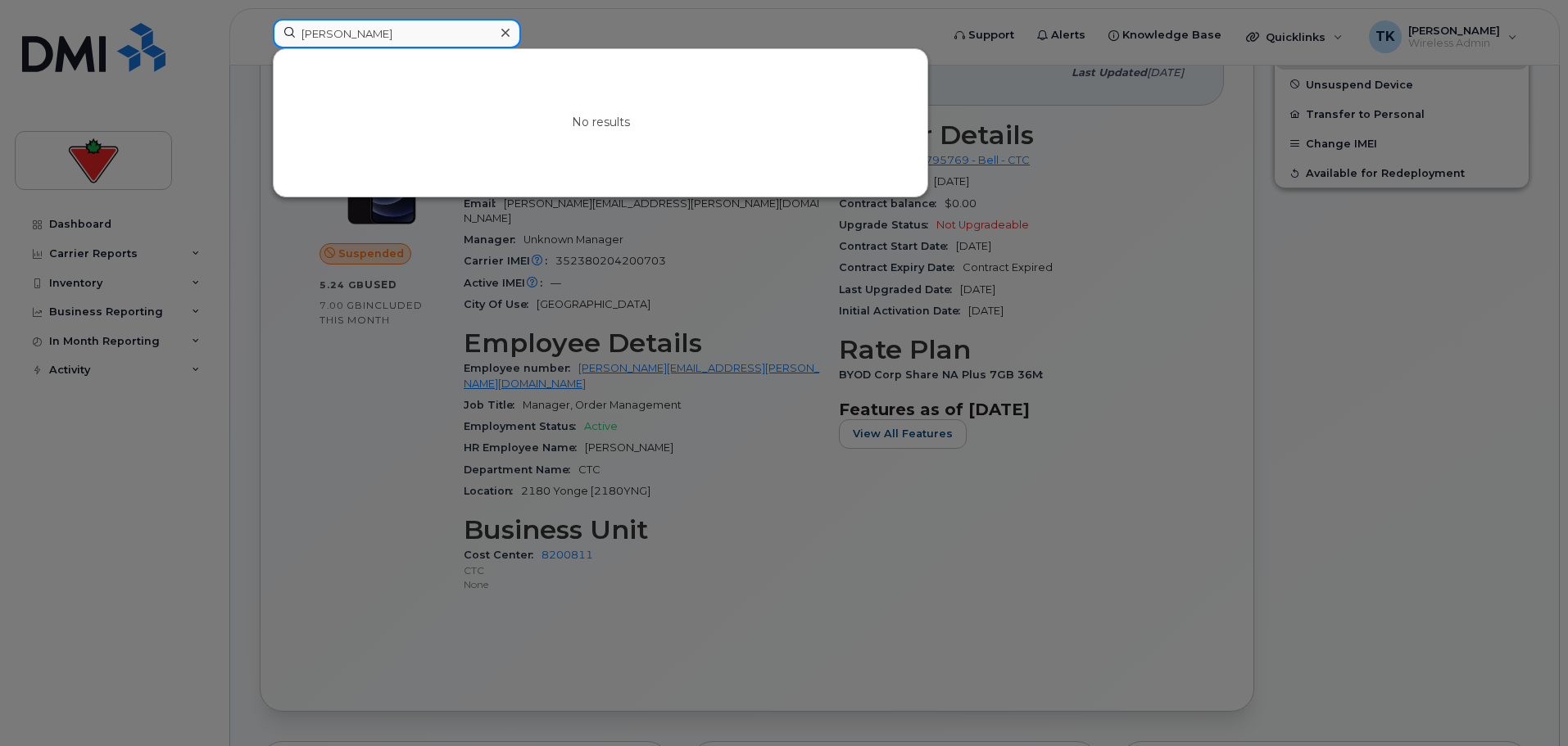
drag, startPoint x: 333, startPoint y: 41, endPoint x: 263, endPoint y: 40, distance: 70.0
click at [263, 40] on div "[PERSON_NAME] No results" at bounding box center [601, 37] width 683 height 37
paste input "[PERSON_NAME]"
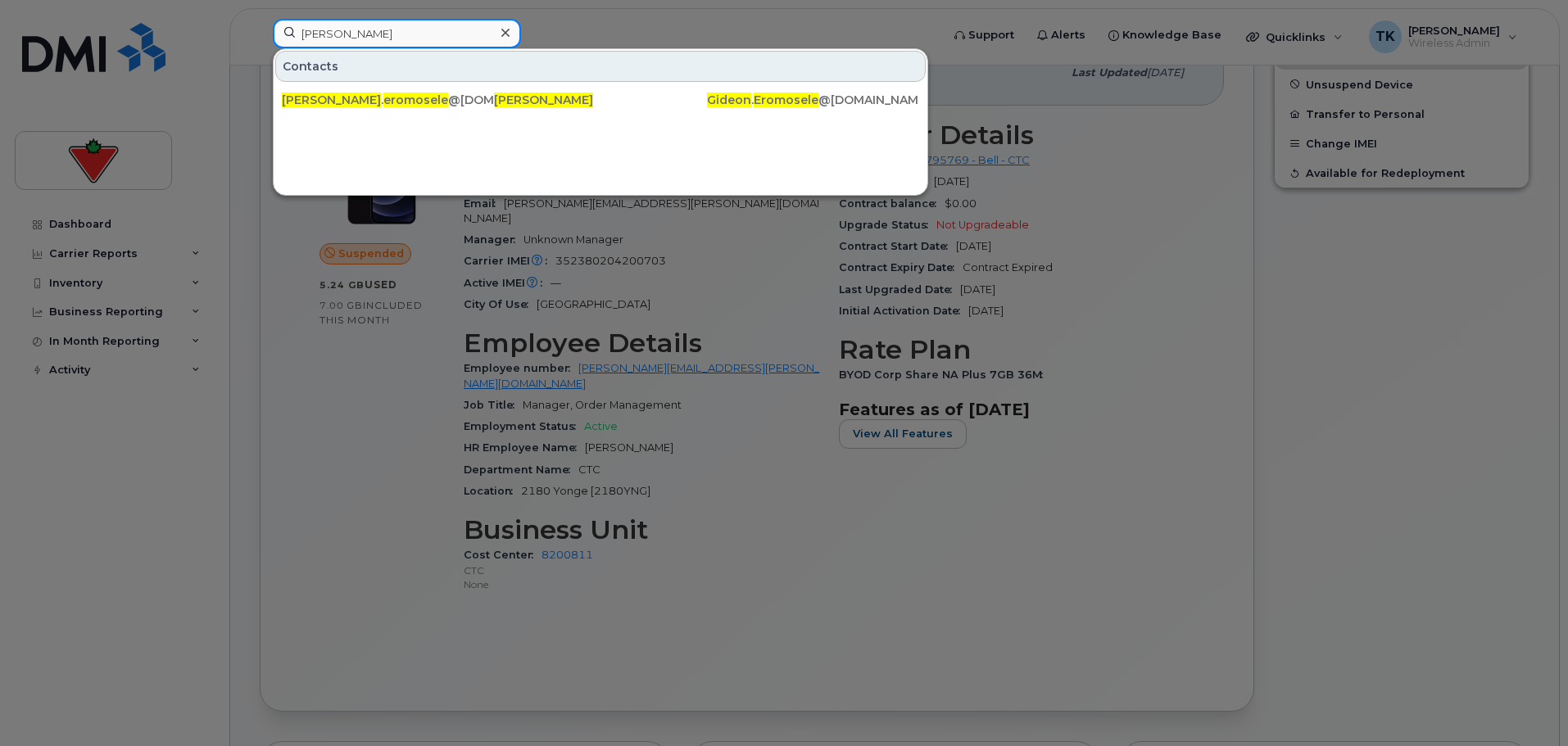
drag, startPoint x: 451, startPoint y: 35, endPoint x: 169, endPoint y: 35, distance: 282.0
click at [260, 35] on div "[PERSON_NAME] Contacts [PERSON_NAME] . eromosele @[DOMAIN_NAME] [PERSON_NAME] […" at bounding box center [601, 37] width 683 height 37
paste input "[PERSON_NAME]"
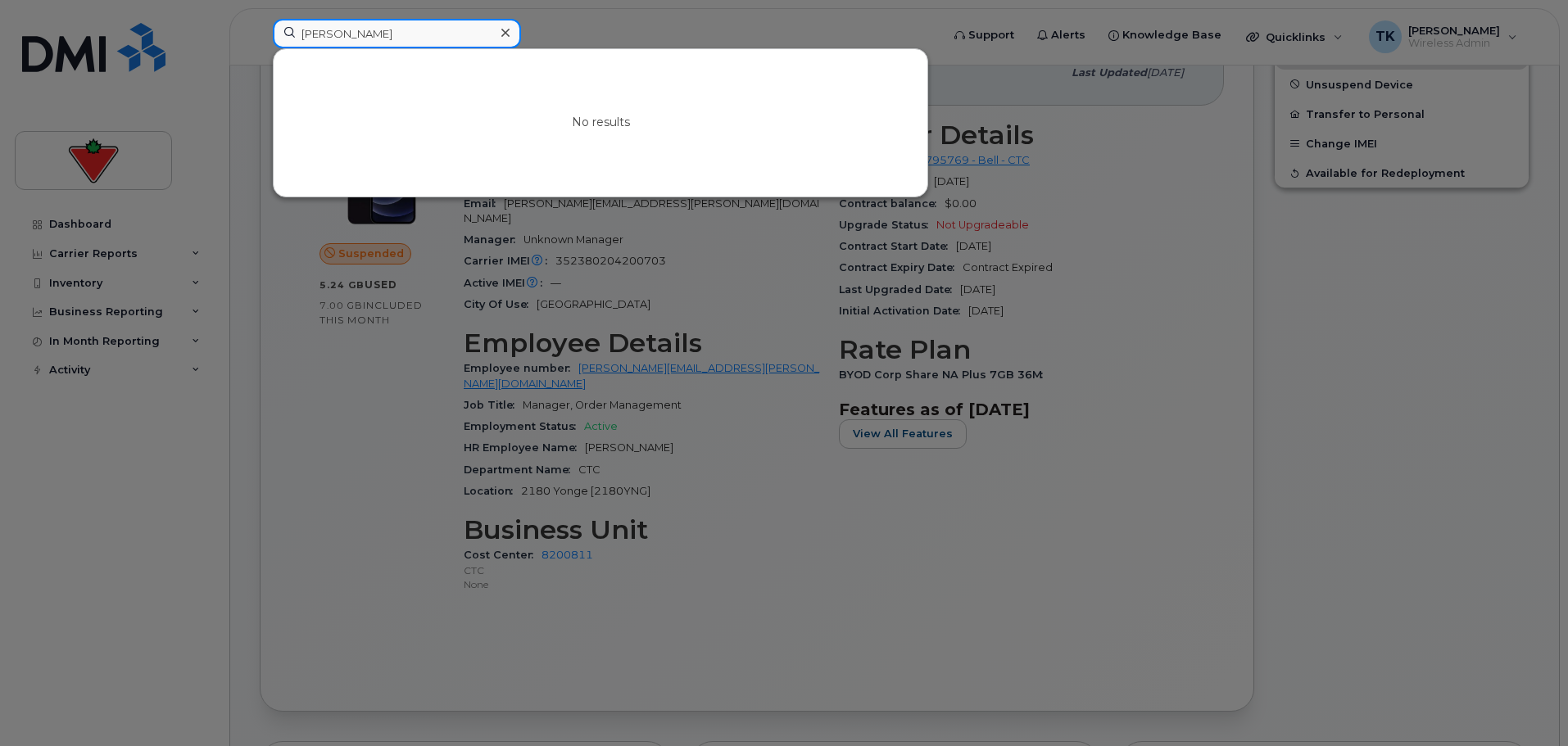
drag, startPoint x: 421, startPoint y: 38, endPoint x: 64, endPoint y: 14, distance: 357.8
click at [260, 19] on div "[PERSON_NAME] No results" at bounding box center [601, 37] width 683 height 37
paste input "ean [PERSON_NAME]"
drag, startPoint x: 431, startPoint y: 33, endPoint x: 229, endPoint y: 32, distance: 202.0
click at [260, 32] on div "[PERSON_NAME] [PERSON_NAME] No results" at bounding box center [601, 37] width 683 height 37
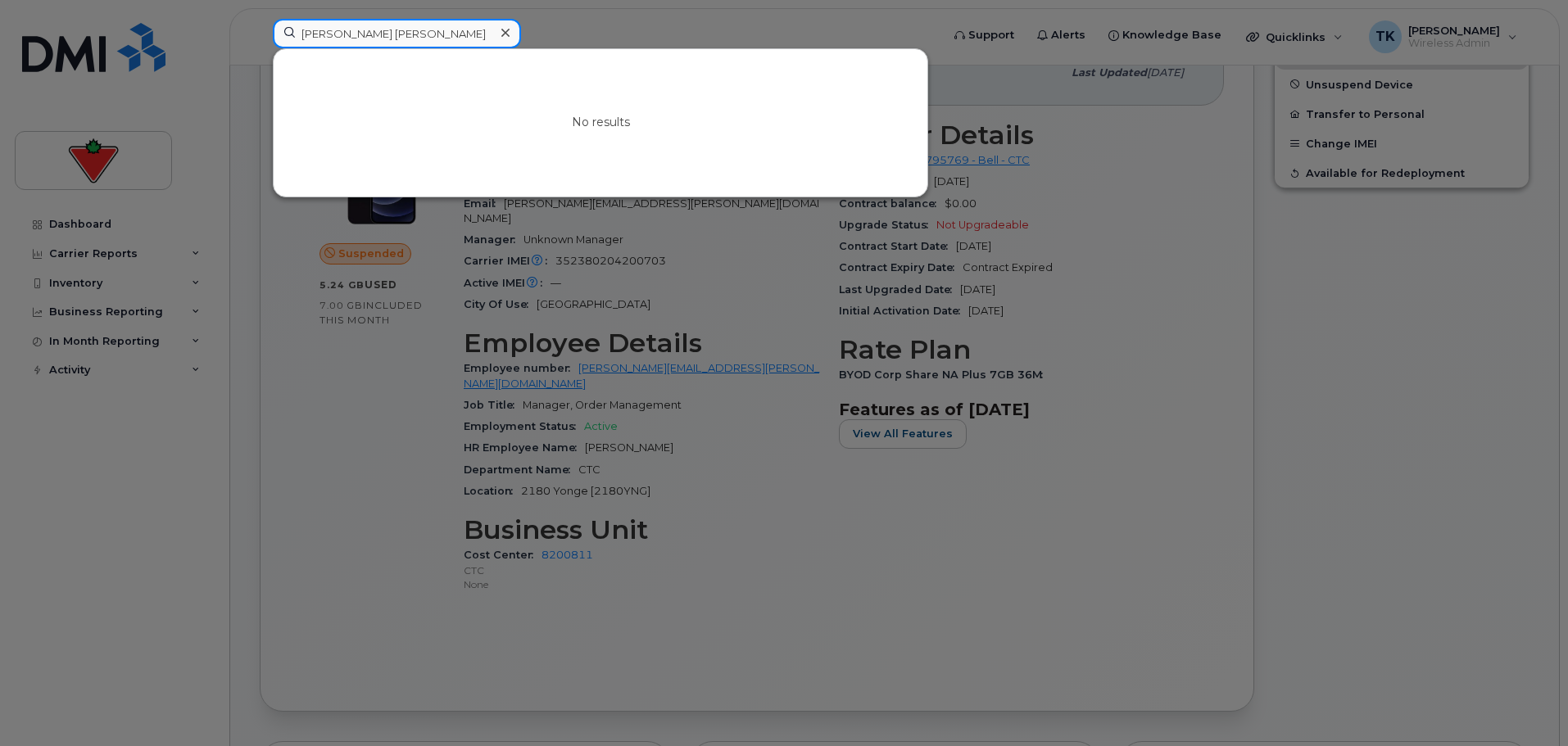
paste input "[PERSON_NAME]"
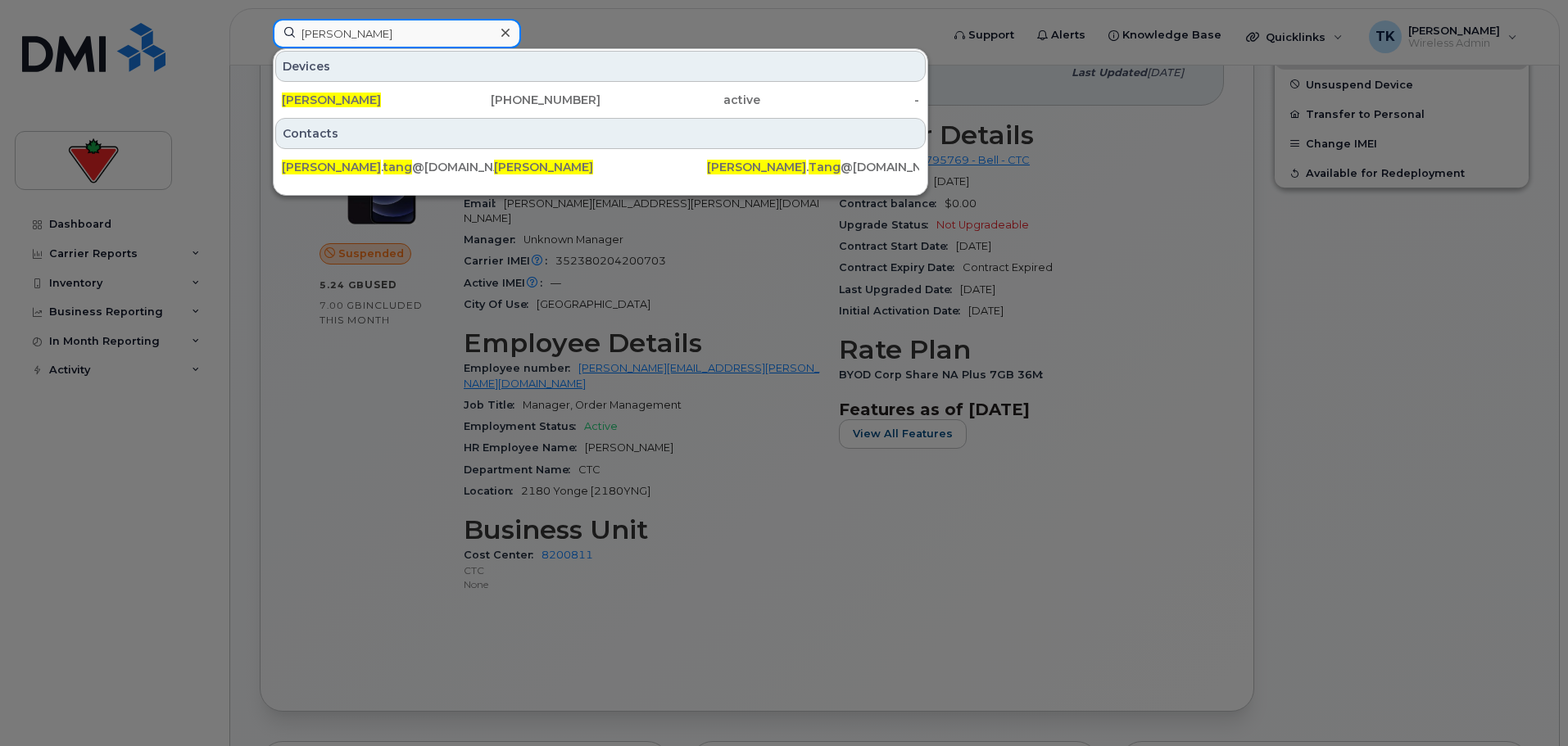
drag, startPoint x: 261, startPoint y: 17, endPoint x: 61, endPoint y: -3, distance: 201.0
paste input "[PERSON_NAME]"
drag, startPoint x: 415, startPoint y: 30, endPoint x: 165, endPoint y: 30, distance: 250.0
click at [260, 30] on div "[PERSON_NAME] Devices [PERSON_NAME] [PHONE_NUMBER] active - Contacts [PERSON_NA…" at bounding box center [601, 37] width 683 height 37
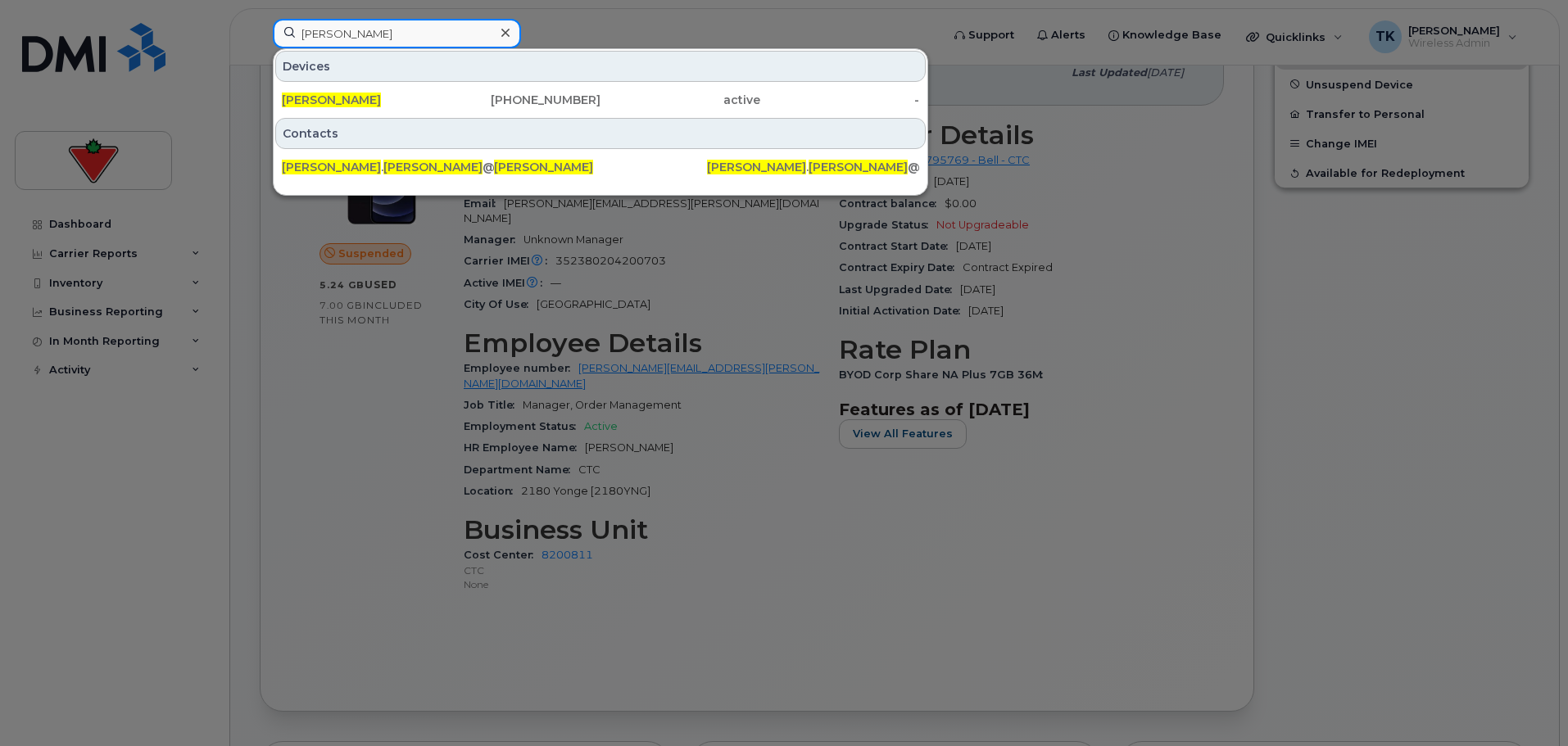
paste input "[PERSON_NAME]"
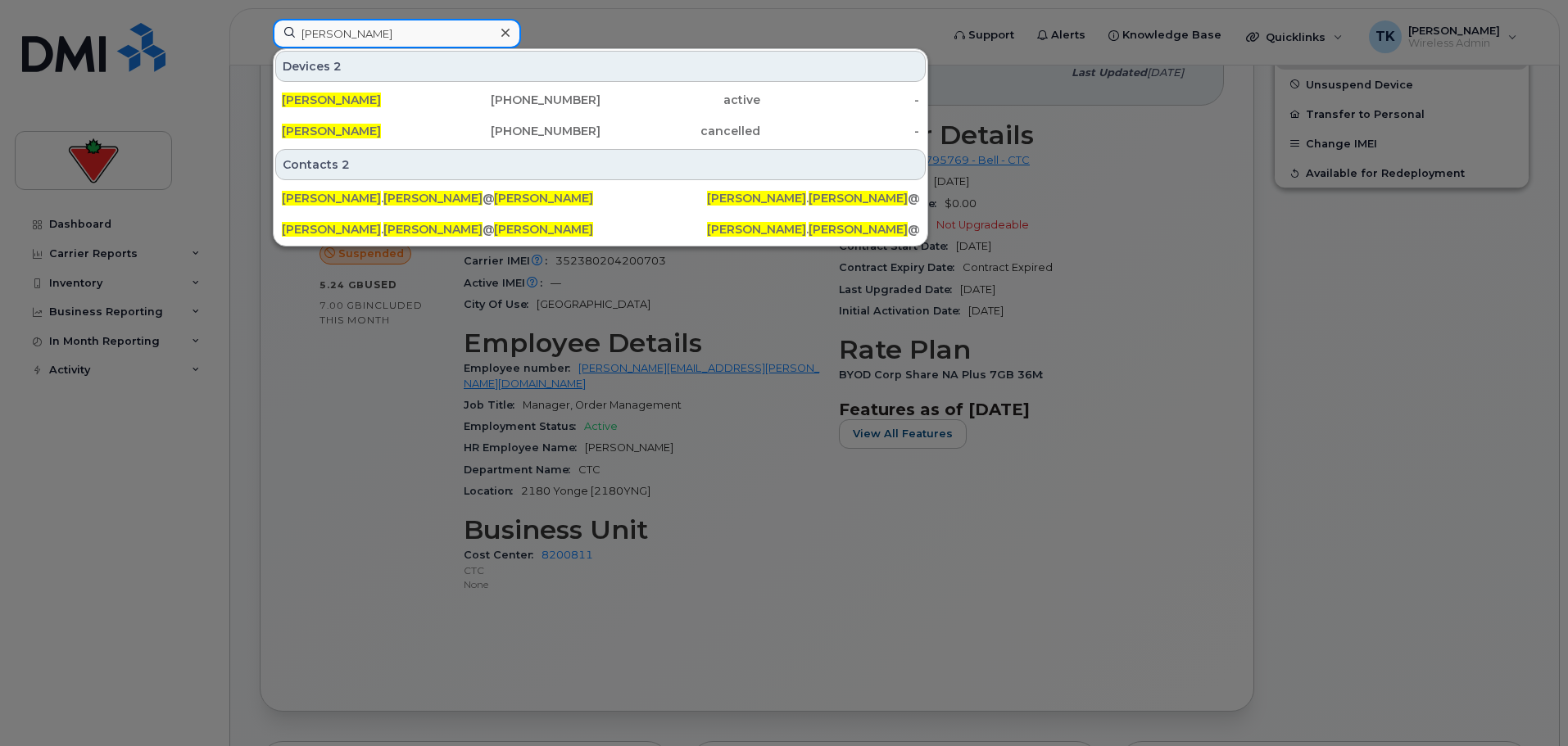
drag, startPoint x: 395, startPoint y: 36, endPoint x: 208, endPoint y: 36, distance: 187.0
click at [260, 36] on div "[PERSON_NAME] Devices 2 [PERSON_NAME] [PHONE_NUMBER] active - [PERSON_NAME] [PH…" at bounding box center [601, 37] width 683 height 37
paste input "[PERSON_NAME]"
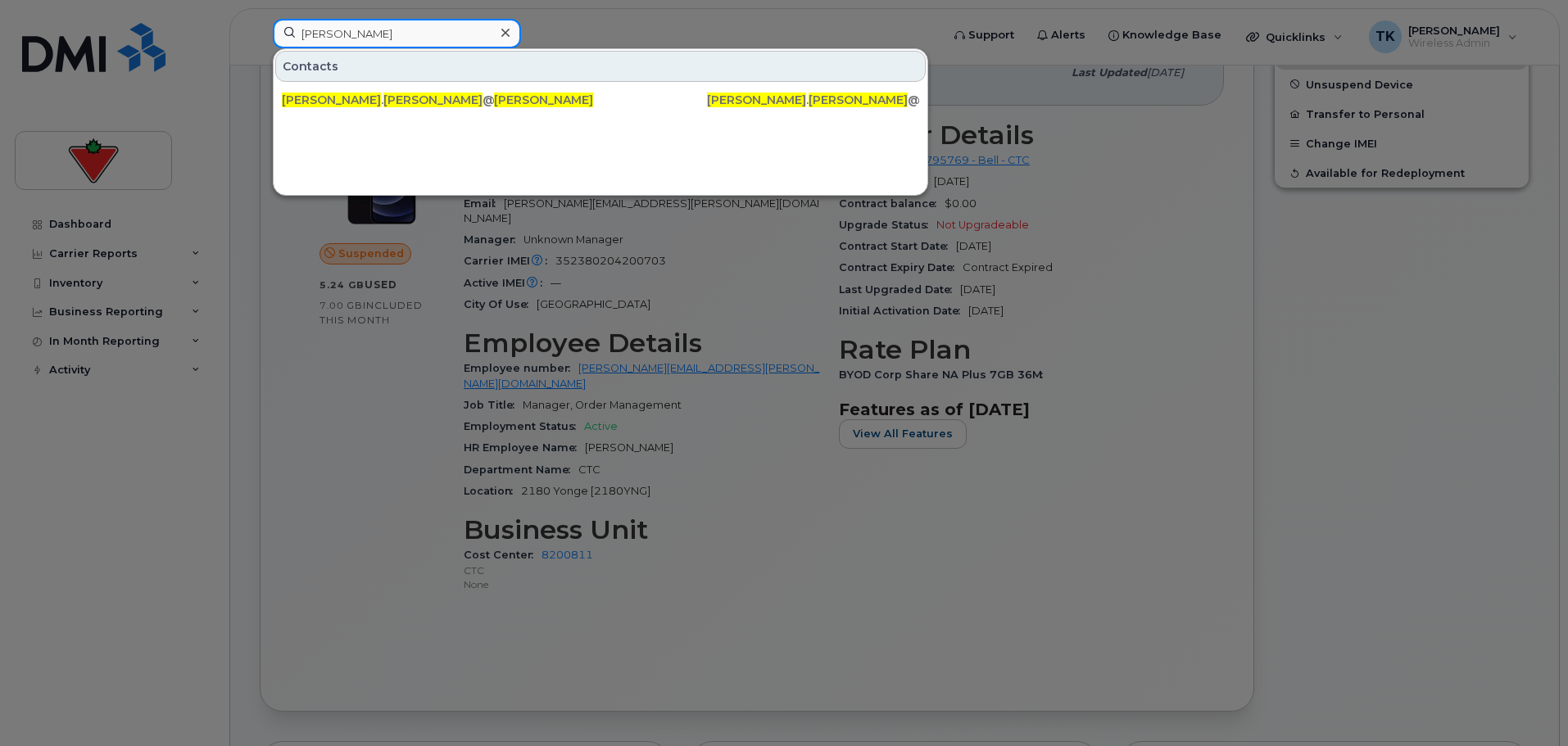
paste input "[PERSON_NAME]"
drag, startPoint x: 310, startPoint y: 36, endPoint x: 184, endPoint y: 36, distance: 126.0
click at [260, 36] on div "[PERSON_NAME] Contacts [PERSON_NAME] . [PERSON_NAME] @[DOMAIN_NAME] [PERSON_NAM…" at bounding box center [601, 37] width 683 height 37
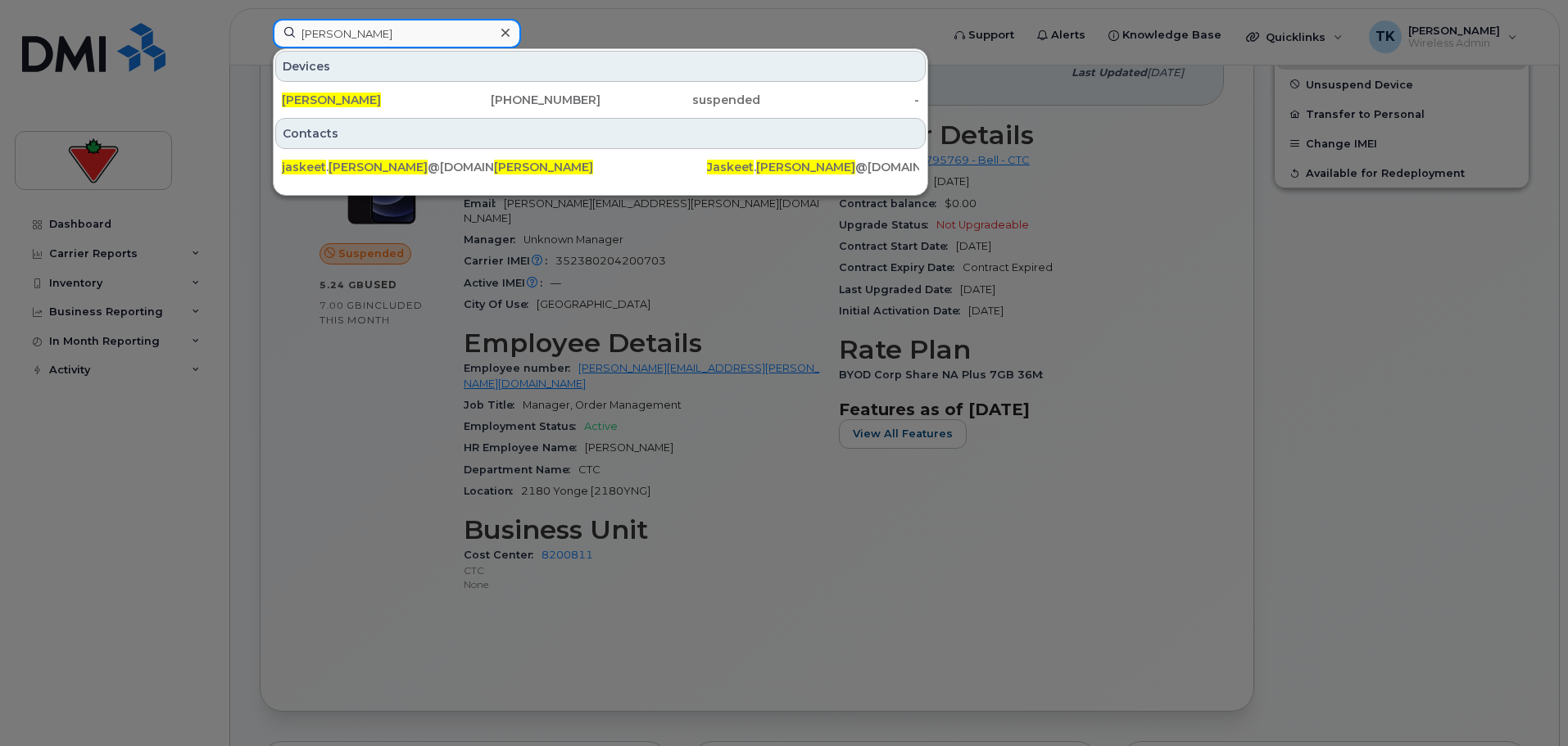
paste input "[PERSON_NAME]"
drag, startPoint x: 402, startPoint y: 43, endPoint x: 218, endPoint y: 19, distance: 185.6
click at [260, 22] on div "[PERSON_NAME] Devices [PERSON_NAME] [PHONE_NUMBER] active - Contacts [PERSON_NA…" at bounding box center [601, 37] width 683 height 37
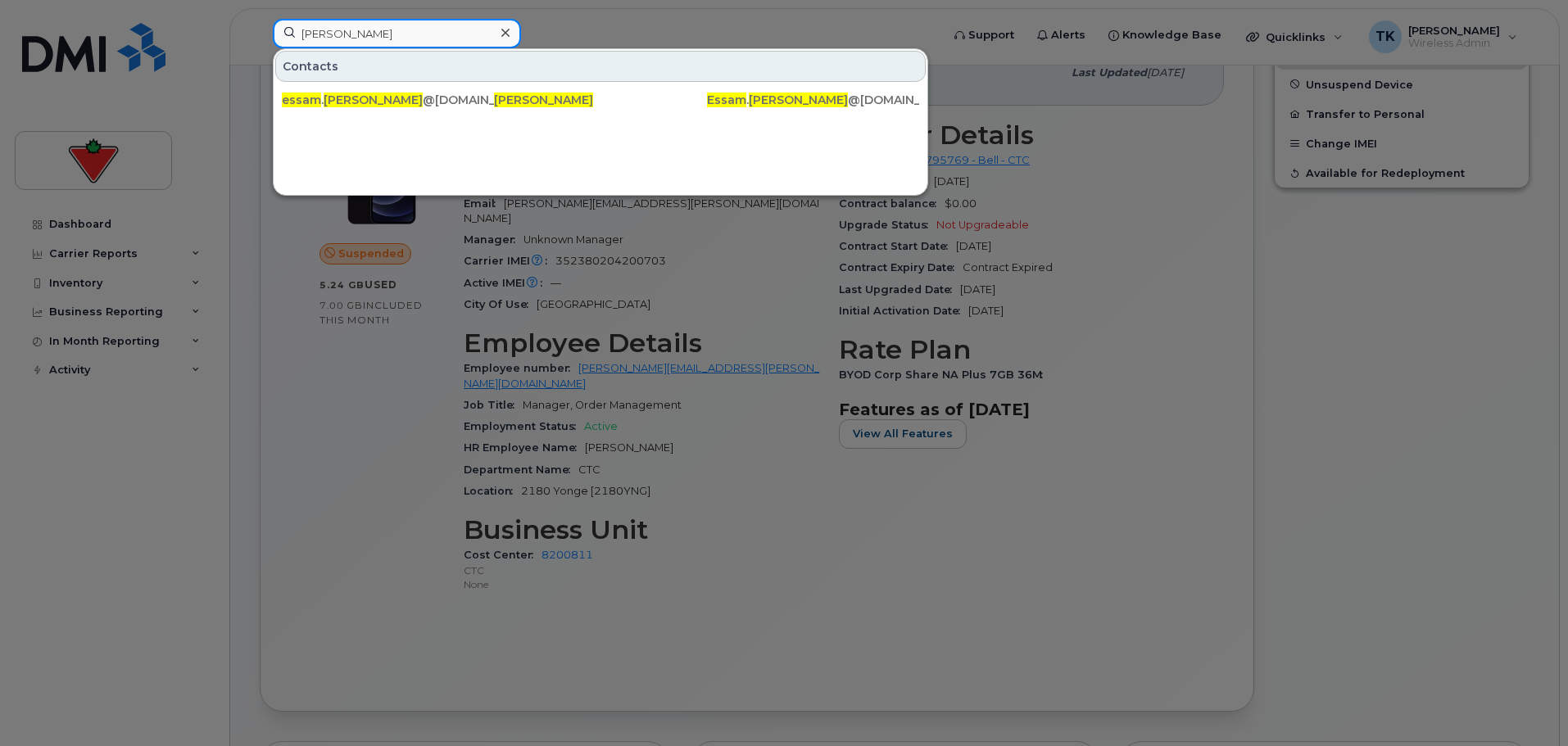
paste input
drag, startPoint x: 415, startPoint y: 27, endPoint x: 219, endPoint y: 32, distance: 196.1
click at [260, 35] on div "[PERSON_NAME] Contacts essam . [PERSON_NAME] @[DOMAIN_NAME] [PERSON_NAME] [PERS…" at bounding box center [601, 37] width 683 height 37
paste input "lias Talj"
drag, startPoint x: 387, startPoint y: 37, endPoint x: 79, endPoint y: 37, distance: 308.0
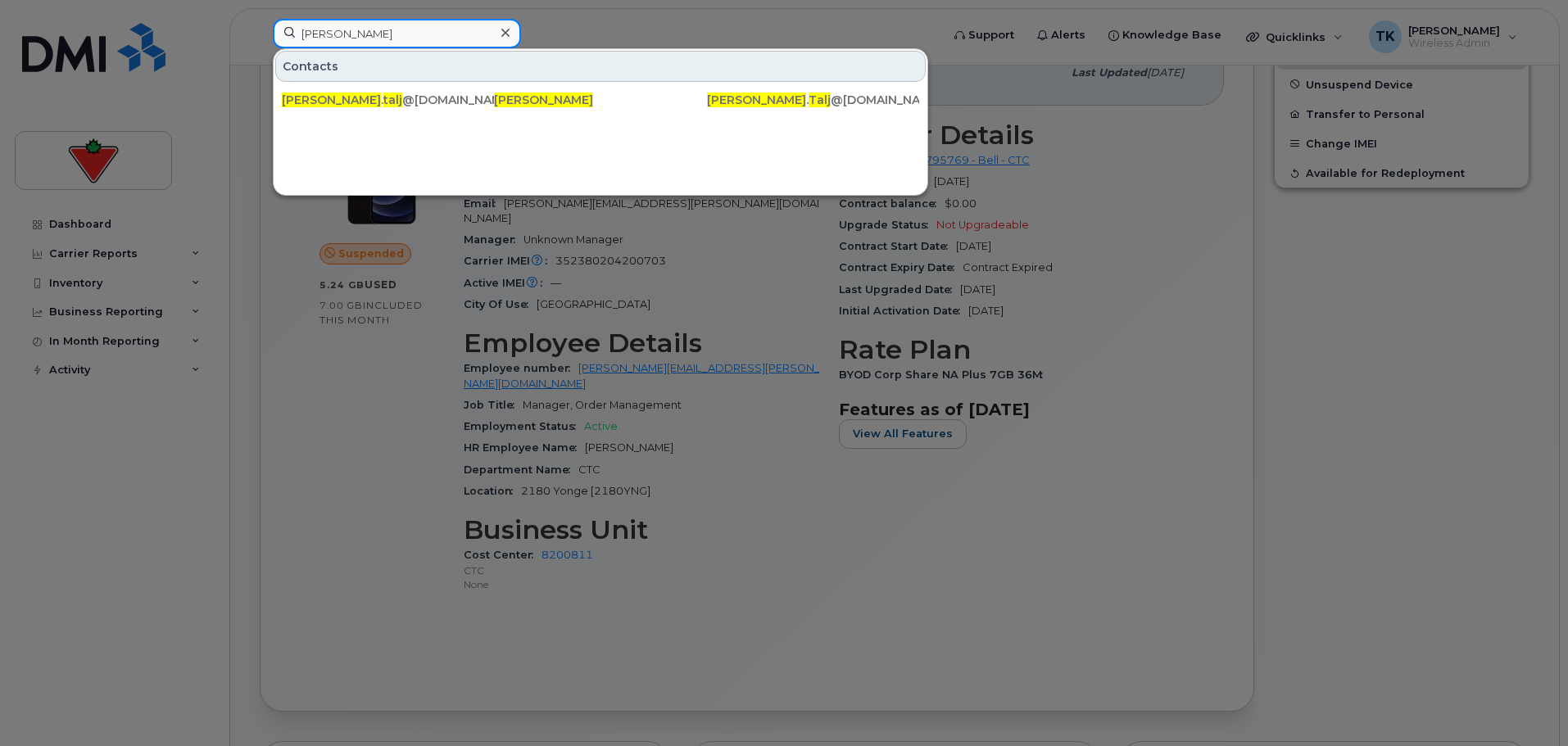
click at [260, 37] on div "[PERSON_NAME] Contacts [PERSON_NAME] . talj @[DOMAIN_NAME] [PERSON_NAME] [PERSO…" at bounding box center [601, 37] width 683 height 37
paste input "mma Oruc"
drag, startPoint x: 418, startPoint y: 39, endPoint x: 219, endPoint y: 27, distance: 199.4
click at [260, 27] on div "[PERSON_NAME] Contacts [PERSON_NAME] . oruc @[DOMAIN_NAME] [PERSON_NAME] [PERSO…" at bounding box center [601, 37] width 683 height 37
paste input "[PERSON_NAME]"
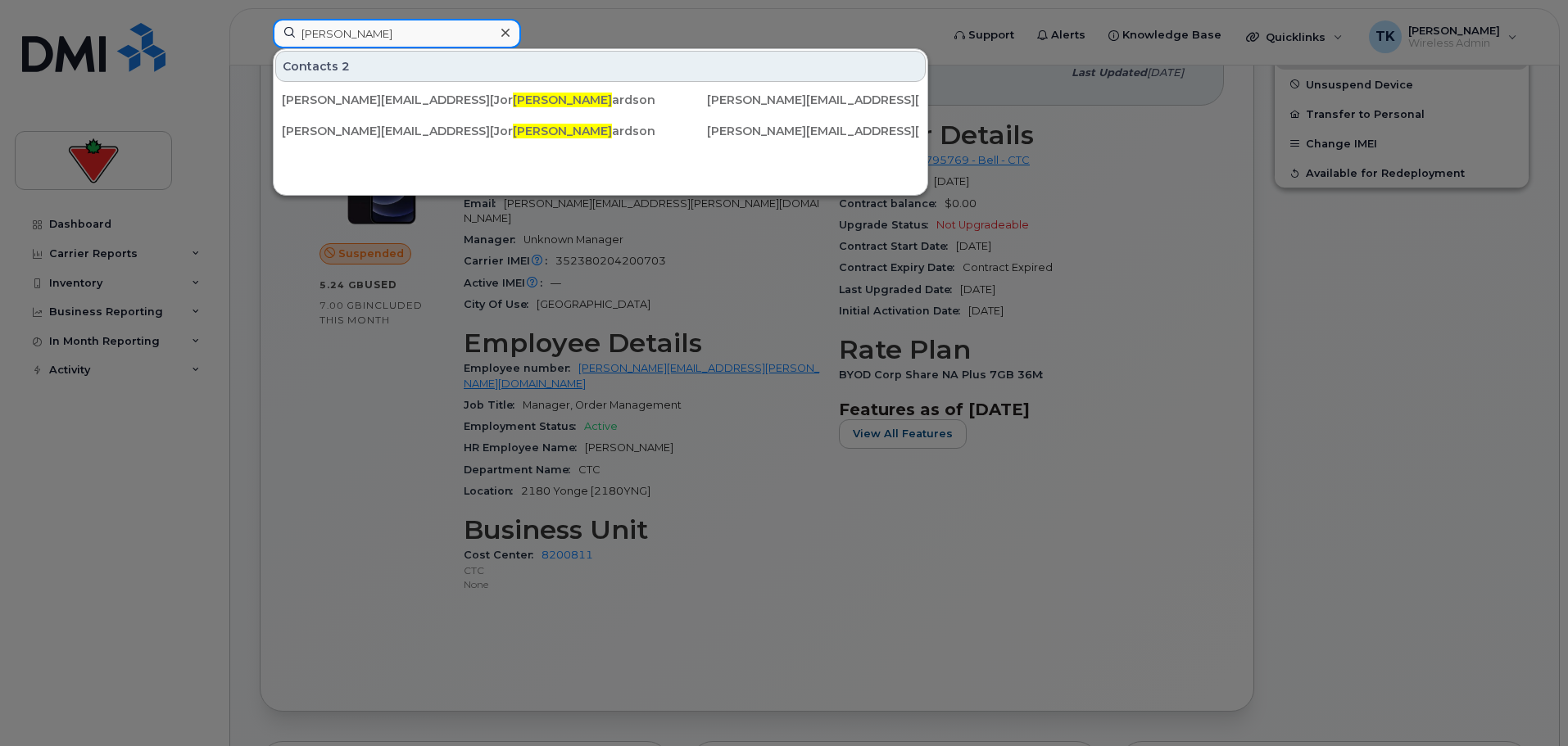
click at [325, 33] on input "[PERSON_NAME]" at bounding box center [396, 34] width 248 height 30
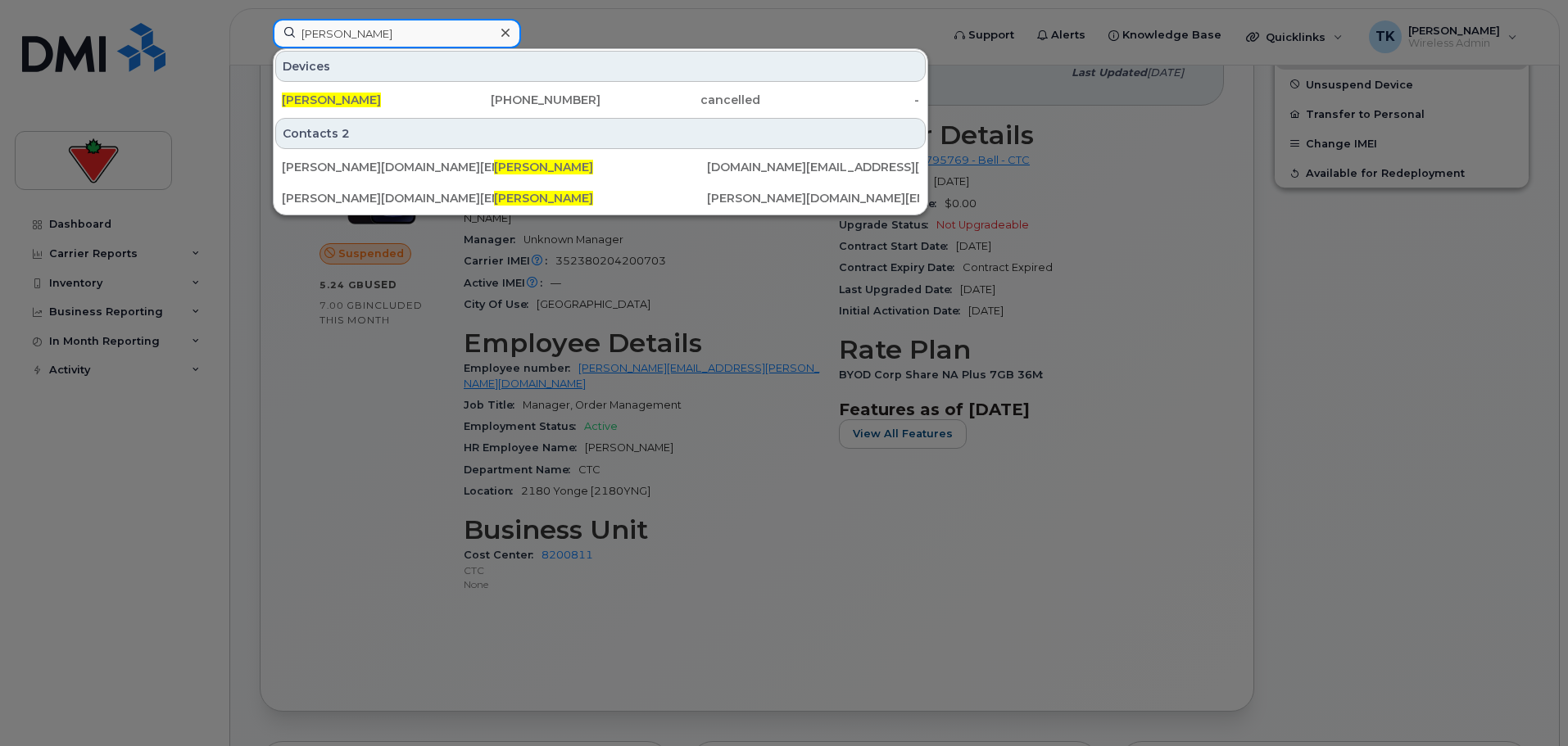
drag, startPoint x: 418, startPoint y: 37, endPoint x: 229, endPoint y: 37, distance: 189.0
click at [260, 37] on div "[PERSON_NAME] Devices [PERSON_NAME] [PHONE_NUMBER] cancelled - Contacts 2 [PERS…" at bounding box center [601, 37] width 683 height 37
paste input "uby Siu"
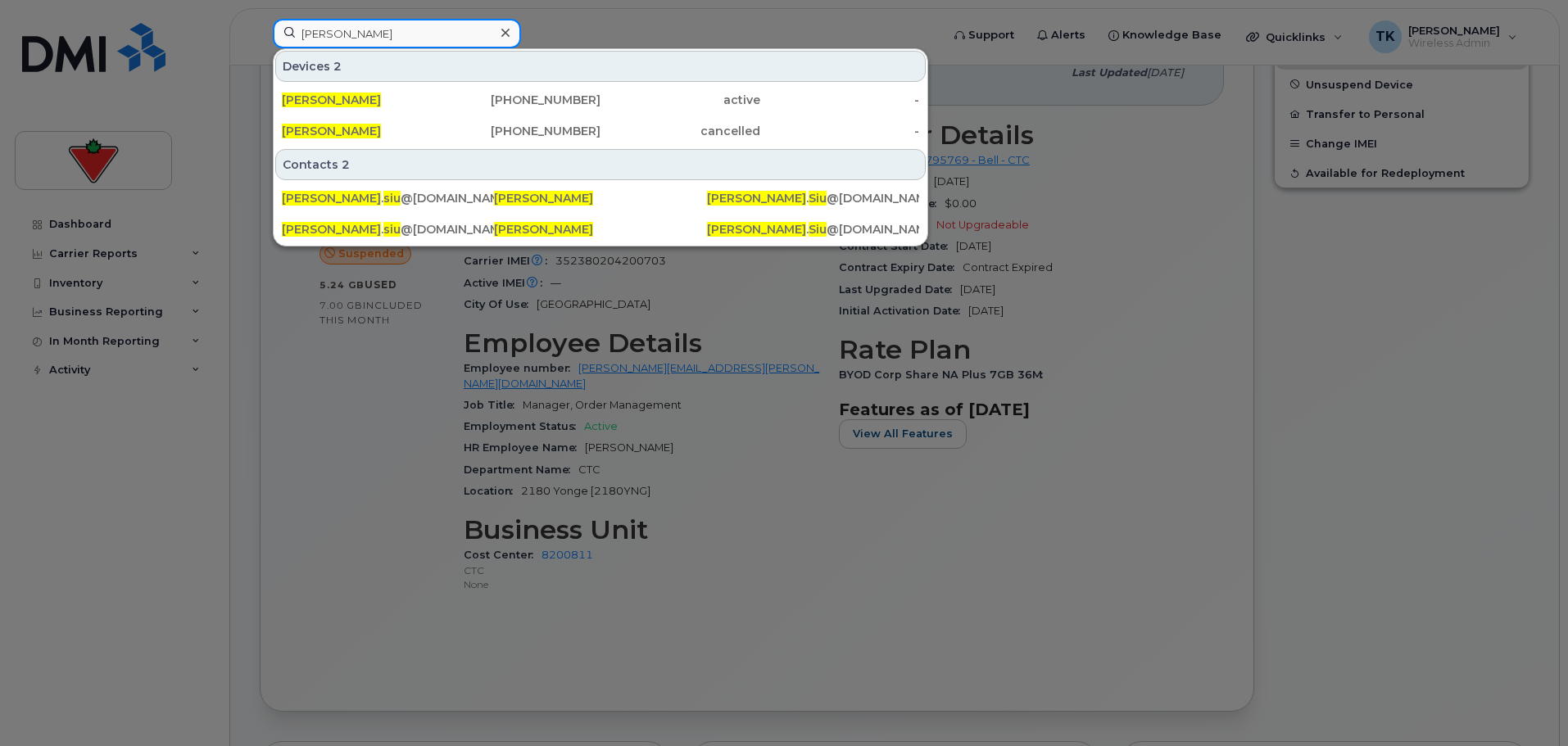
drag, startPoint x: 377, startPoint y: 37, endPoint x: 188, endPoint y: 37, distance: 189.0
click at [260, 37] on div "[PERSON_NAME] Devices 2 [PERSON_NAME] [PHONE_NUMBER] active - [PERSON_NAME] [PH…" at bounding box center [601, 37] width 683 height 37
paste input "[PERSON_NAME]"
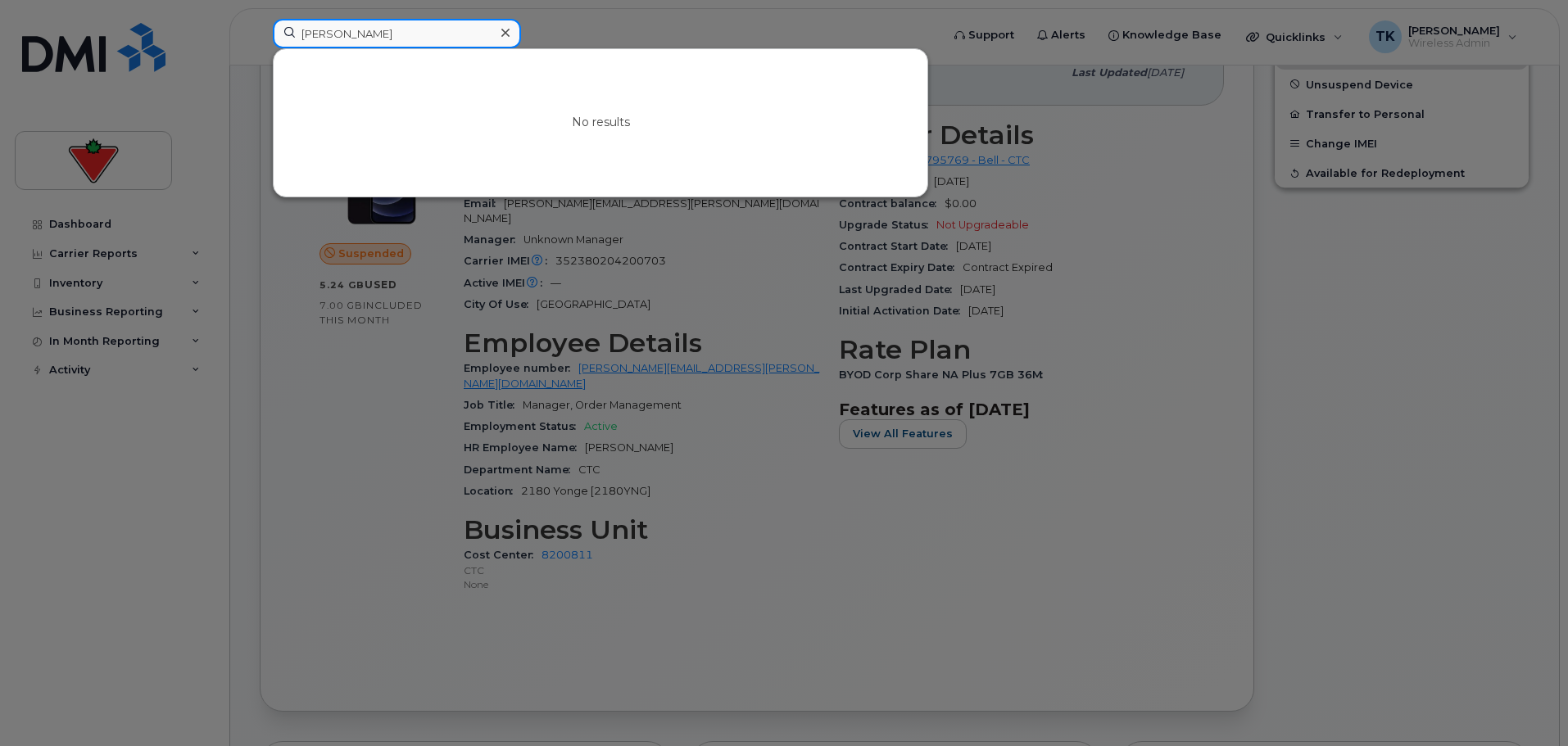
drag, startPoint x: 428, startPoint y: 39, endPoint x: 244, endPoint y: 40, distance: 184.0
click at [263, 40] on div "[PERSON_NAME] No results" at bounding box center [601, 37] width 683 height 37
paste input "[PERSON_NAME]"
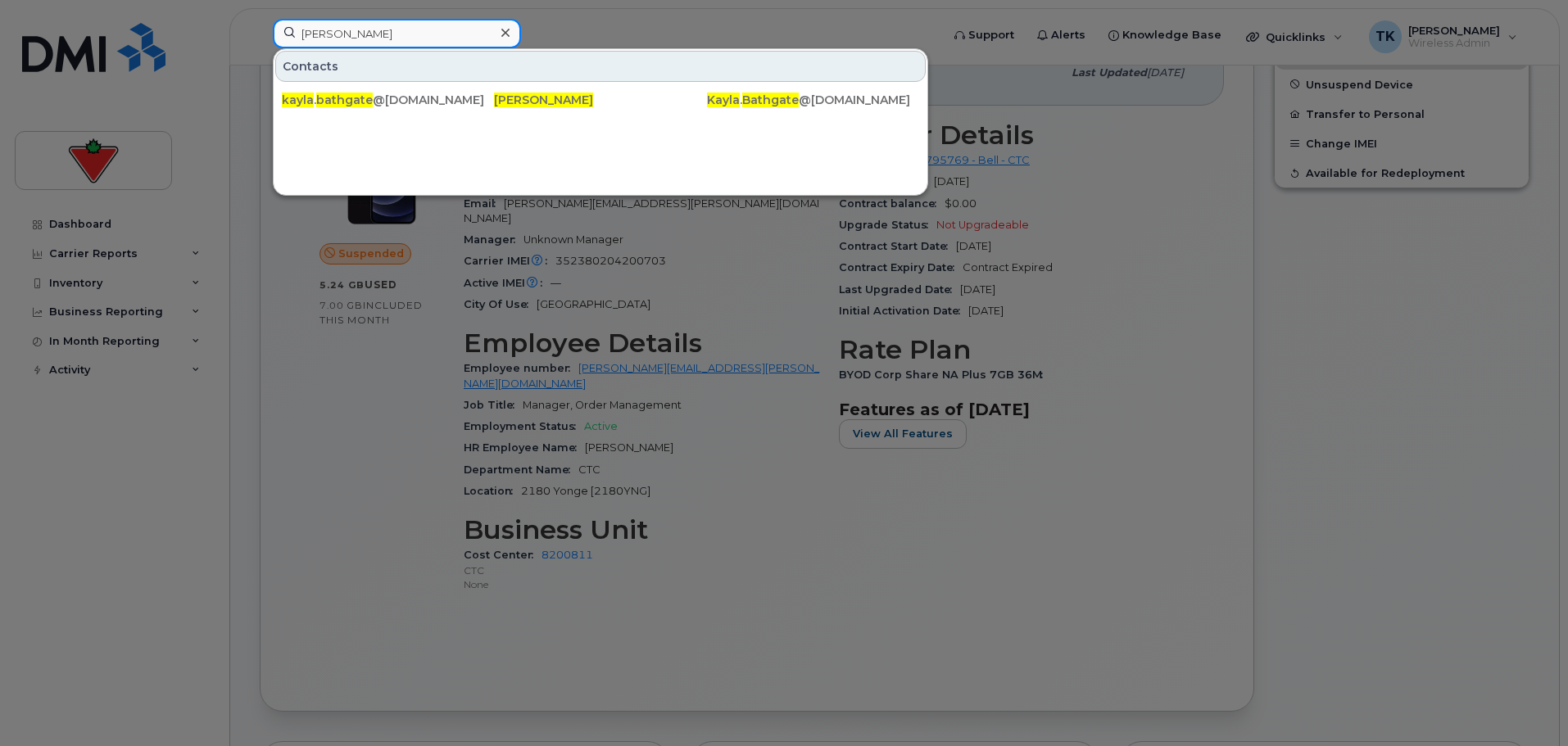
drag, startPoint x: 335, startPoint y: 28, endPoint x: 196, endPoint y: 28, distance: 139.0
click at [260, 28] on div "[PERSON_NAME] Contacts kayla . bathgate @[DOMAIN_NAME] [PERSON_NAME] [PERSON_NA…" at bounding box center [601, 37] width 683 height 37
paste input "[PERSON_NAME]"
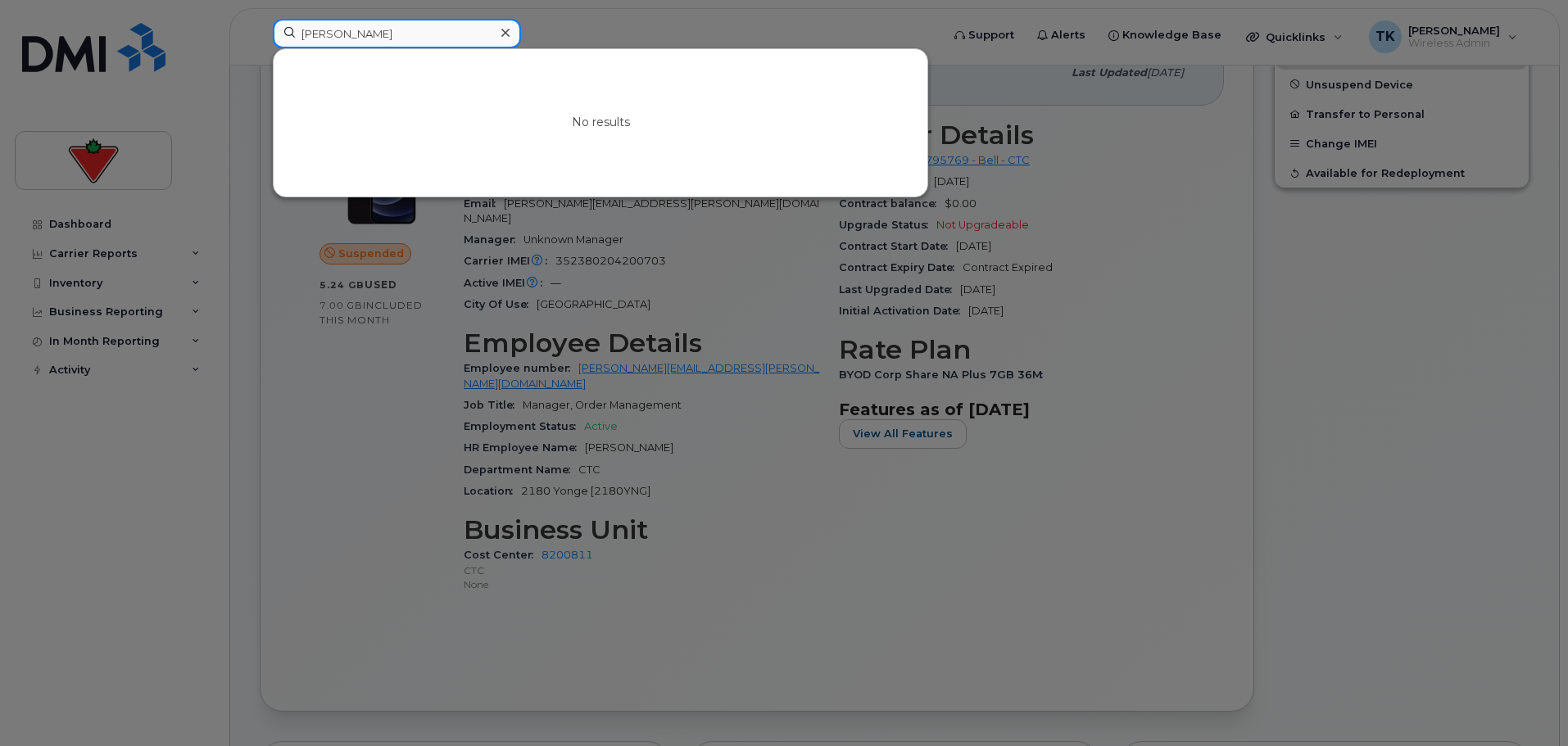
drag, startPoint x: 376, startPoint y: 32, endPoint x: 182, endPoint y: 13, distance: 194.9
click at [260, 19] on div "[PERSON_NAME] No results" at bounding box center [601, 37] width 683 height 37
paste input "[PERSON_NAME] Athanasas"
drag, startPoint x: 358, startPoint y: 38, endPoint x: 100, endPoint y: 38, distance: 258.0
click at [260, 38] on div "[PERSON_NAME] Athanasas No results" at bounding box center [601, 37] width 683 height 37
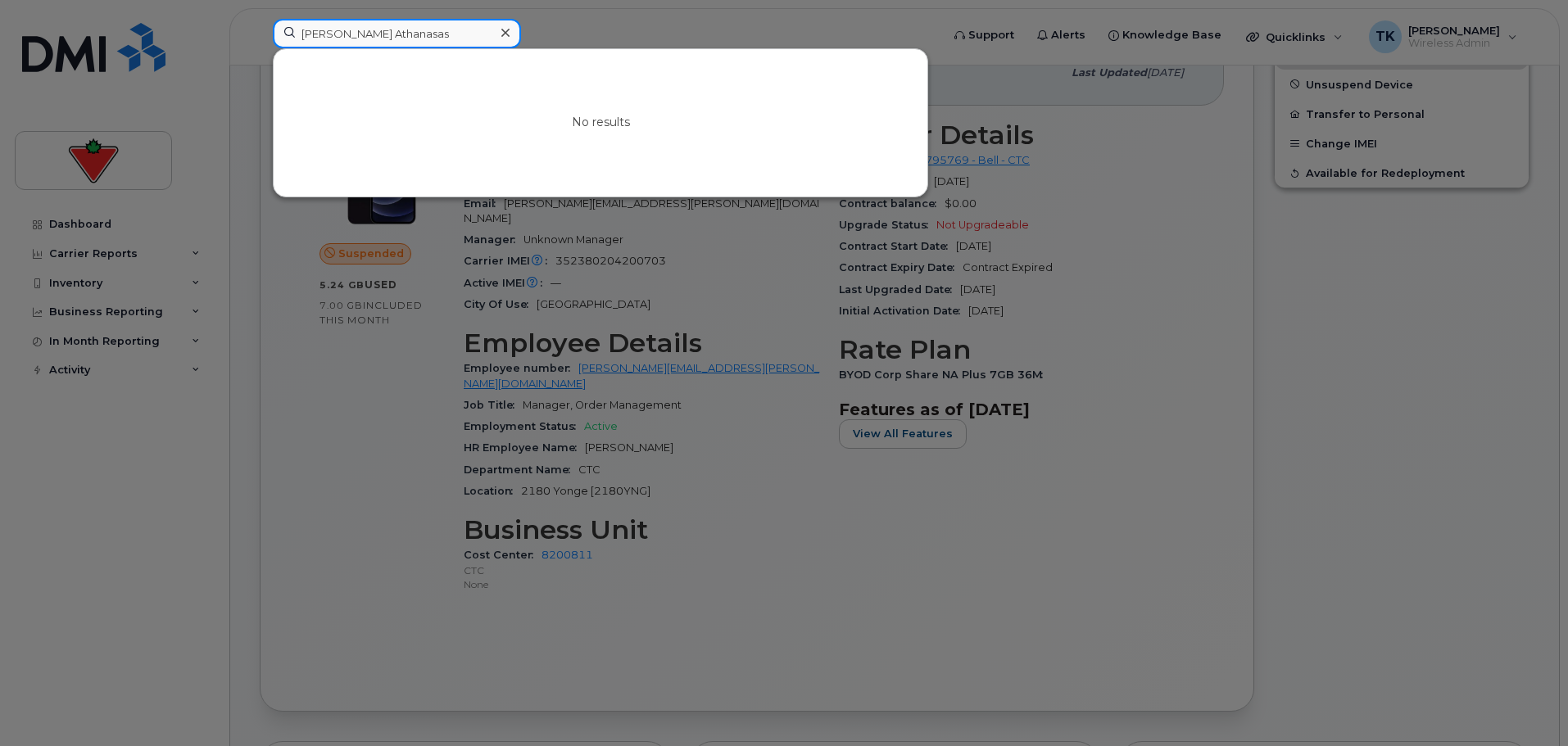
paste input "[PERSON_NAME]"
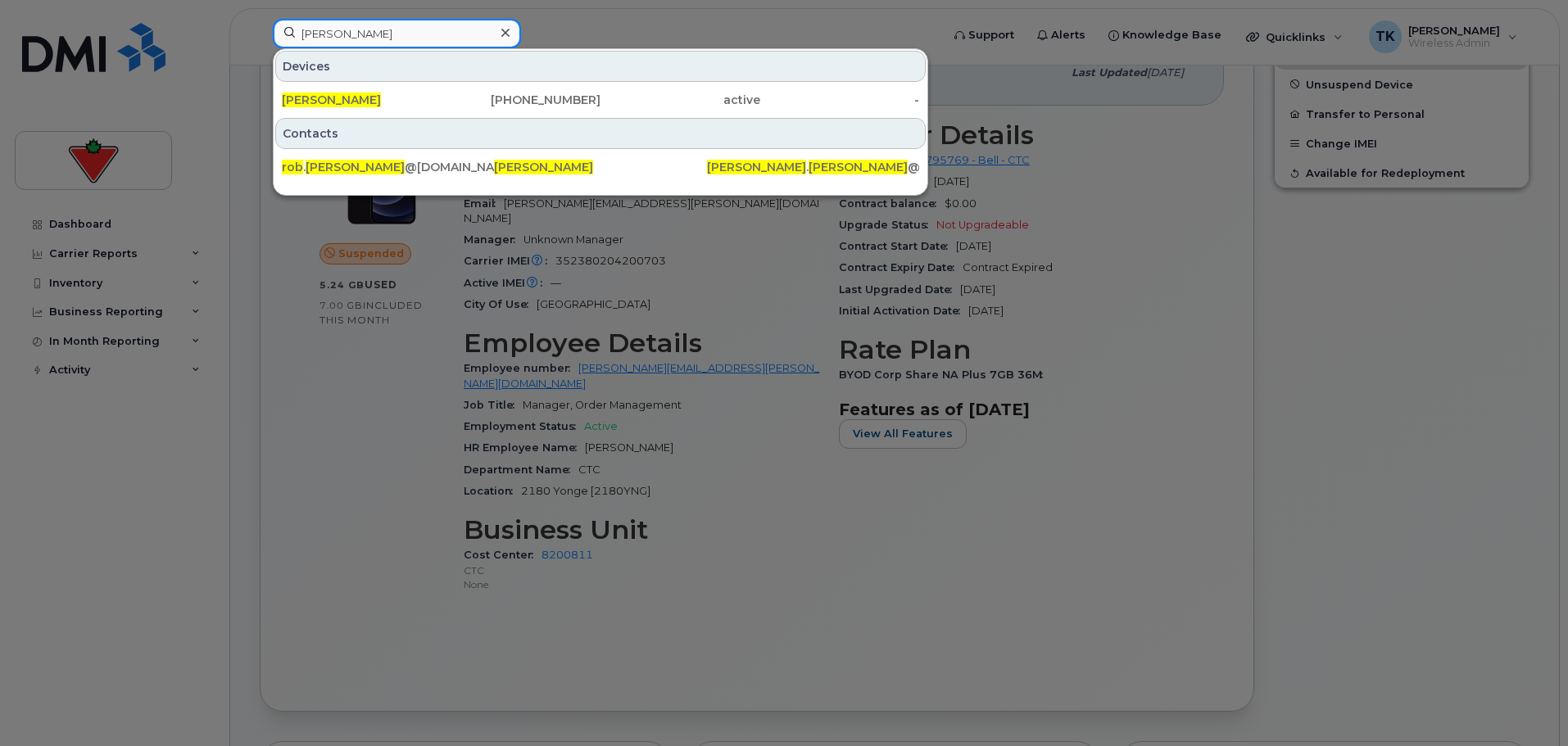
drag, startPoint x: 416, startPoint y: 45, endPoint x: 270, endPoint y: 26, distance: 147.2
click at [277, 26] on input "[PERSON_NAME]" at bounding box center [396, 34] width 248 height 30
paste input "[PERSON_NAME]"
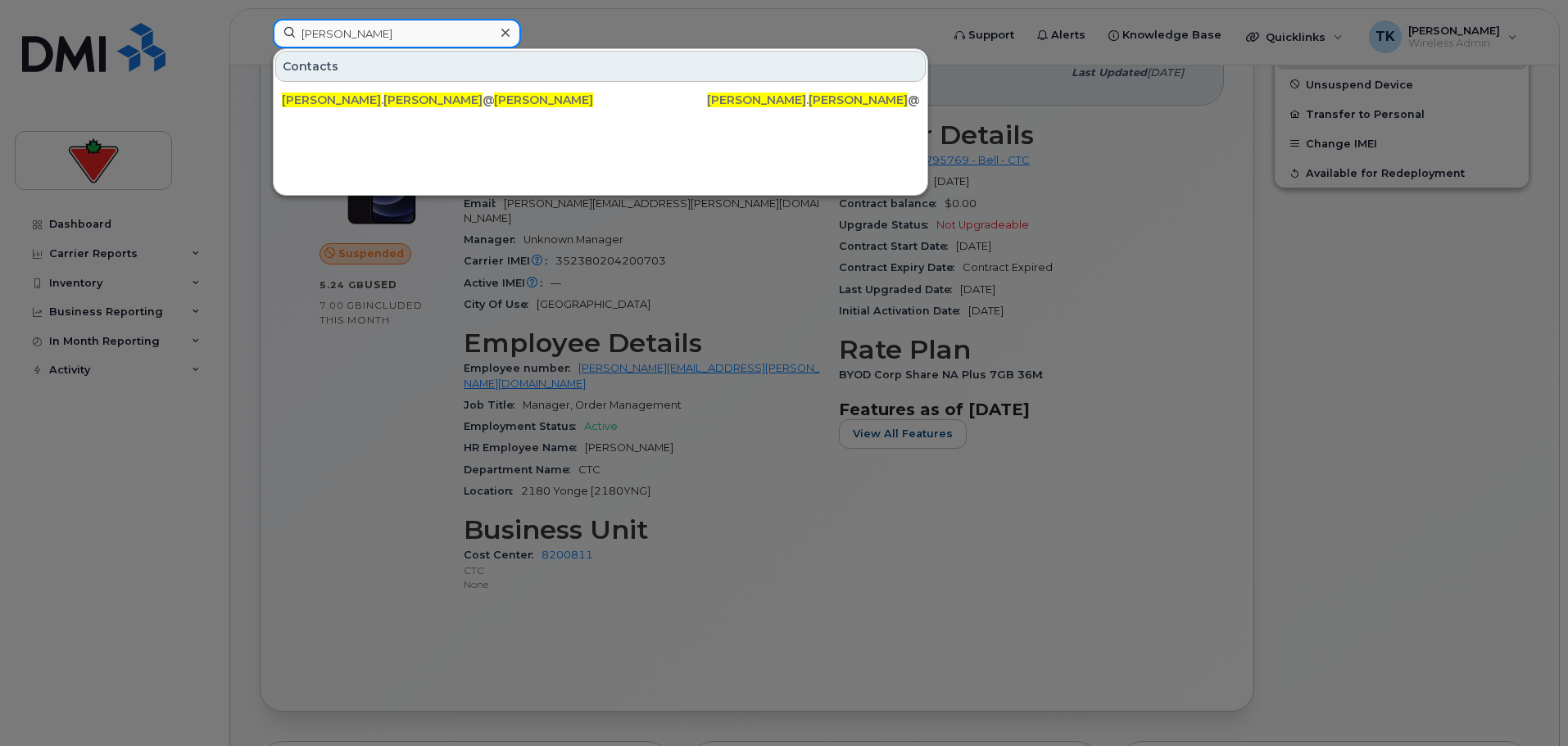
paste input "[PERSON_NAME]"
drag, startPoint x: 405, startPoint y: 30, endPoint x: 137, endPoint y: 30, distance: 268.0
click at [260, 30] on div "[PERSON_NAME] Contacts [PERSON_NAME] . [PERSON_NAME] @[DOMAIN_NAME] [PERSON_NAM…" at bounding box center [601, 37] width 683 height 37
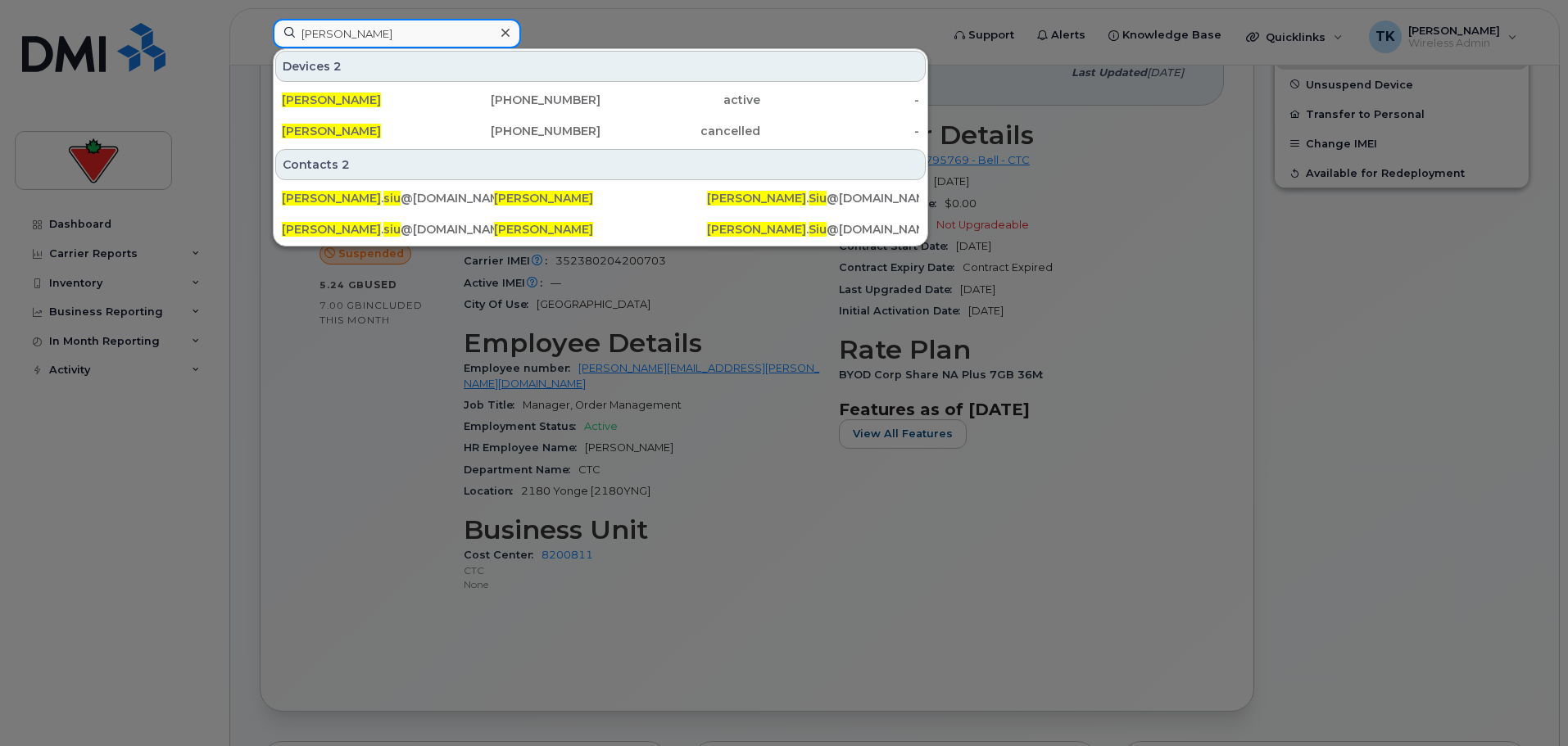
paste input "[PERSON_NAME]"
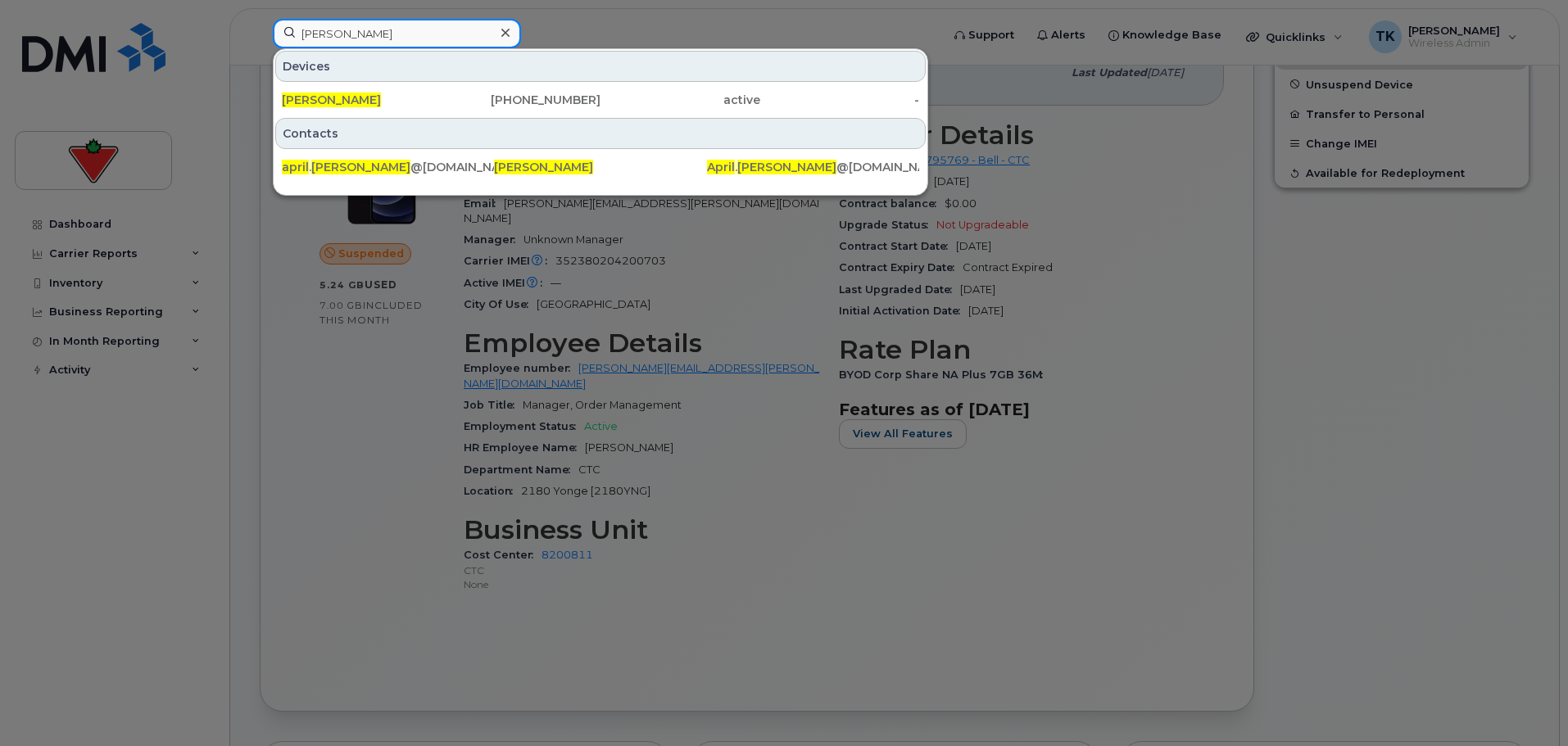
paste input "[PERSON_NAME]"
drag, startPoint x: 377, startPoint y: 38, endPoint x: 243, endPoint y: 38, distance: 134.0
click at [260, 38] on div "[PERSON_NAME] Devices [PERSON_NAME] [PHONE_NUMBER] active - Contacts april . [P…" at bounding box center [601, 37] width 683 height 37
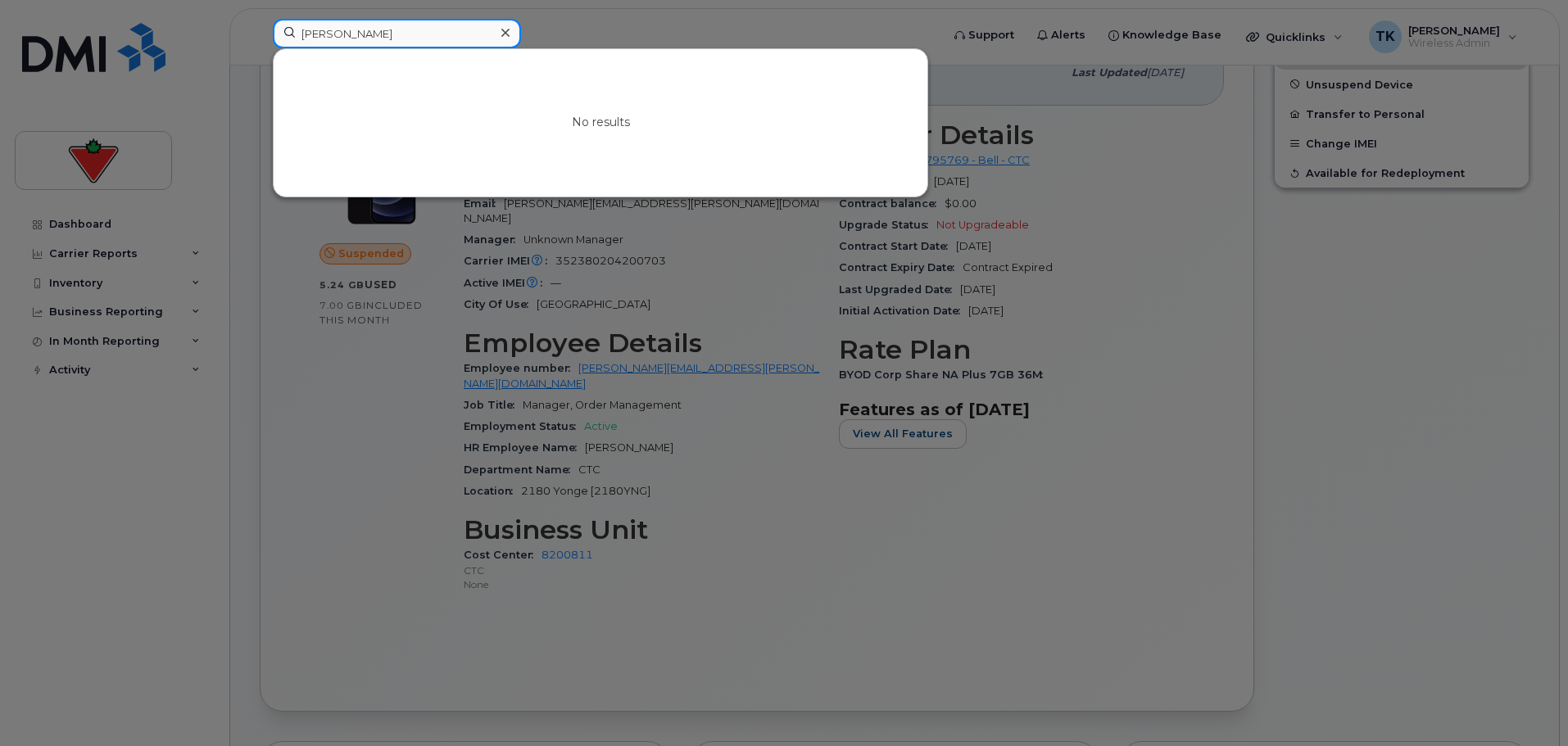
drag, startPoint x: 465, startPoint y: 35, endPoint x: 204, endPoint y: 45, distance: 261.2
click at [260, 45] on div "[PERSON_NAME] No results" at bounding box center [601, 37] width 683 height 37
paste input "[PERSON_NAME]"
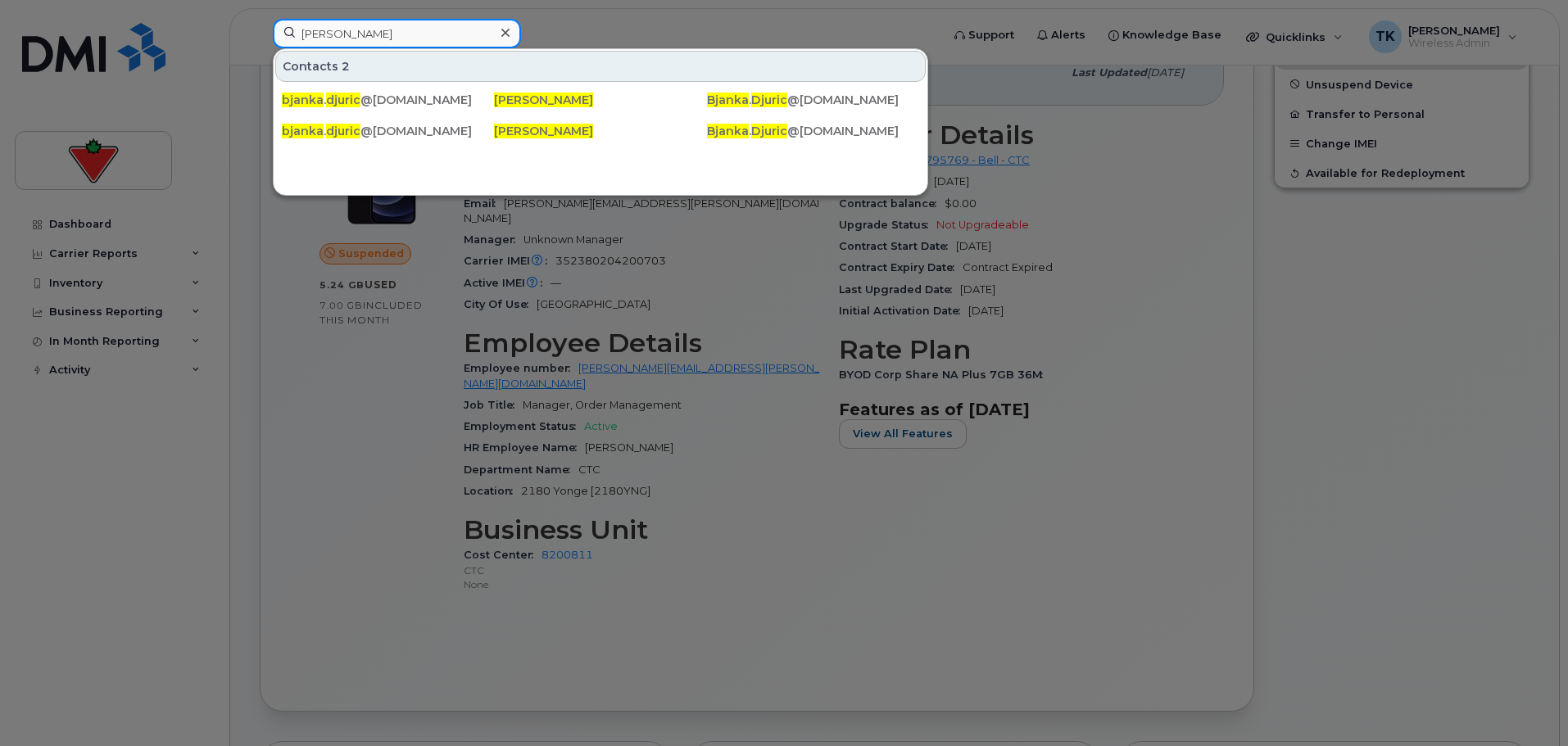
drag, startPoint x: 390, startPoint y: 33, endPoint x: 157, endPoint y: 33, distance: 233.0
click at [260, 33] on div "[PERSON_NAME] Contacts 2 bjanka . djuric @[DOMAIN_NAME] [PERSON_NAME] . [PERSON…" at bounding box center [601, 37] width 683 height 37
paste input "[PERSON_NAME]"
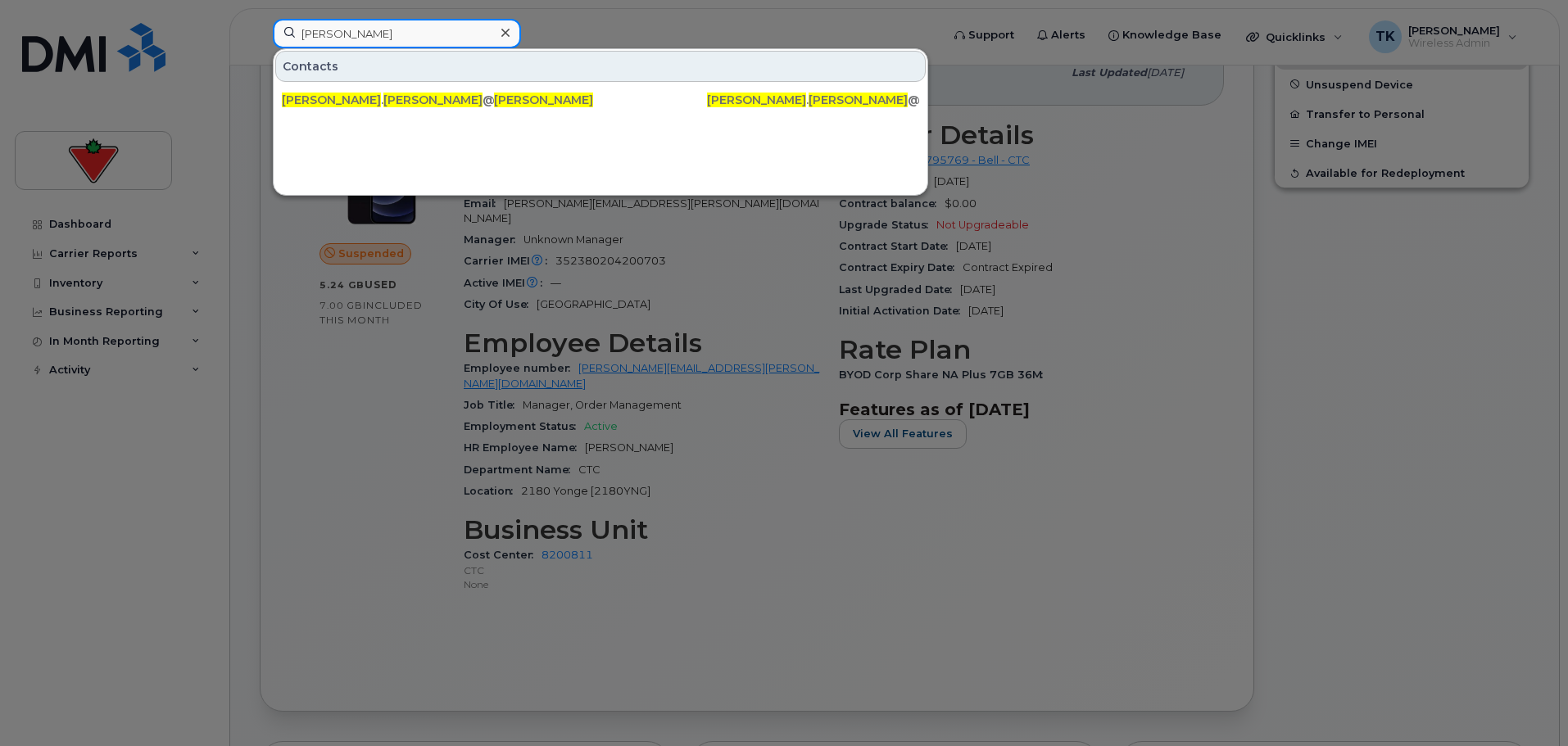
paste input "[PERSON_NAME]"
drag, startPoint x: 397, startPoint y: 35, endPoint x: 207, endPoint y: 31, distance: 190.0
click at [260, 31] on div "[PERSON_NAME] Contacts [PERSON_NAME] . [PERSON_NAME] @[DOMAIN_NAME] [PERSON_NAM…" at bounding box center [601, 37] width 683 height 37
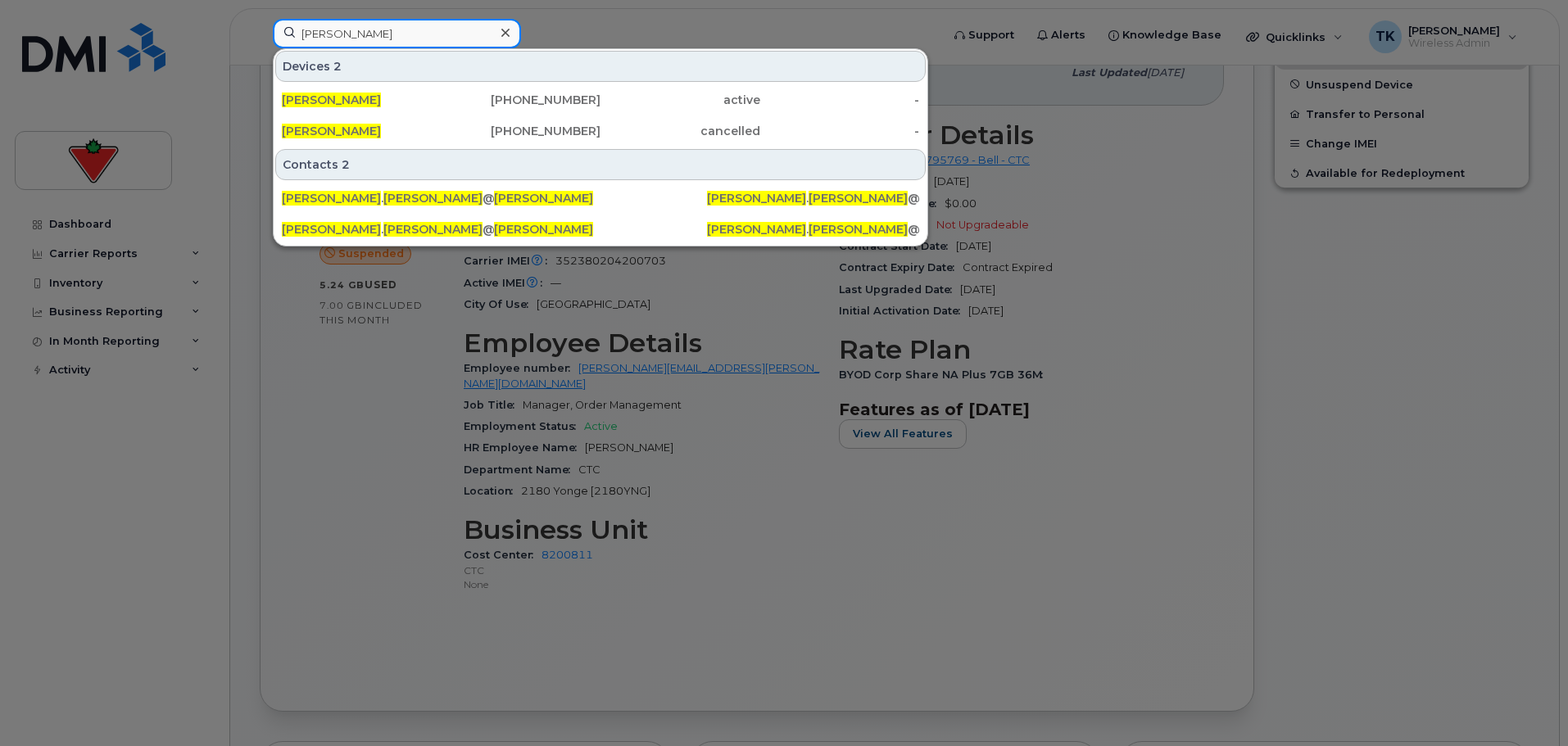
paste input "nice Pinto"
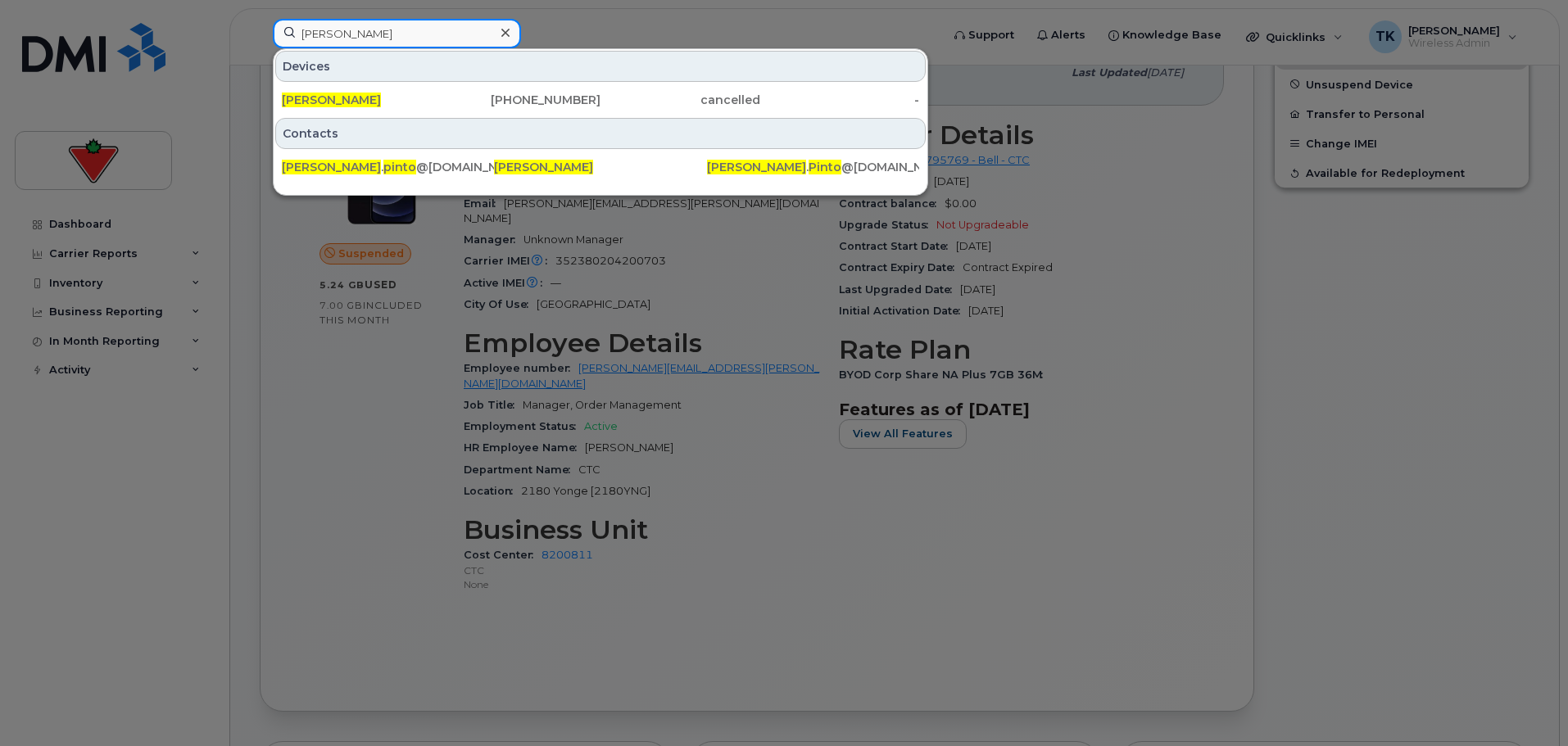
paste input "[PERSON_NAME]"
drag, startPoint x: 406, startPoint y: 32, endPoint x: 118, endPoint y: 18, distance: 288.3
click at [260, 19] on div "[PERSON_NAME] Devices [PERSON_NAME] [PHONE_NUMBER] cancelled - Contacts [PERSON…" at bounding box center [601, 37] width 683 height 37
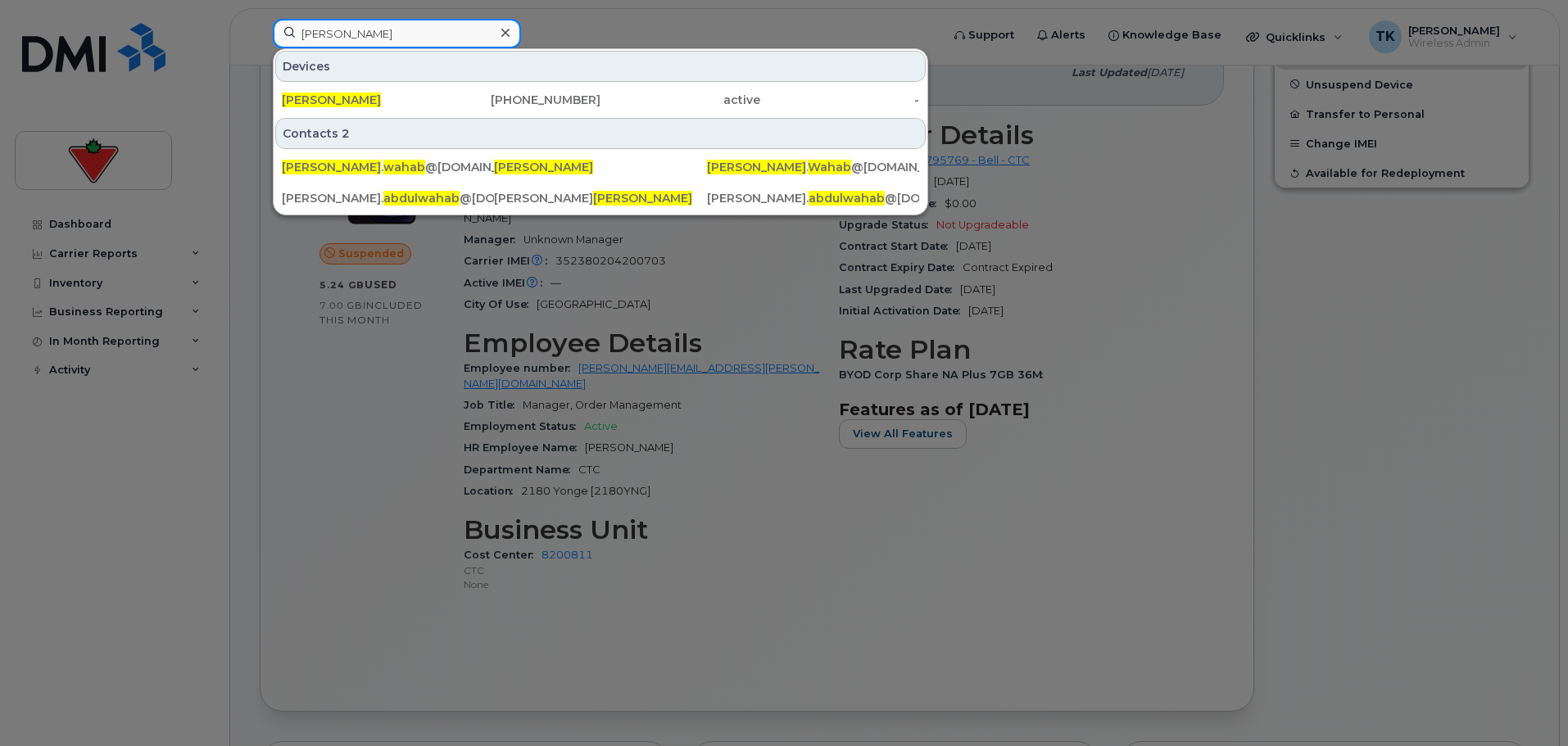
paste input "pril [PERSON_NAME]"
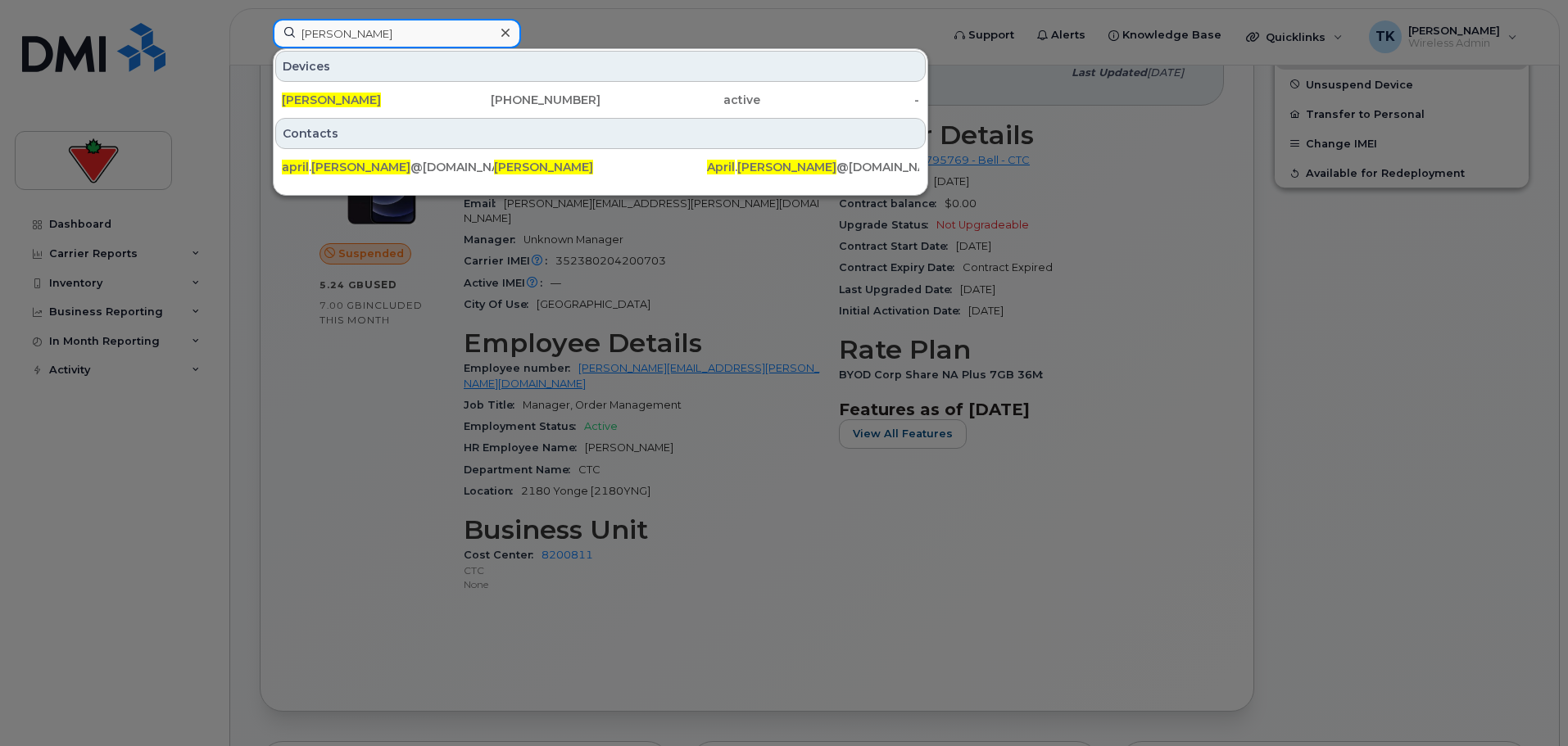
type input "[PERSON_NAME]"
